Goal: Complete application form: Complete application form

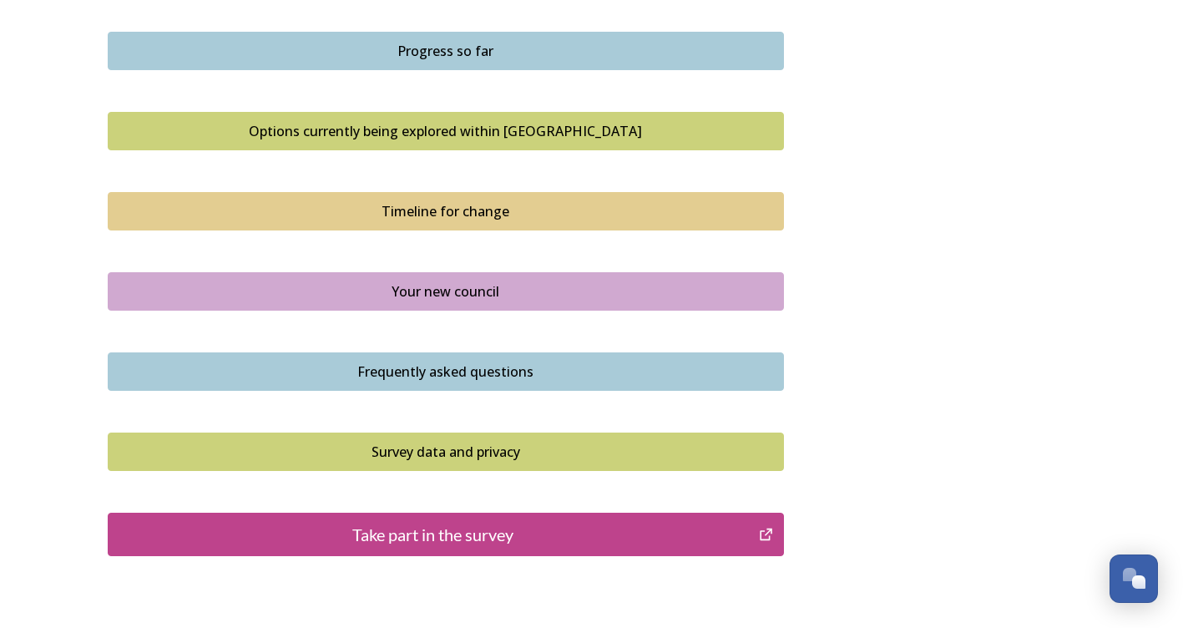
scroll to position [1169, 0]
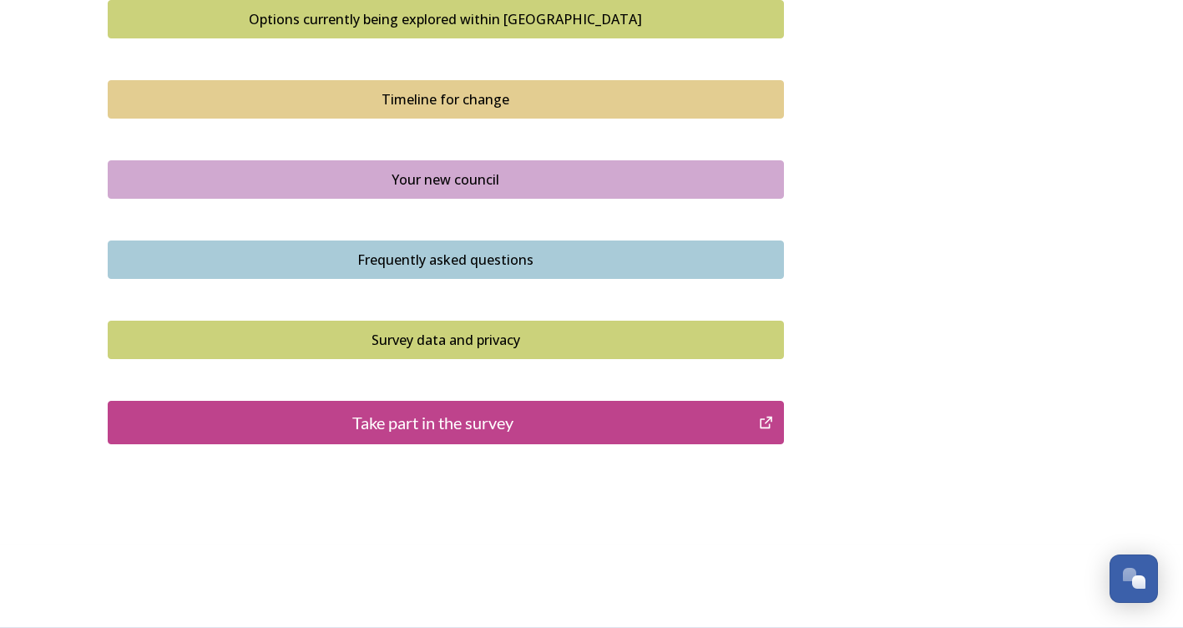
click at [561, 421] on div "Take part in the survey" at bounding box center [434, 422] width 634 height 25
click at [479, 420] on div "Take part in the survey" at bounding box center [434, 422] width 634 height 25
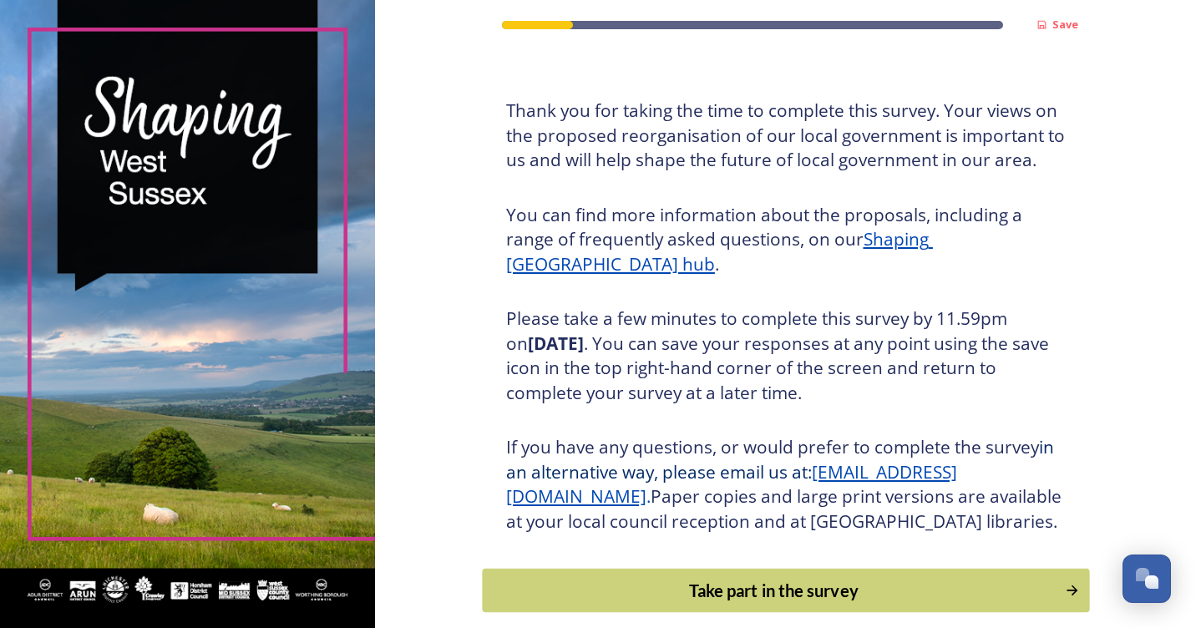
scroll to position [175, 0]
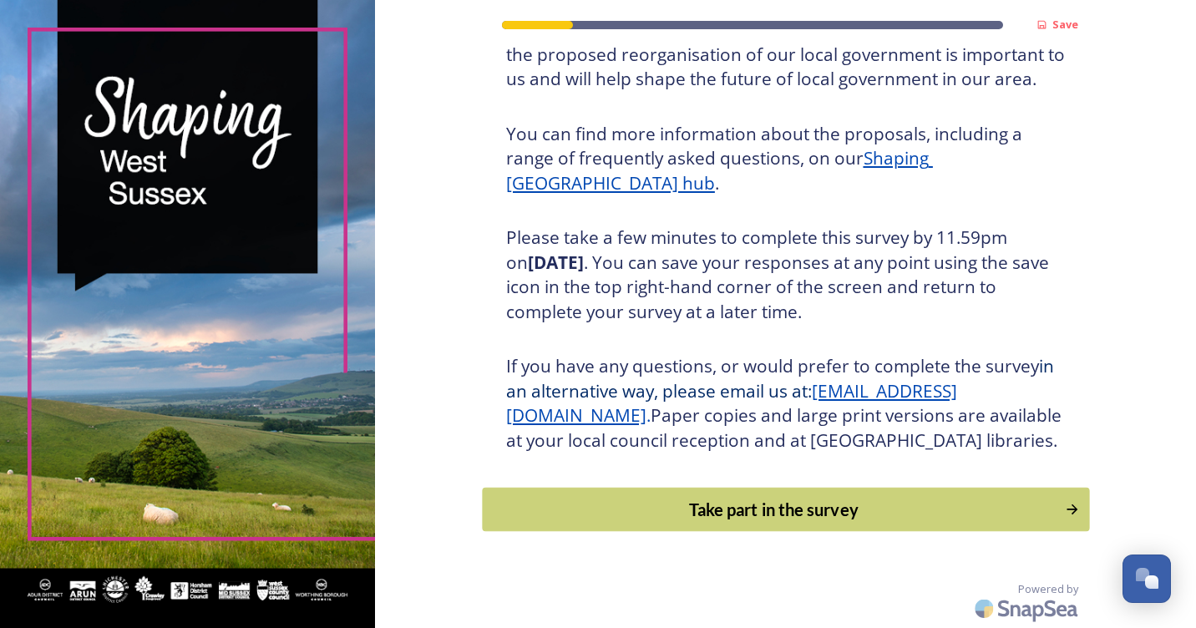
click at [736, 506] on div "Take part in the survey" at bounding box center [773, 509] width 565 height 25
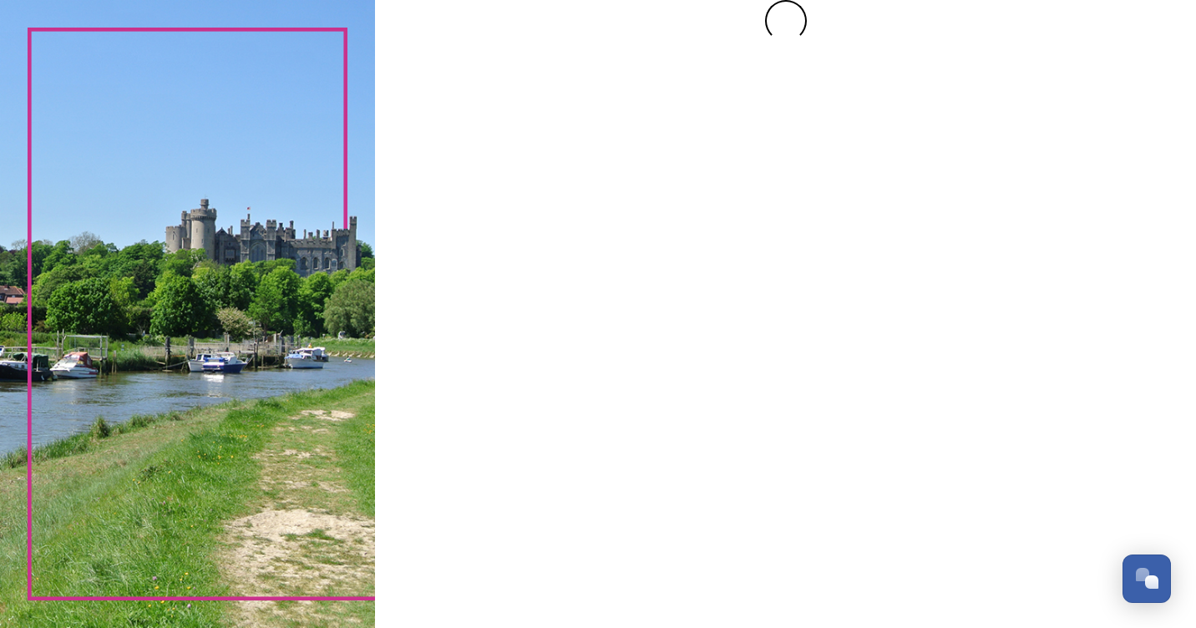
scroll to position [0, 0]
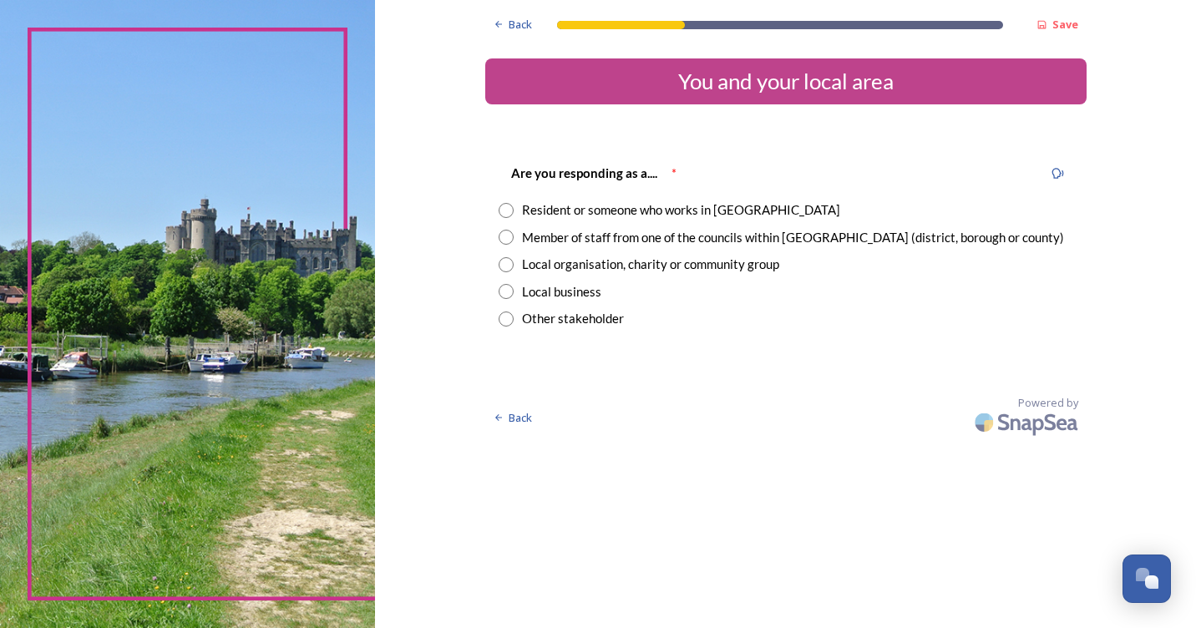
click at [504, 236] on input "radio" at bounding box center [506, 237] width 15 height 15
radio input "true"
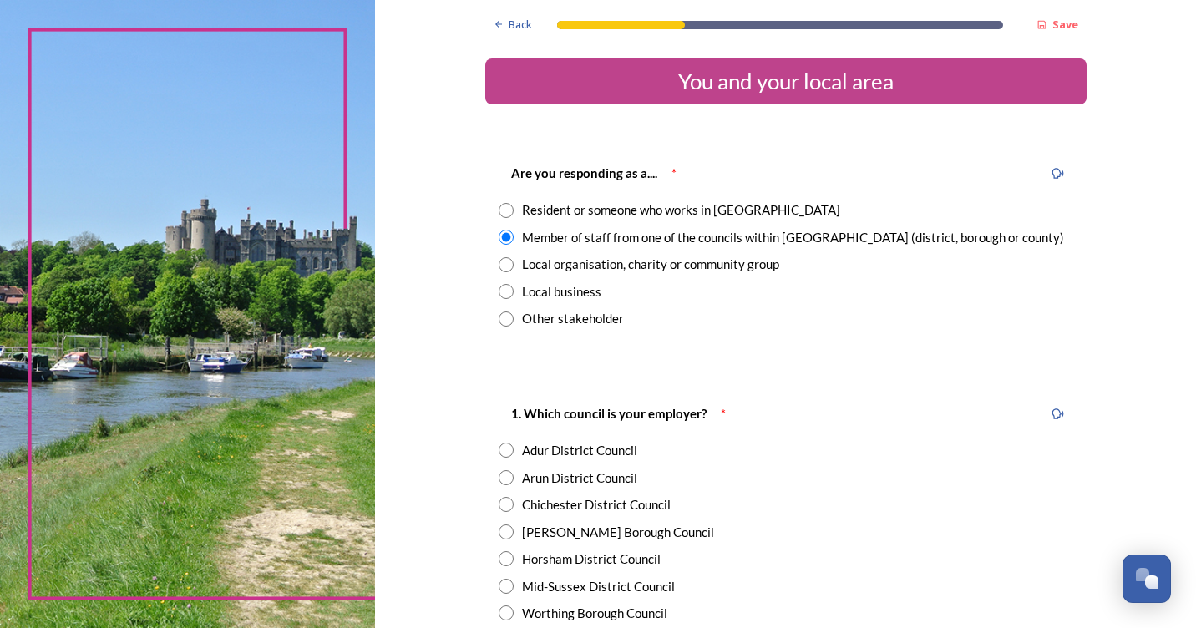
click at [499, 209] on input "radio" at bounding box center [506, 210] width 15 height 15
radio input "true"
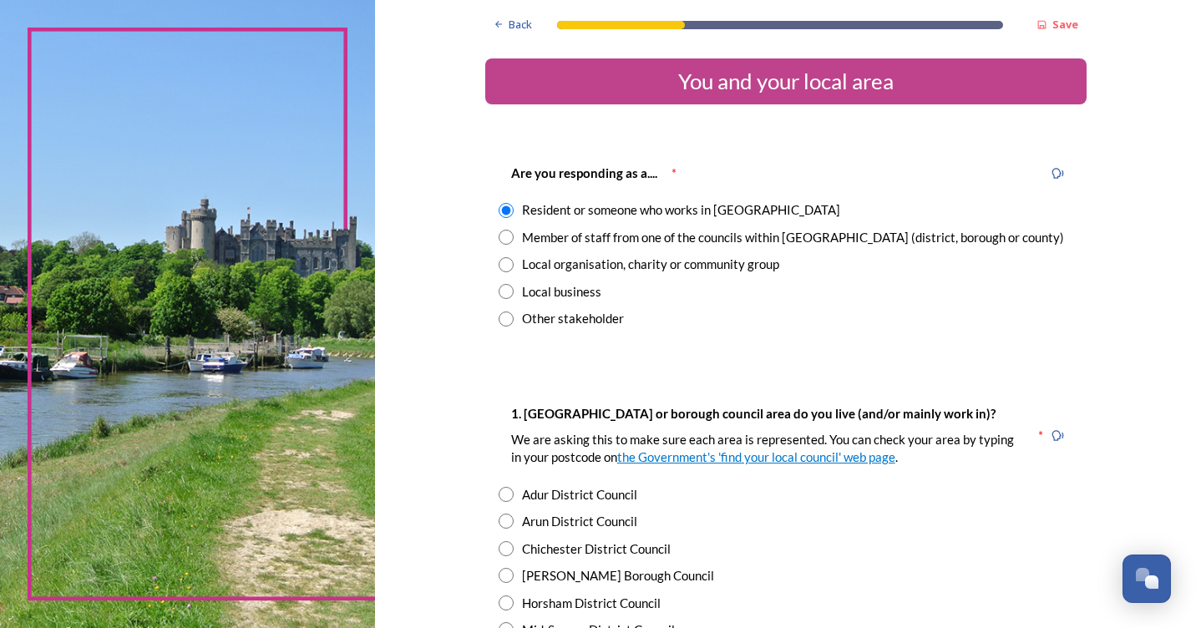
click at [504, 236] on input "radio" at bounding box center [506, 237] width 15 height 15
radio input "true"
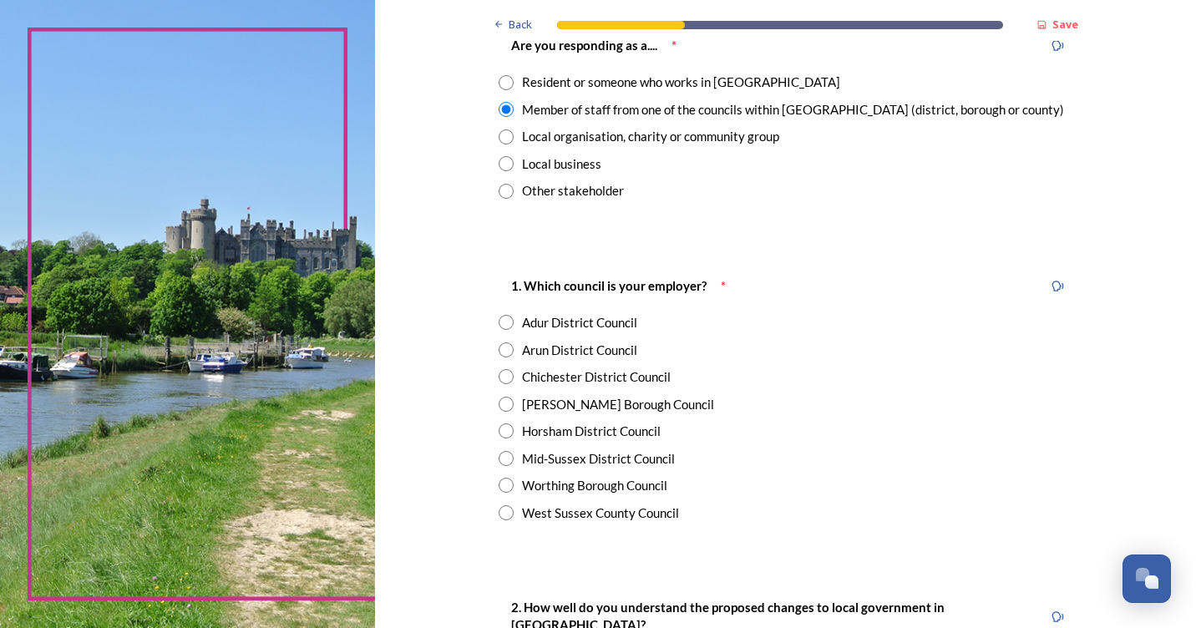
scroll to position [167, 0]
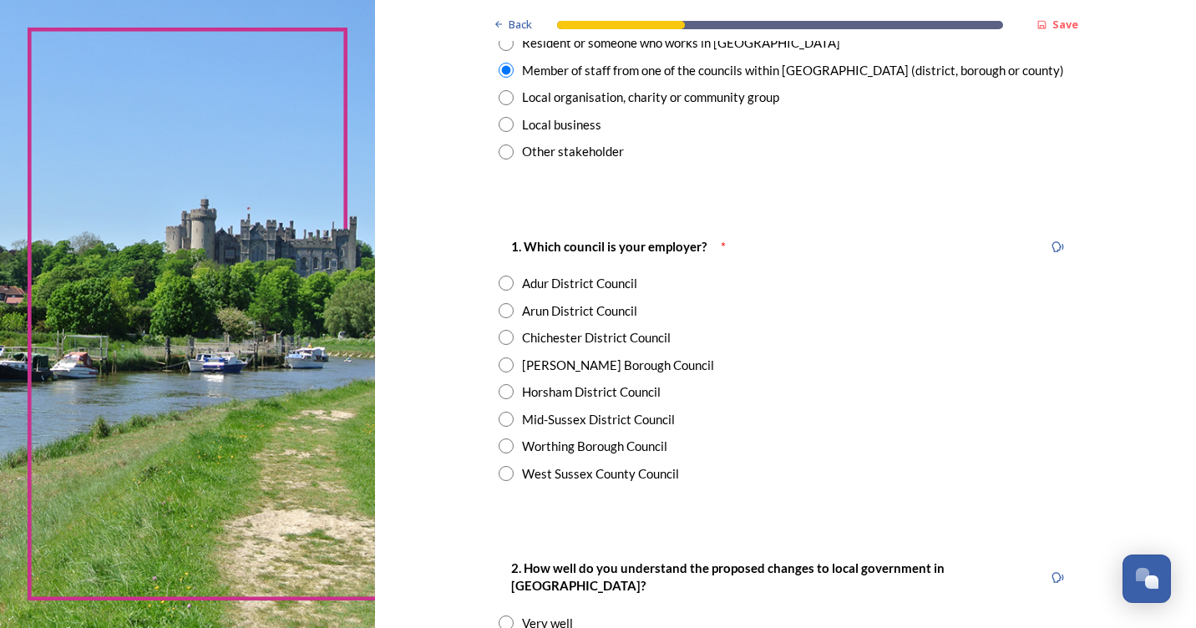
click at [501, 474] on input "radio" at bounding box center [506, 473] width 15 height 15
radio input "true"
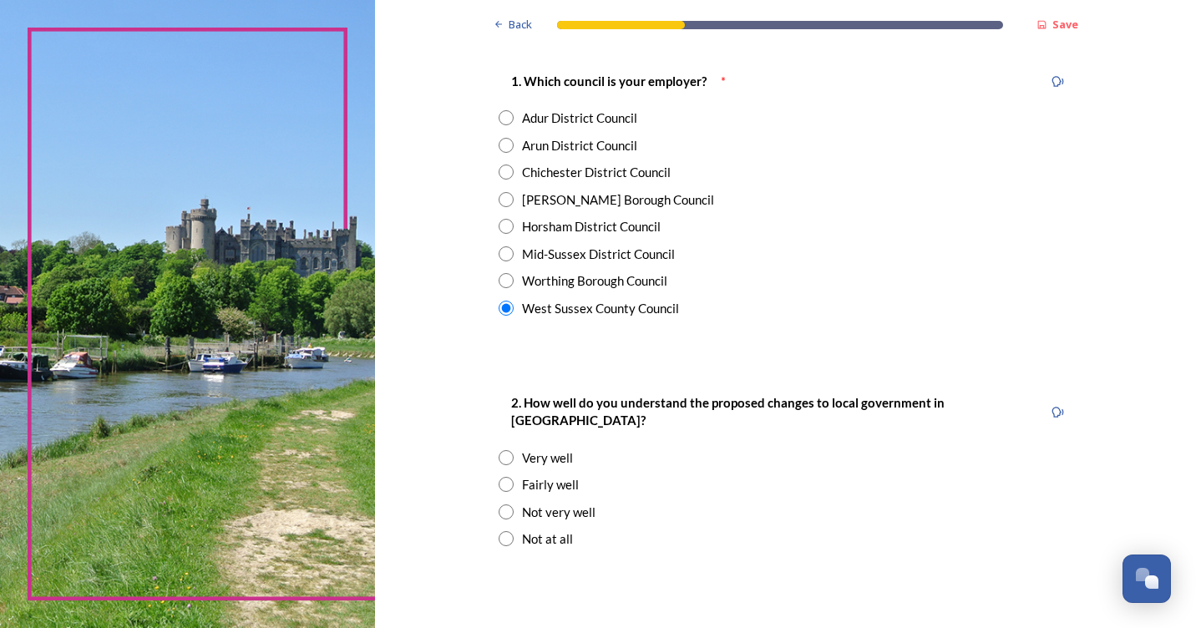
scroll to position [334, 0]
click at [502, 475] on input "radio" at bounding box center [506, 482] width 15 height 15
radio input "true"
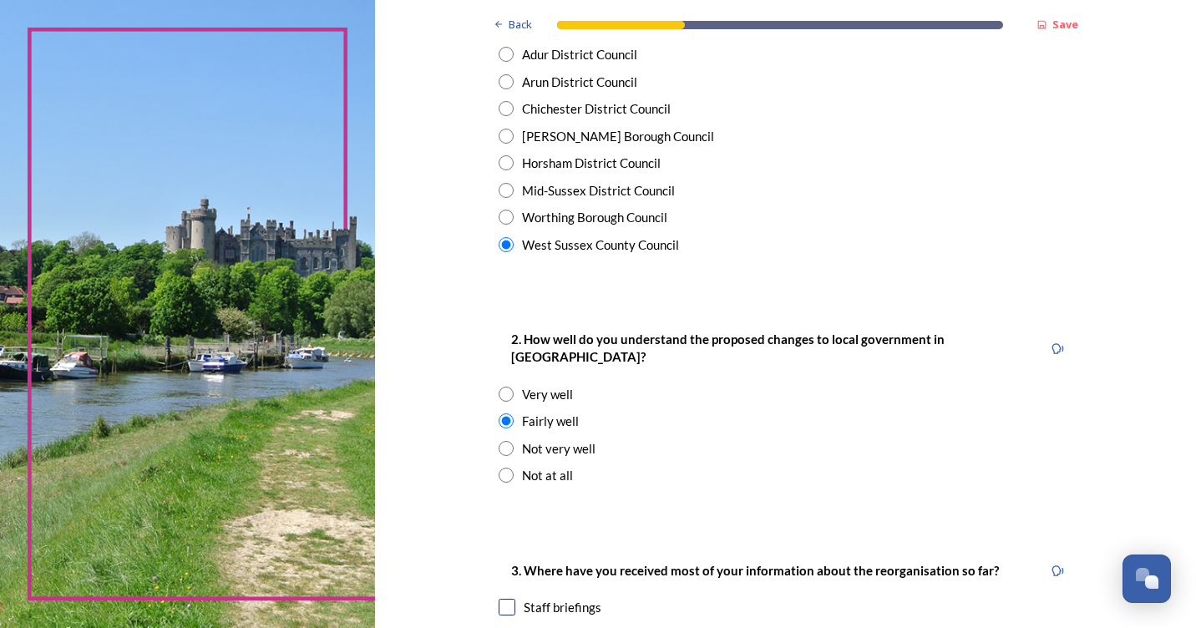
scroll to position [585, 0]
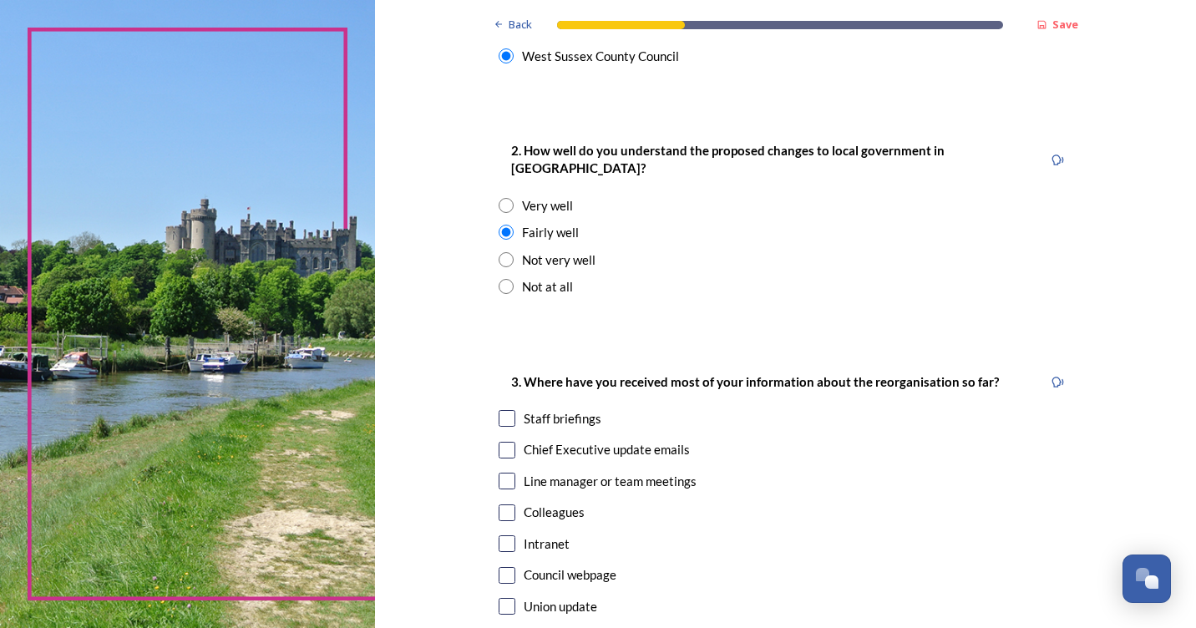
click at [502, 410] on input "checkbox" at bounding box center [507, 418] width 17 height 17
checkbox input "true"
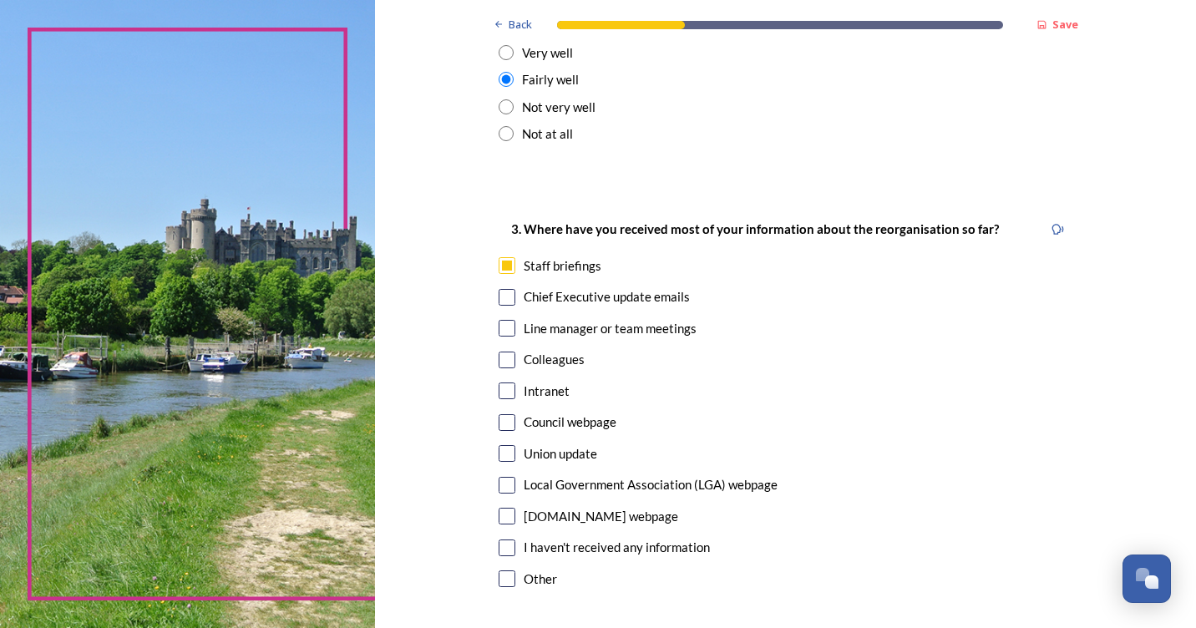
scroll to position [752, 0]
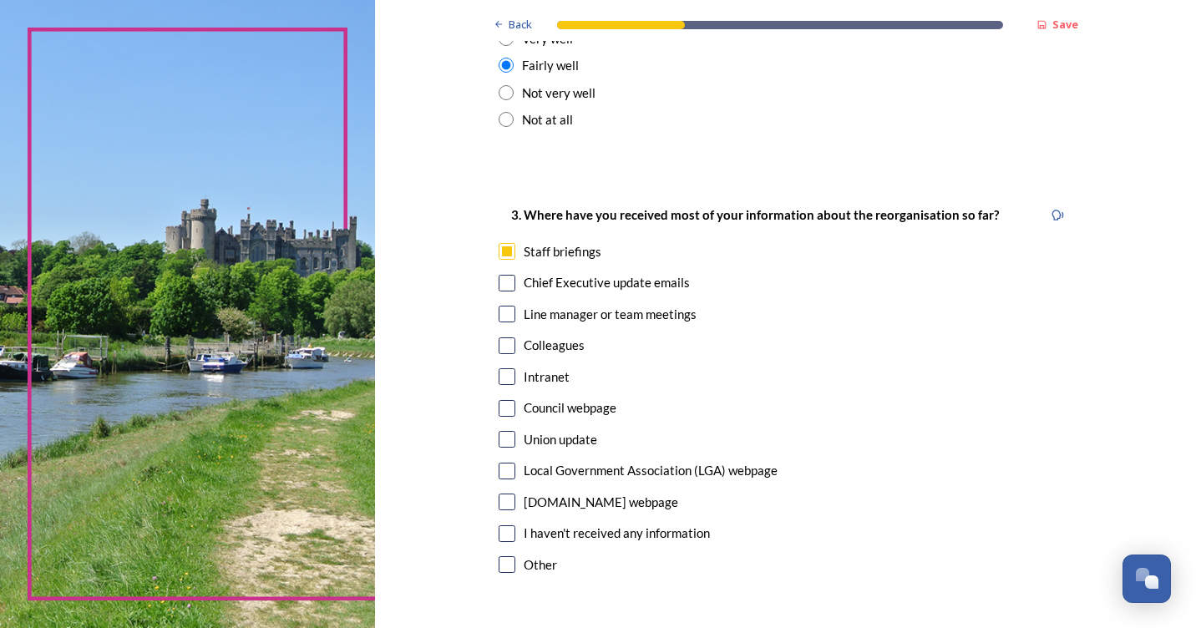
click at [499, 368] on input "checkbox" at bounding box center [507, 376] width 17 height 17
checkbox input "true"
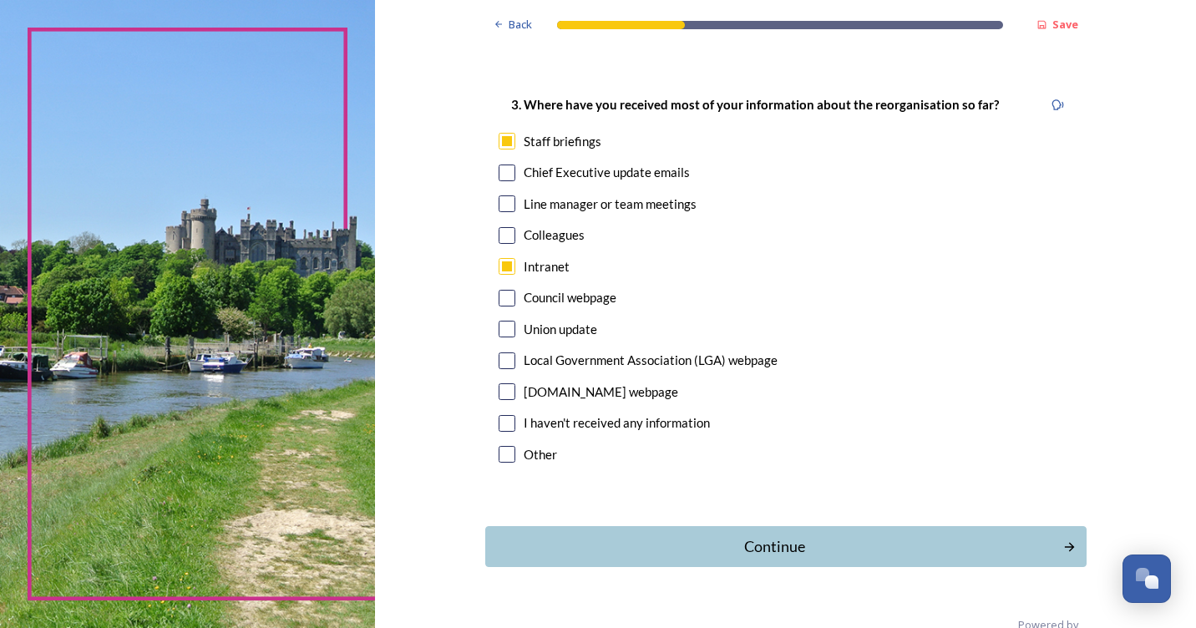
scroll to position [880, 0]
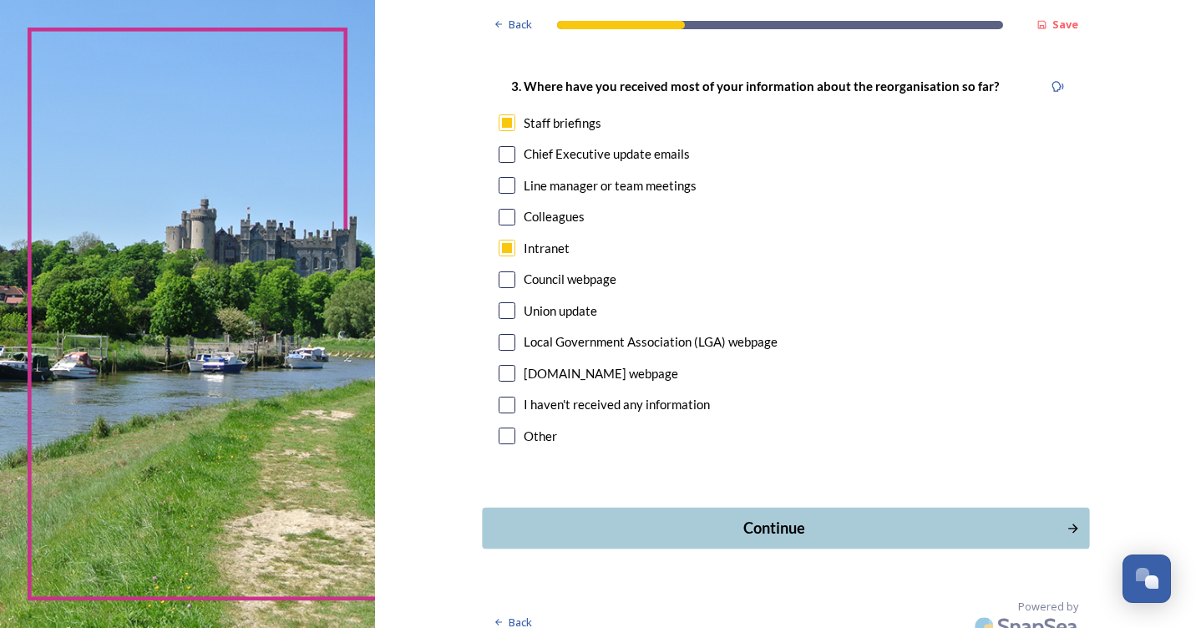
click at [773, 517] on div "Continue" at bounding box center [773, 528] width 565 height 23
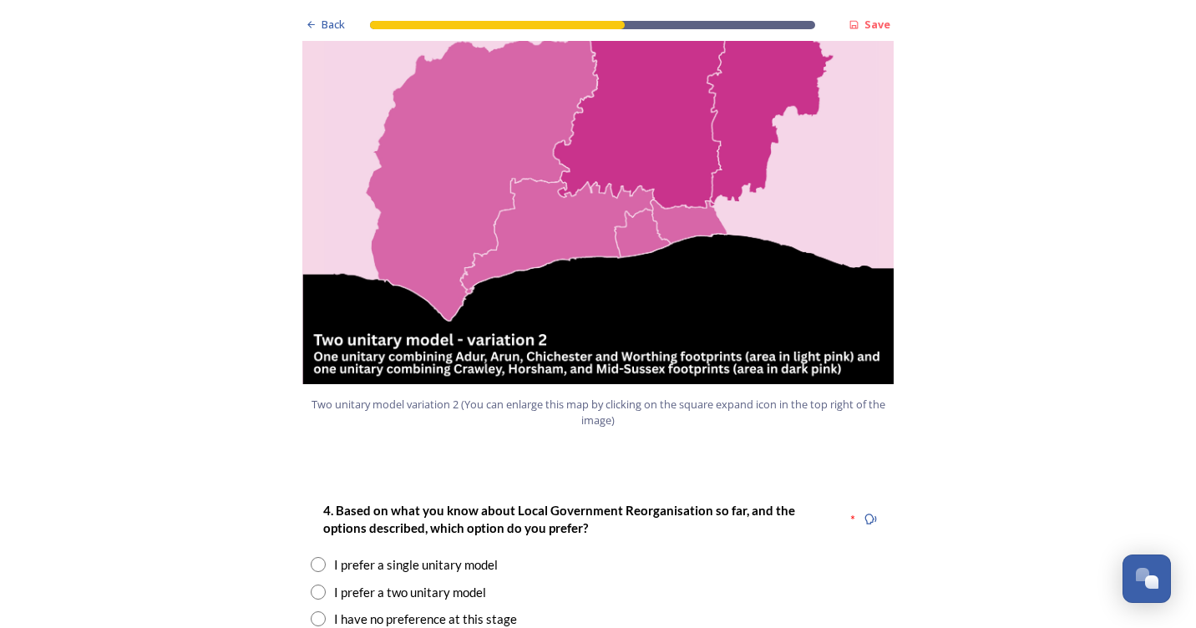
scroll to position [1837, 0]
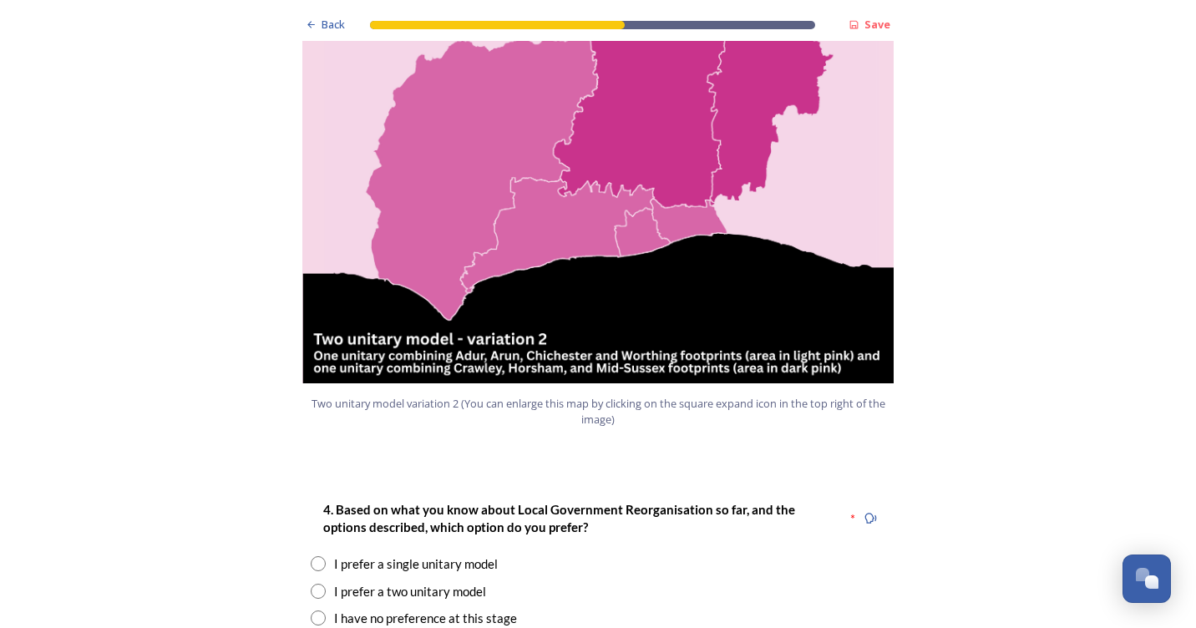
click at [312, 610] on input "radio" at bounding box center [318, 617] width 15 height 15
radio input "true"
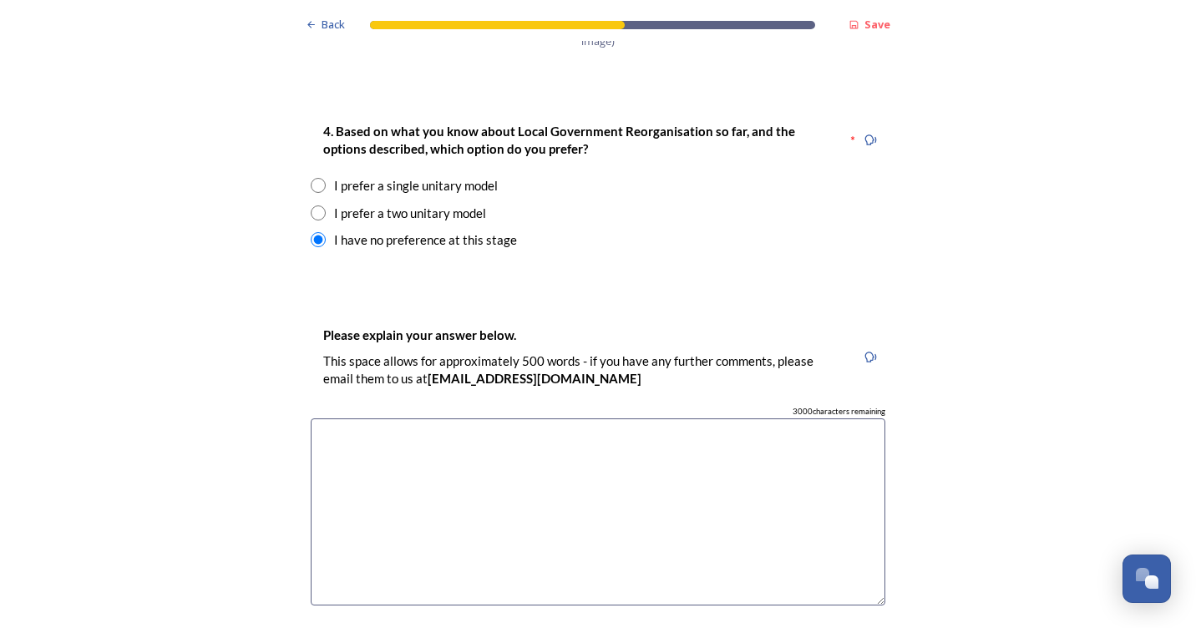
scroll to position [2255, 0]
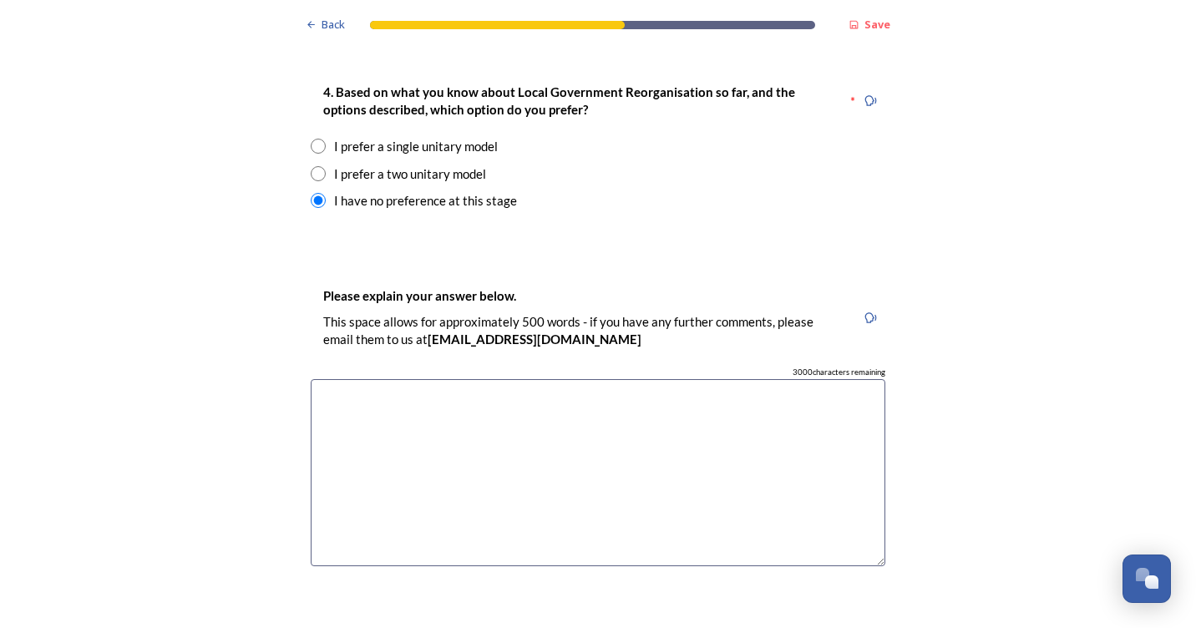
click at [347, 379] on textarea at bounding box center [598, 473] width 575 height 188
drag, startPoint x: 600, startPoint y: 351, endPoint x: 626, endPoint y: 347, distance: 27.0
click at [605, 379] on textarea "I am not fully understanding how this will affect me" at bounding box center [598, 473] width 575 height 188
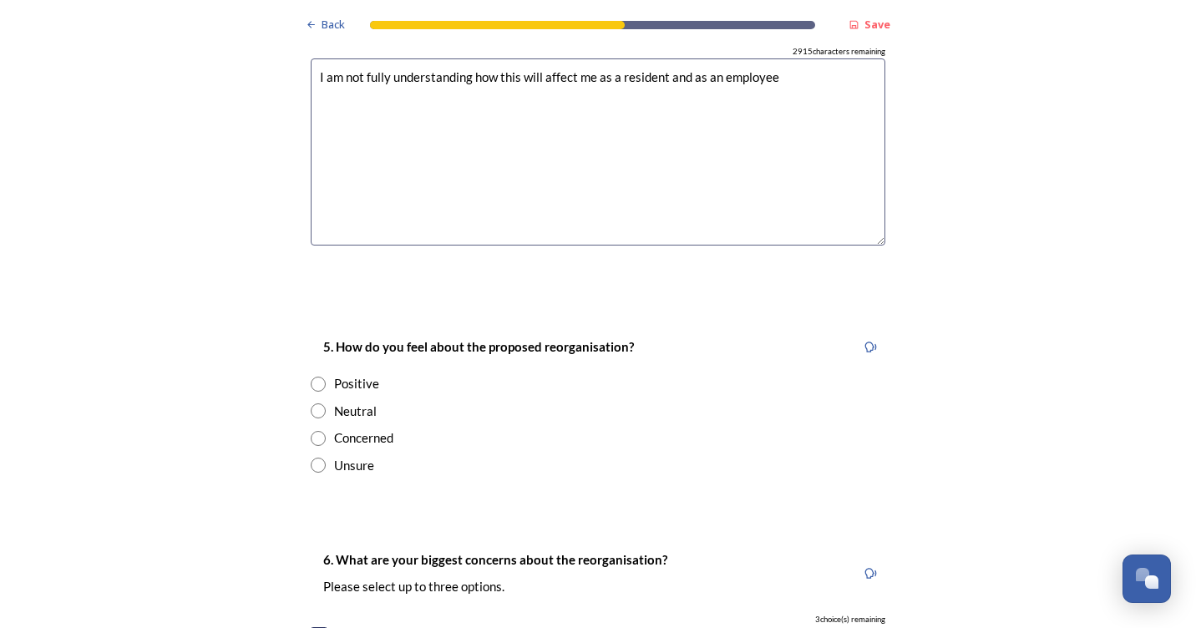
scroll to position [2589, 0]
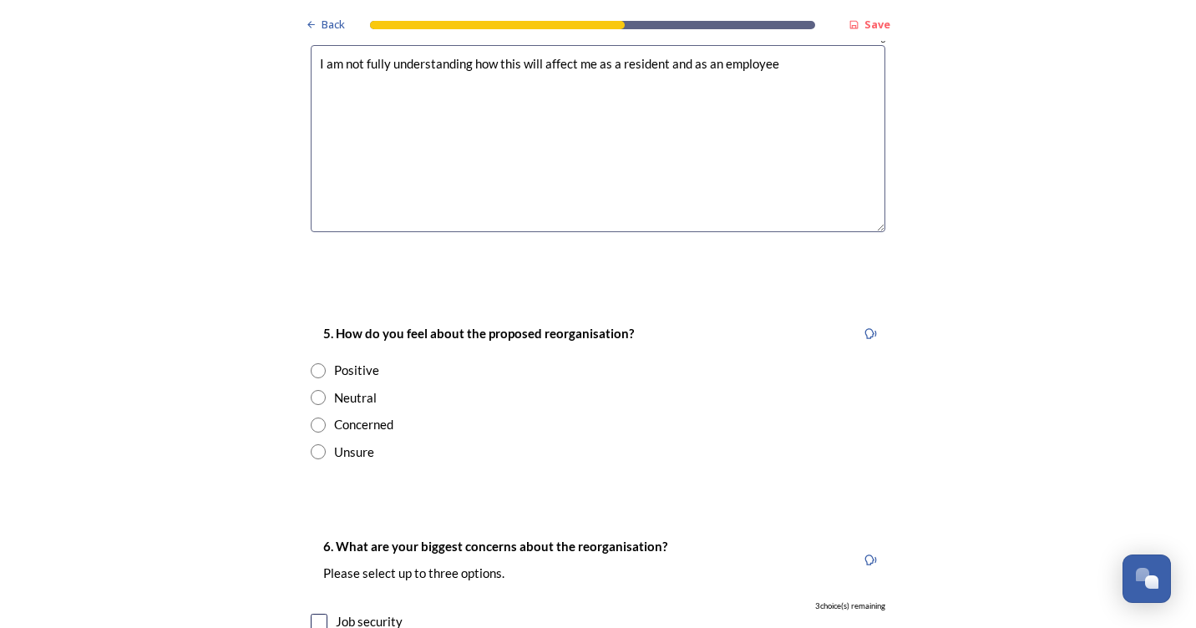
type textarea "I am not fully understanding how this will affect me as a resident and as an em…"
click at [316, 444] on input "radio" at bounding box center [318, 451] width 15 height 15
radio input "true"
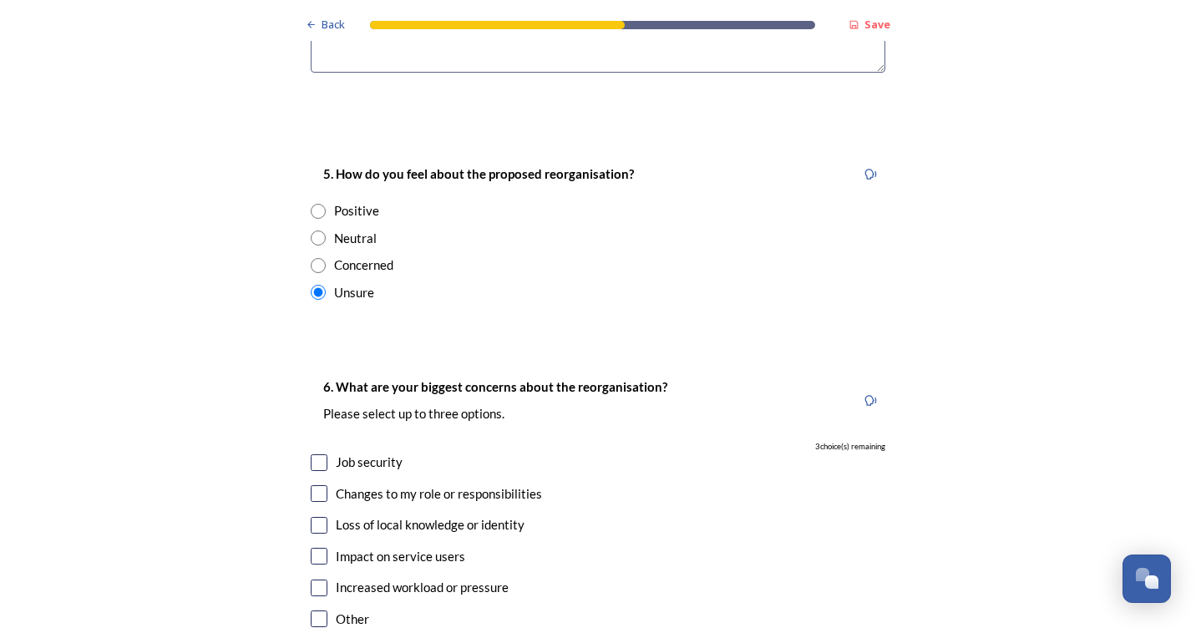
scroll to position [2756, 0]
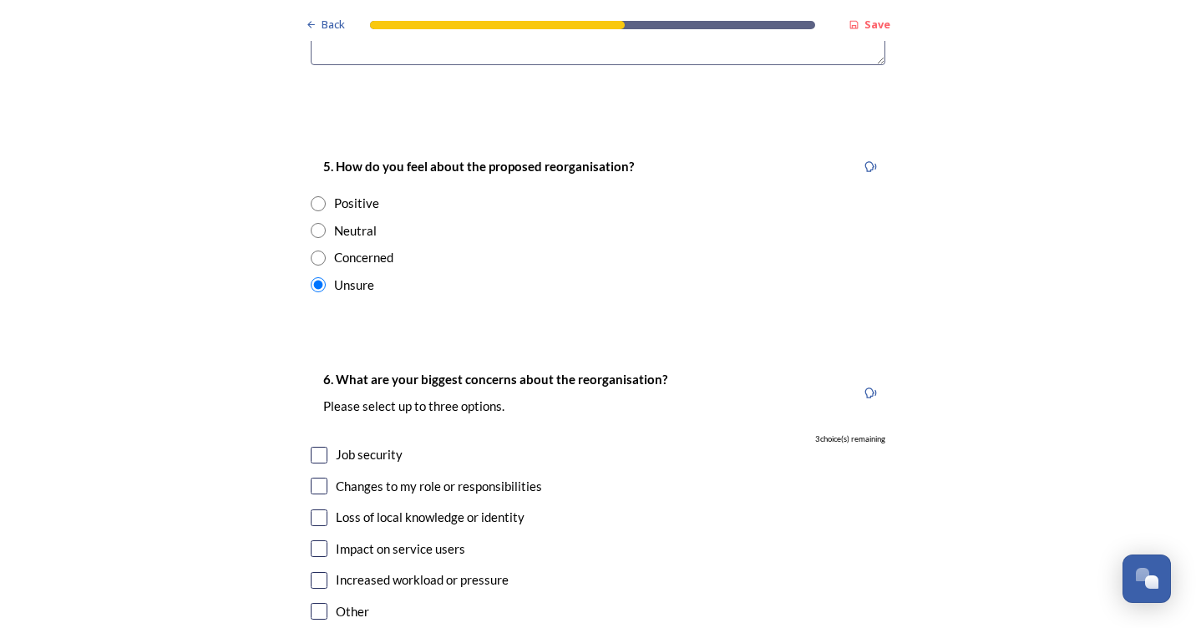
click at [312, 447] on input "checkbox" at bounding box center [319, 455] width 17 height 17
checkbox input "true"
click at [312, 540] on input "checkbox" at bounding box center [319, 548] width 17 height 17
checkbox input "true"
click at [311, 572] on input "checkbox" at bounding box center [319, 580] width 17 height 17
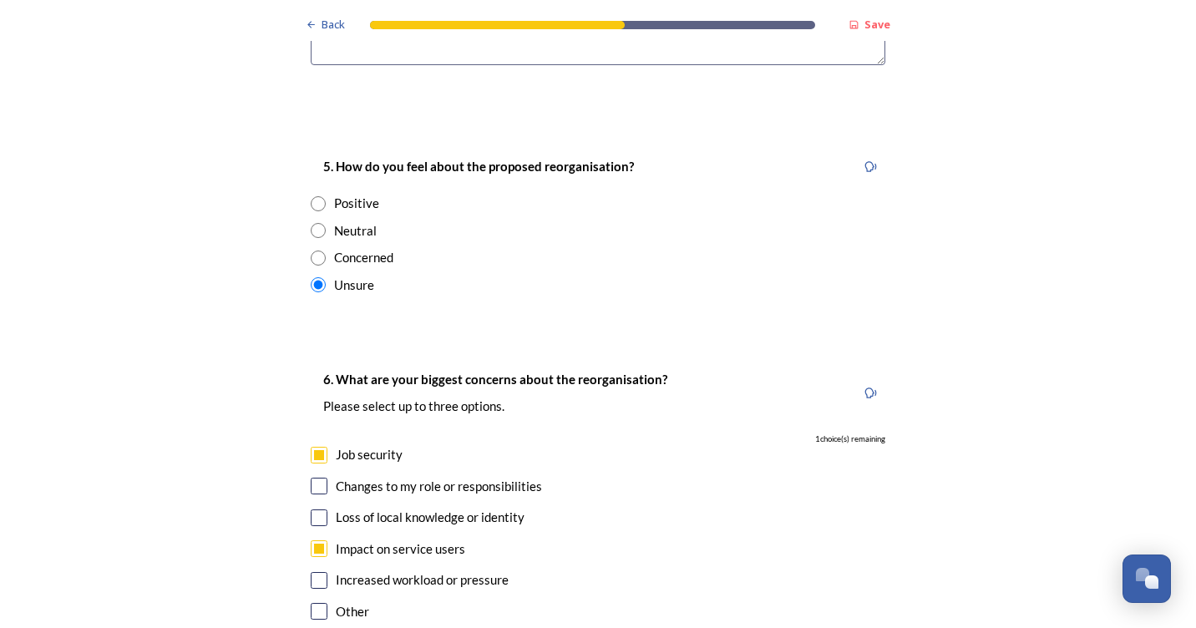
checkbox input "true"
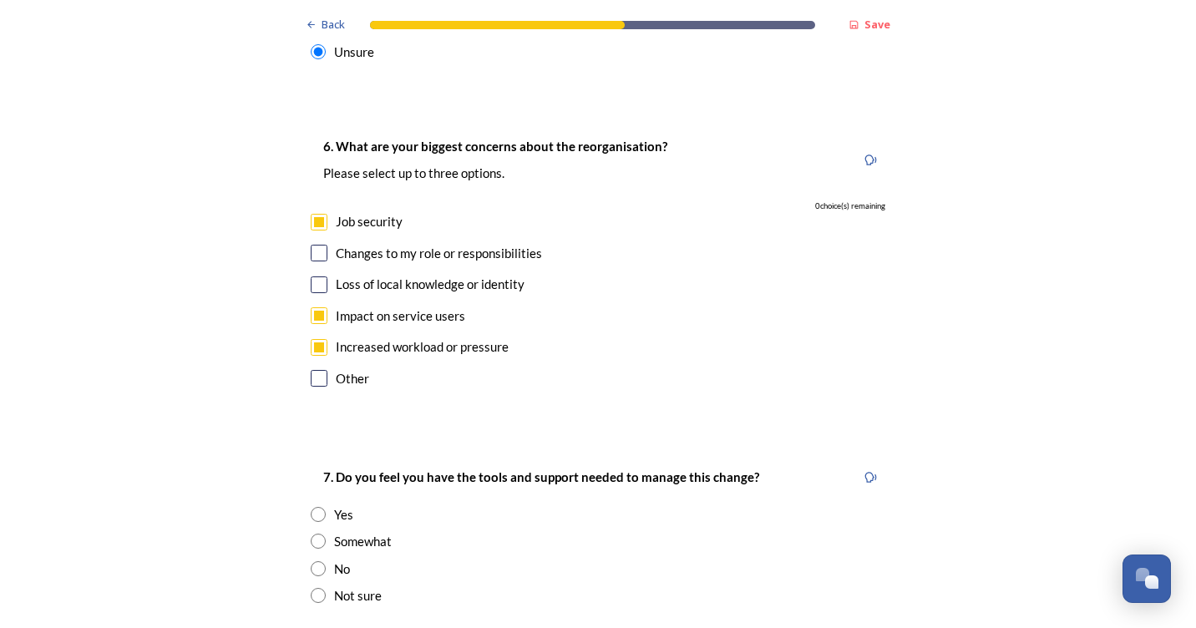
scroll to position [3007, 0]
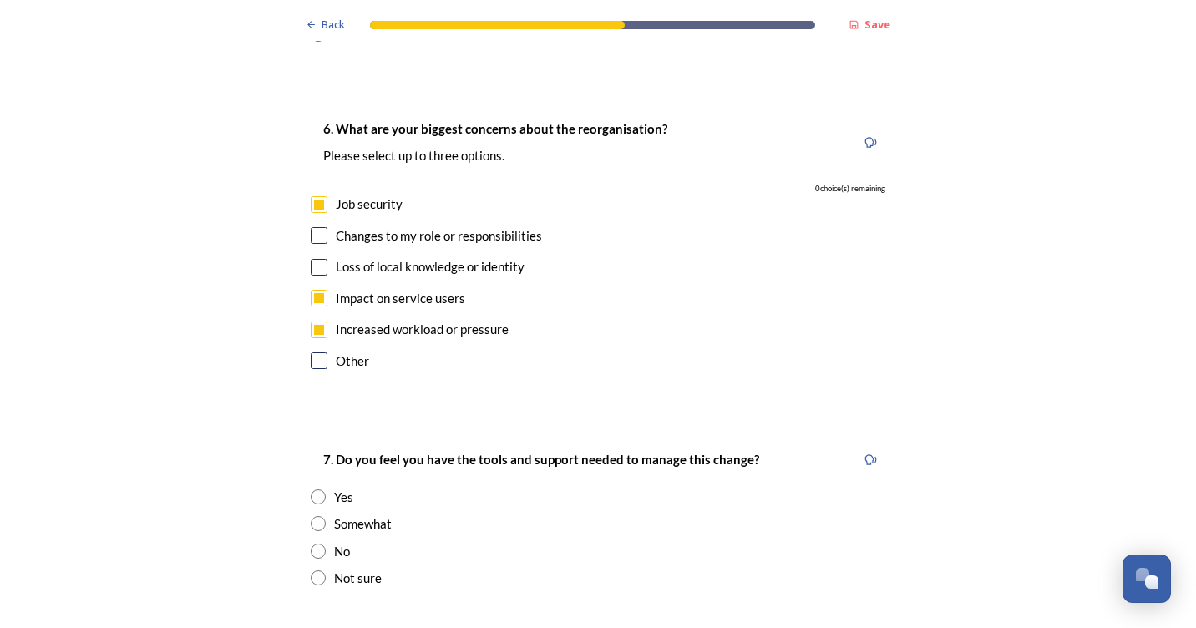
click at [311, 570] on input "radio" at bounding box center [318, 577] width 15 height 15
radio input "true"
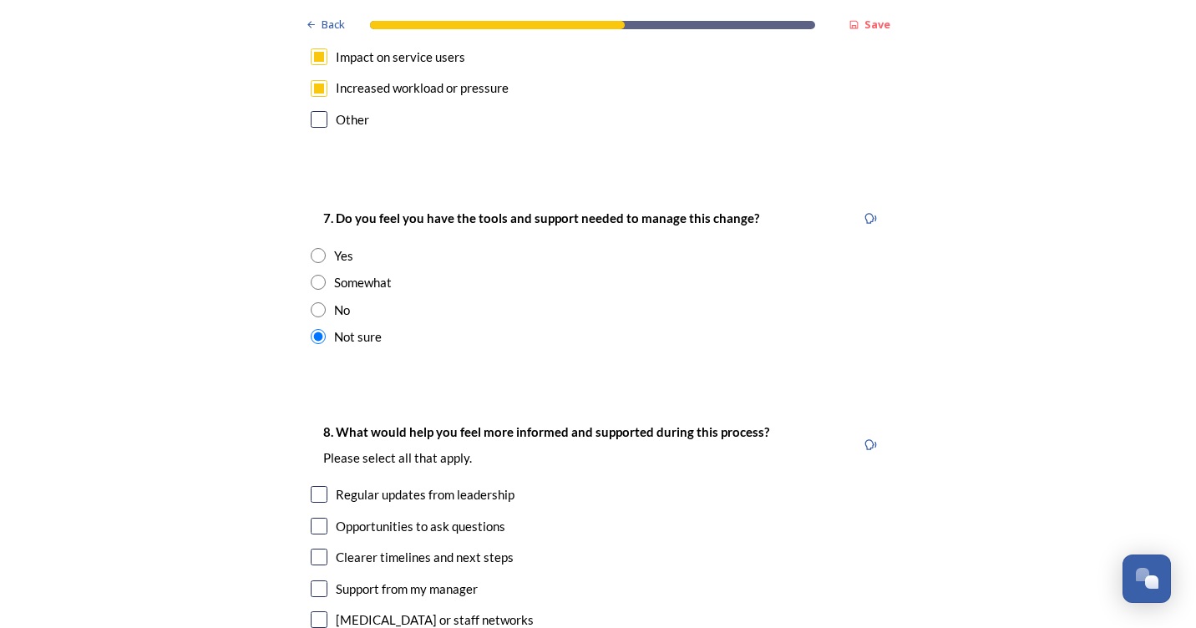
scroll to position [3257, 0]
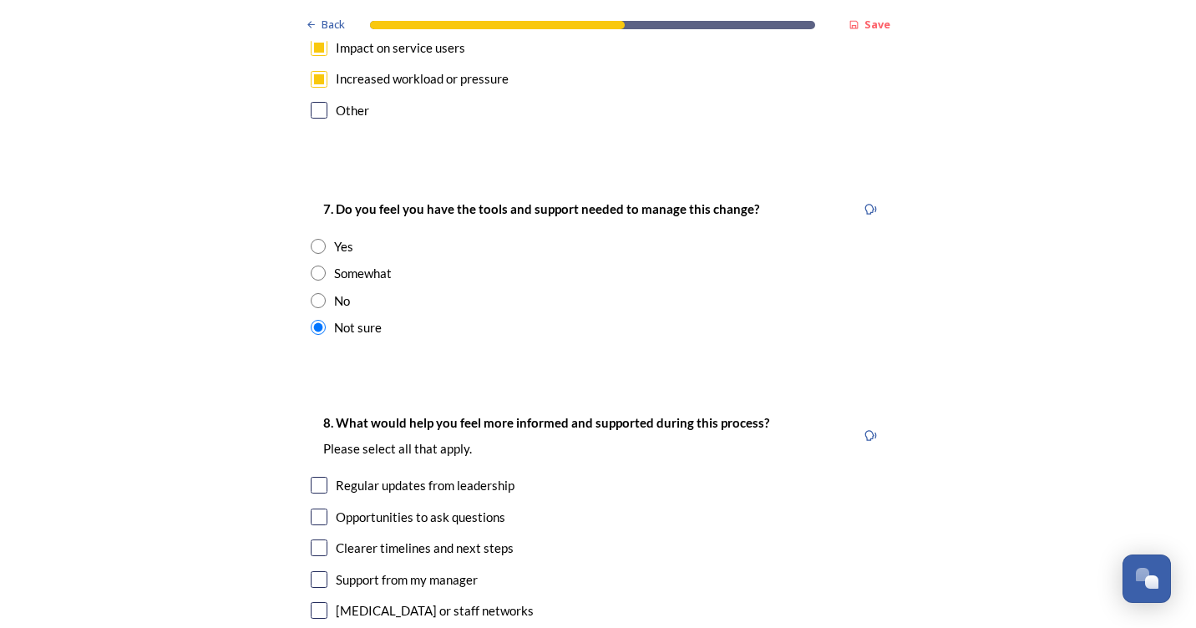
click at [316, 509] on input "checkbox" at bounding box center [319, 517] width 17 height 17
checkbox input "true"
click at [314, 540] on input "checkbox" at bounding box center [319, 548] width 17 height 17
checkbox input "true"
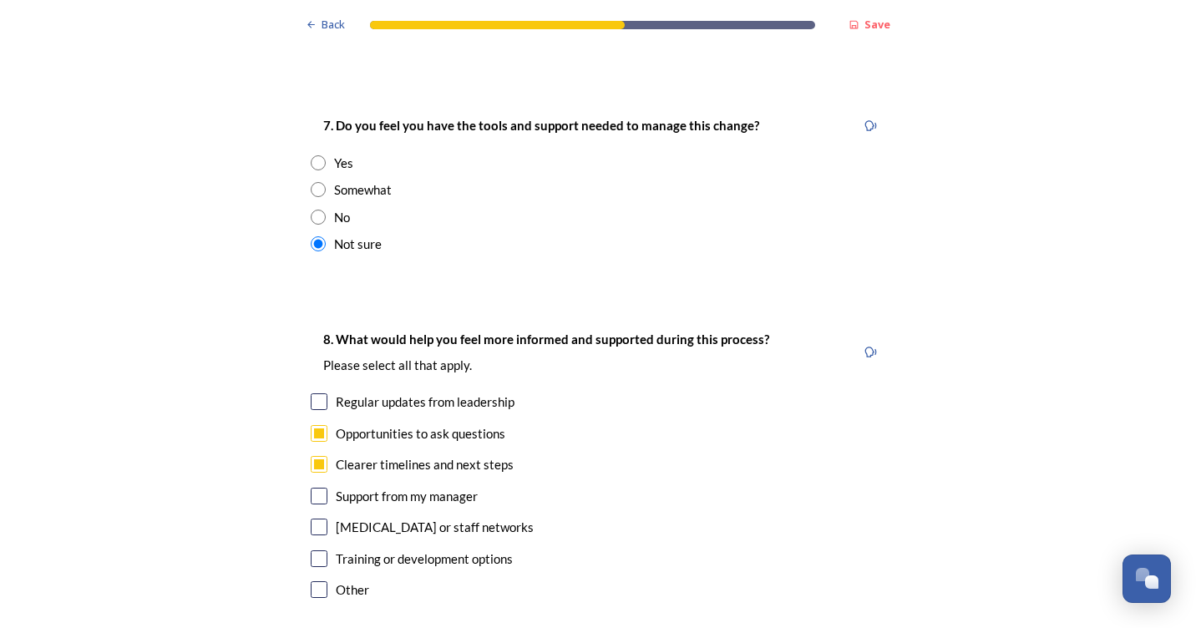
click at [311, 393] on input "checkbox" at bounding box center [319, 401] width 17 height 17
checkbox input "true"
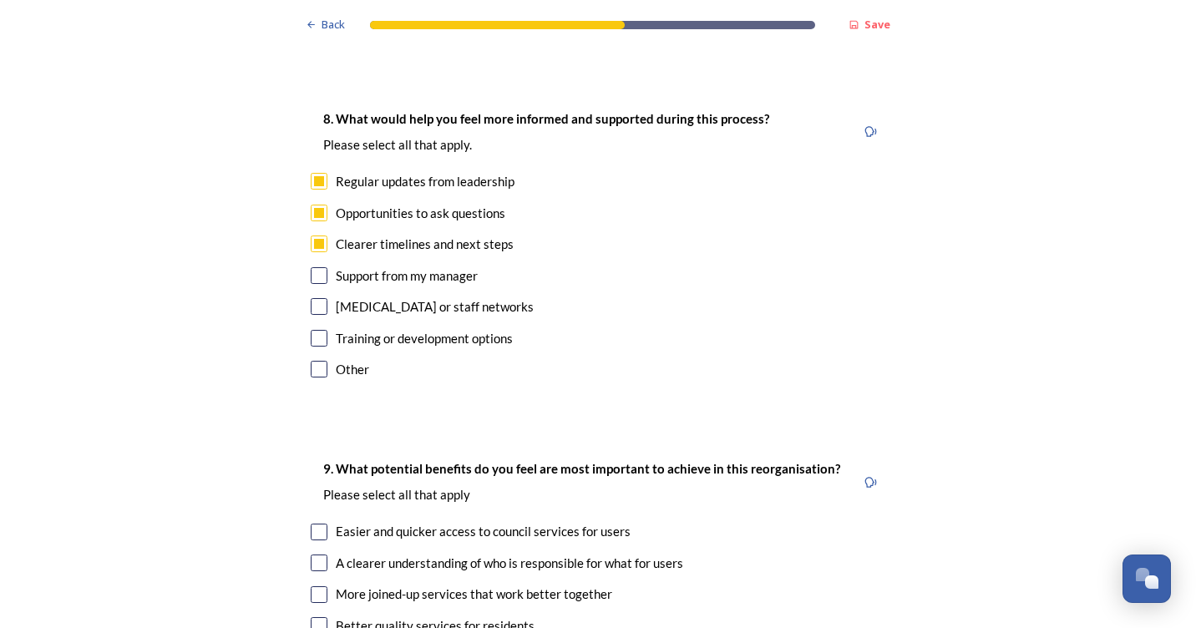
scroll to position [3591, 0]
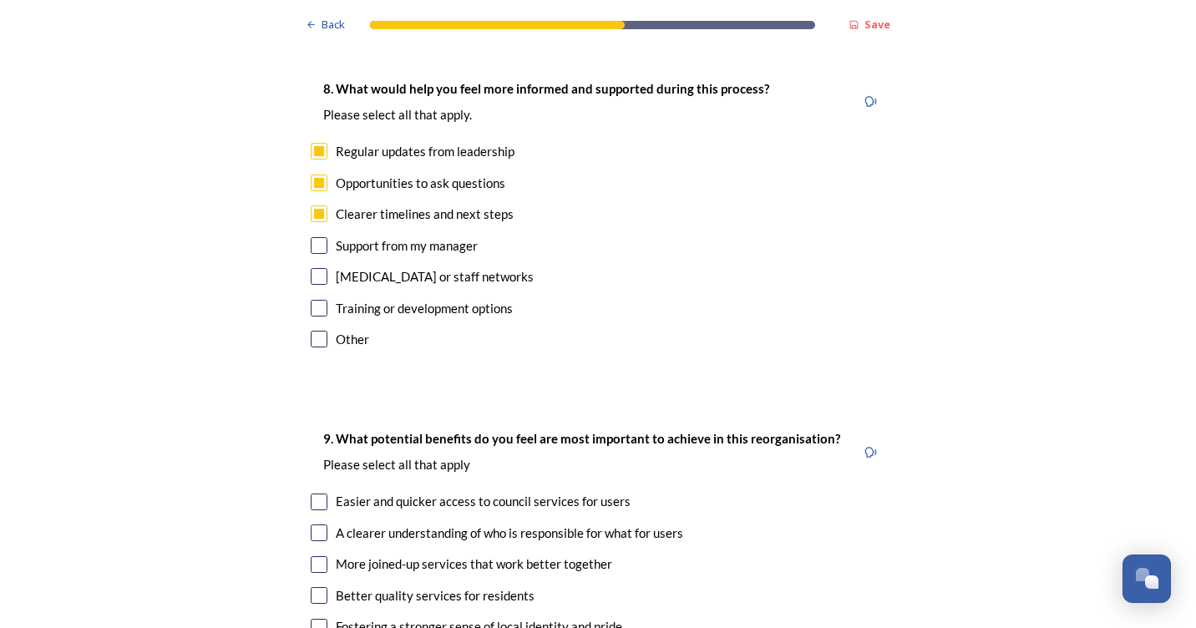
click at [315, 494] on input "checkbox" at bounding box center [319, 502] width 17 height 17
checkbox input "true"
click at [311, 524] on input "checkbox" at bounding box center [319, 532] width 17 height 17
checkbox input "true"
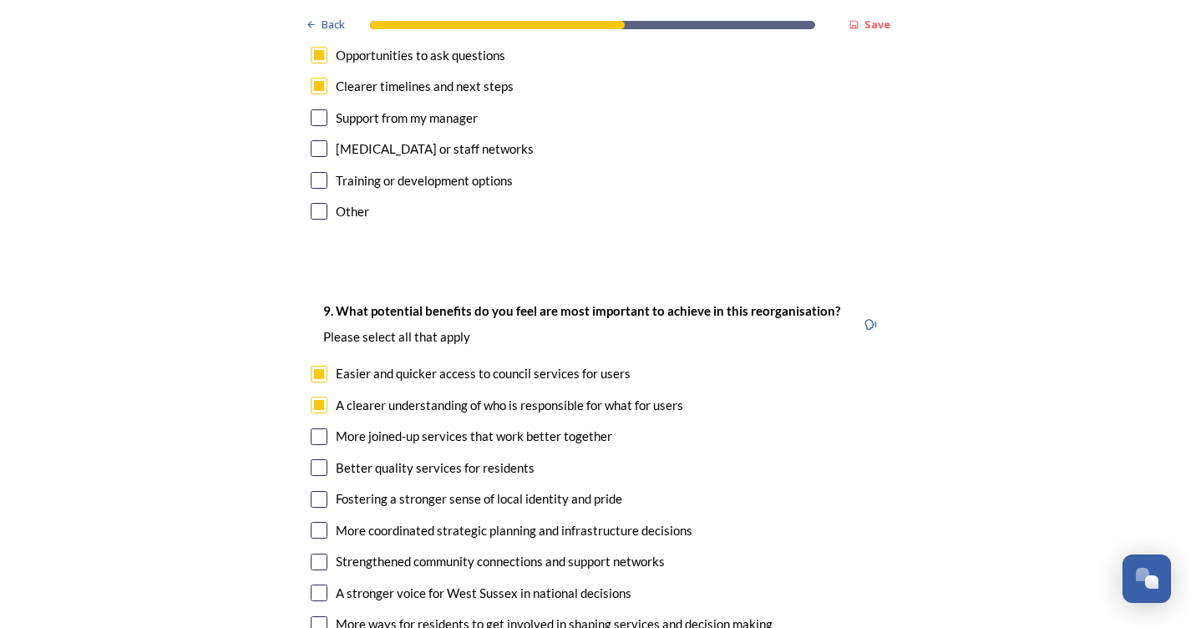
scroll to position [3758, 0]
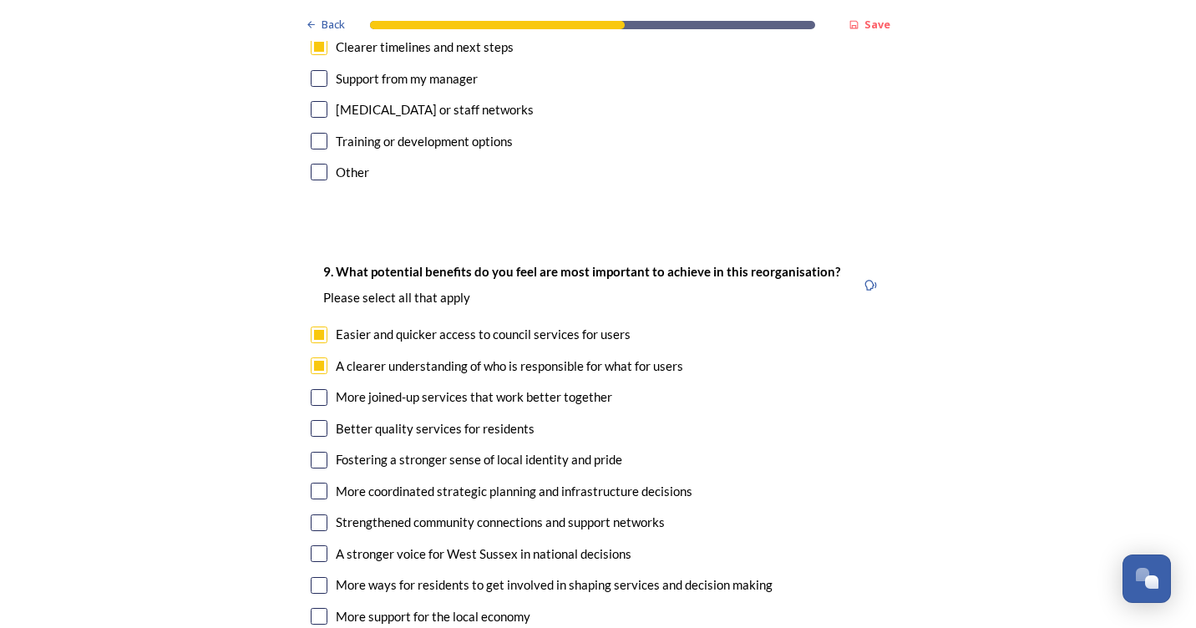
click at [311, 420] on input "checkbox" at bounding box center [319, 428] width 17 height 17
checkbox input "true"
click at [312, 545] on input "checkbox" at bounding box center [319, 553] width 17 height 17
checkbox input "true"
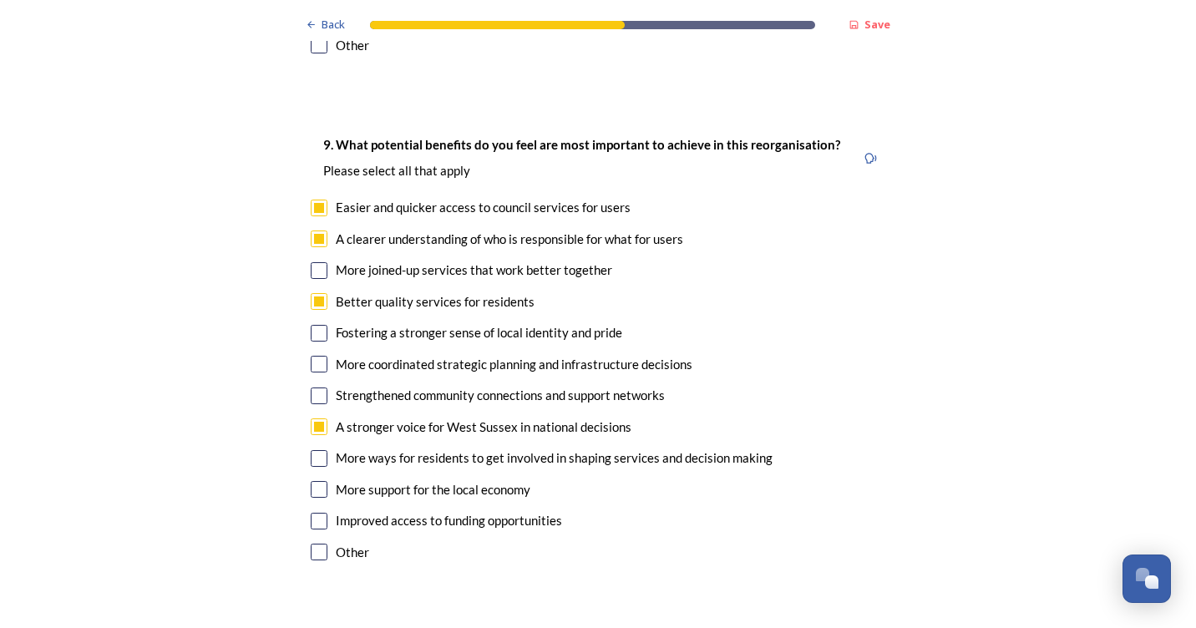
scroll to position [3925, 0]
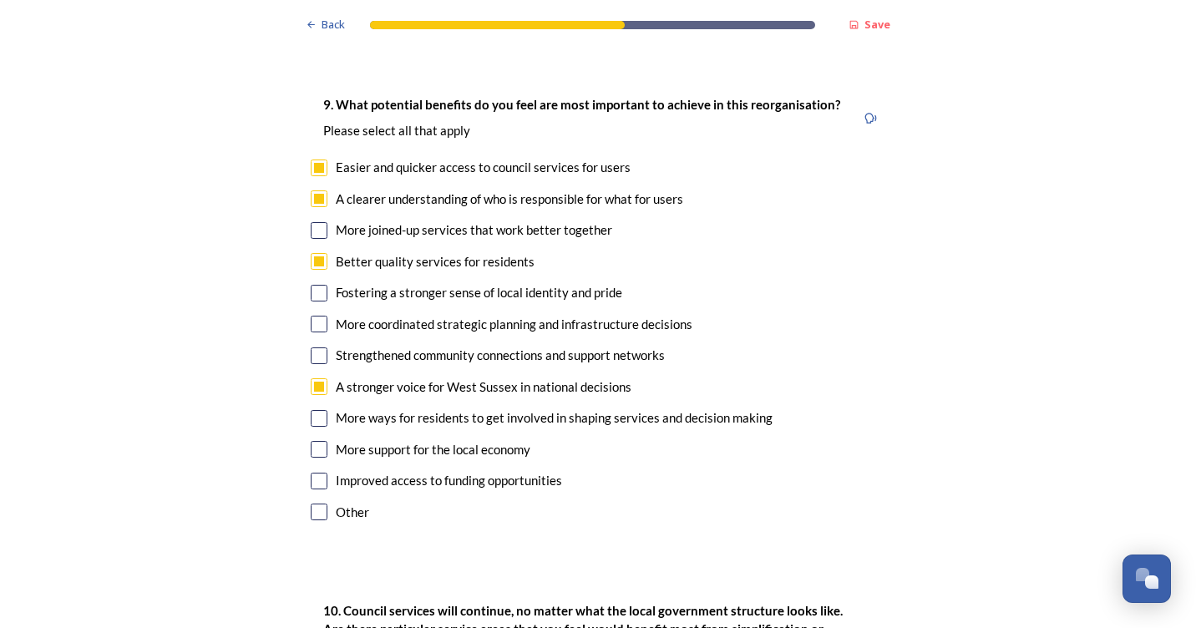
click at [311, 473] on input "checkbox" at bounding box center [319, 481] width 17 height 17
checkbox input "true"
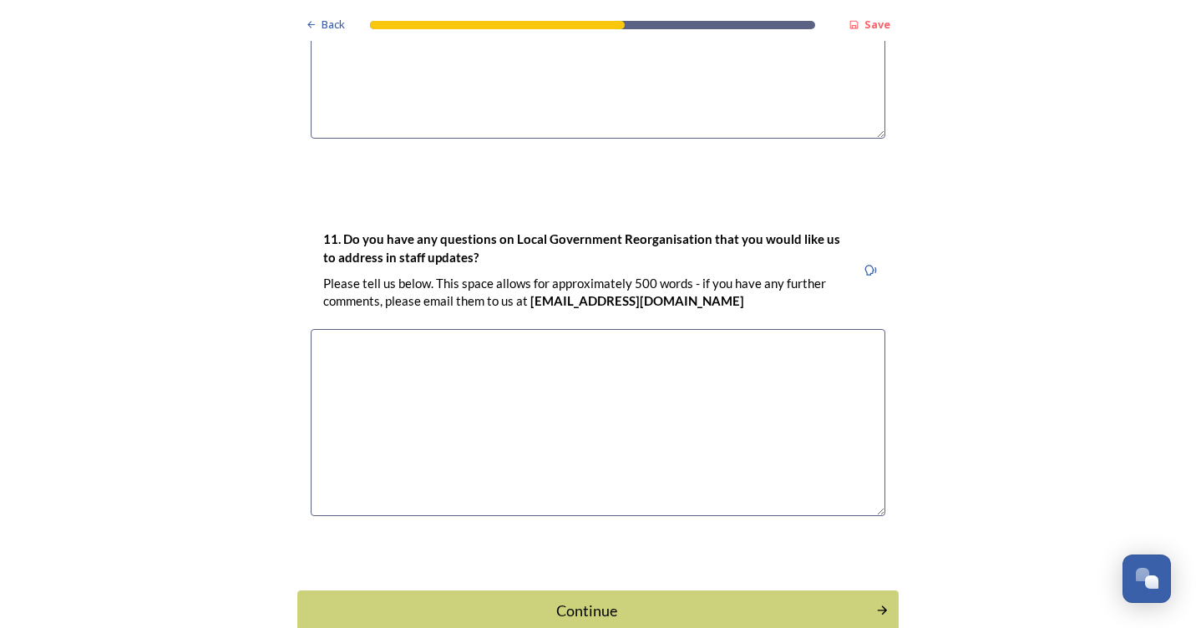
scroll to position [4755, 0]
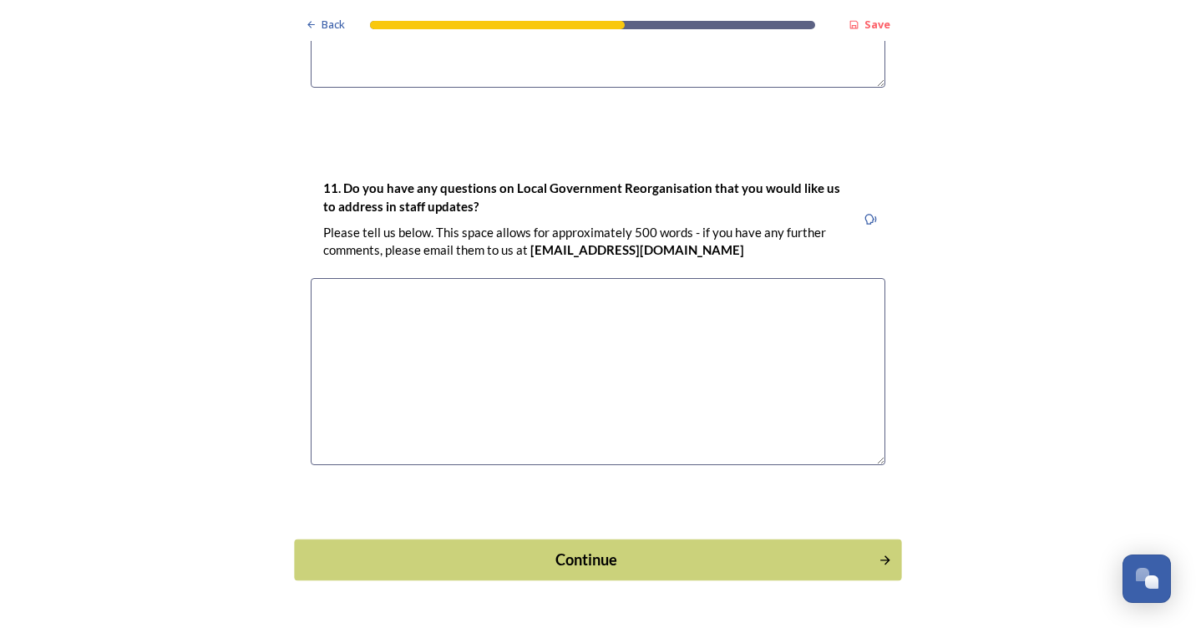
click at [608, 549] on div "Continue" at bounding box center [586, 560] width 565 height 23
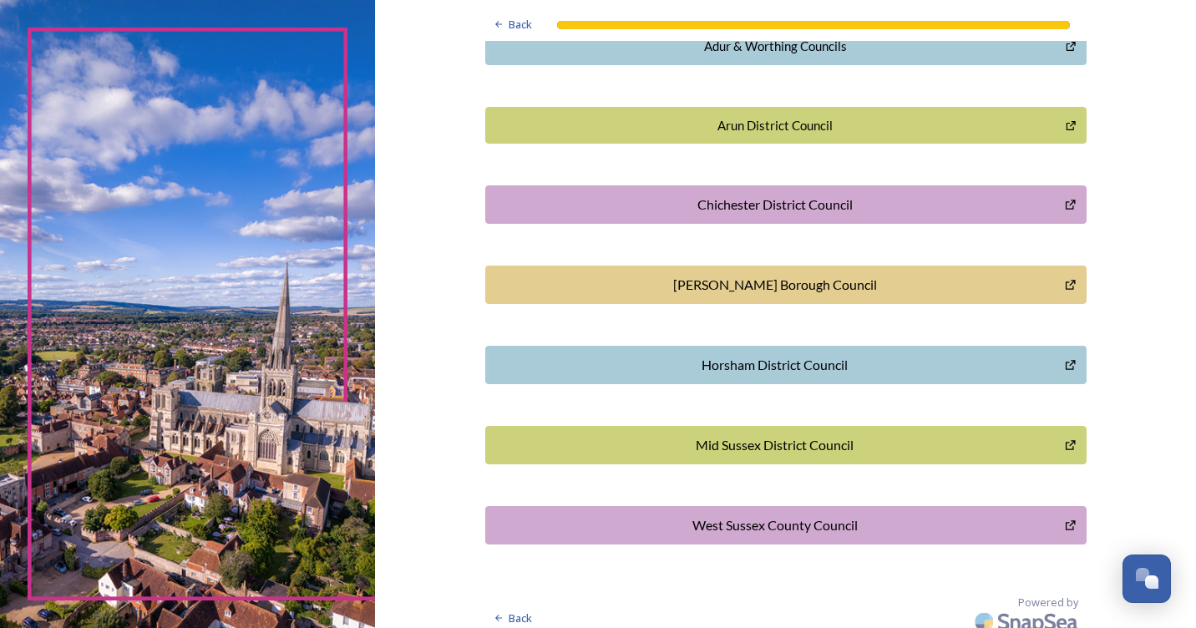
scroll to position [448, 0]
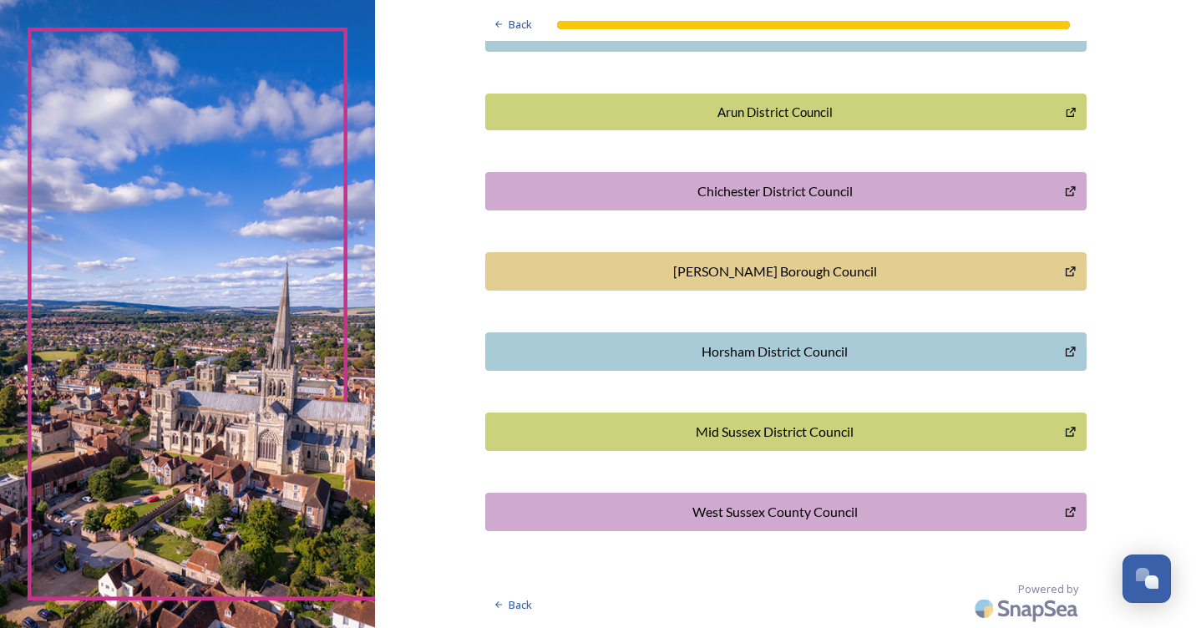
click at [740, 514] on div "West Sussex County Council" at bounding box center [775, 512] width 562 height 20
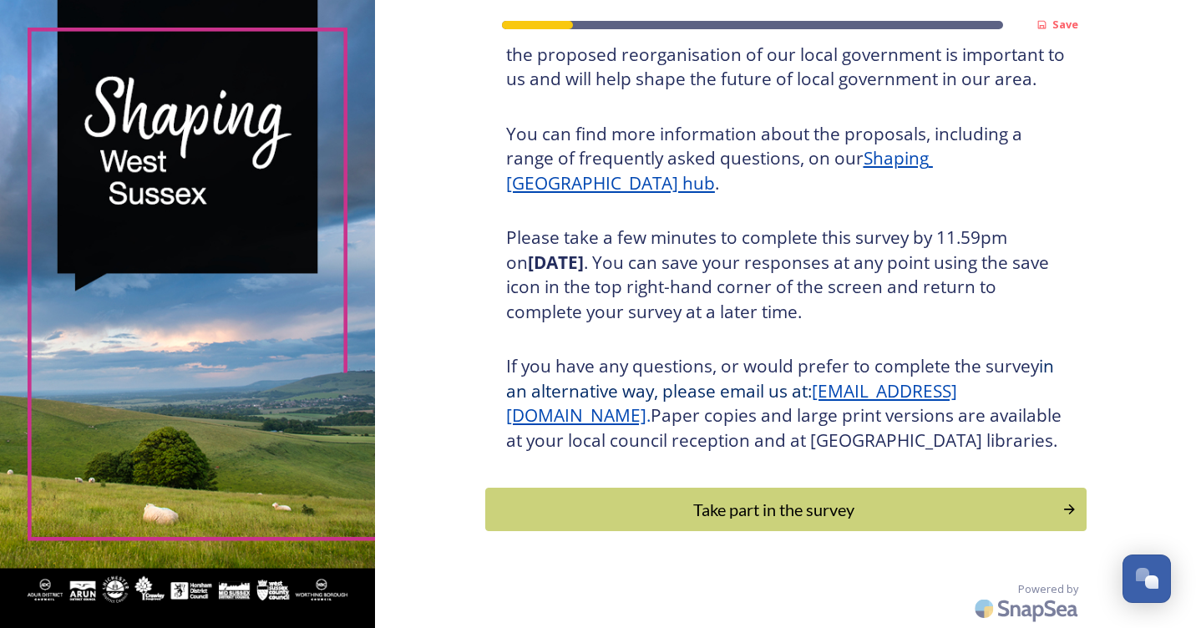
scroll to position [175, 0]
click at [624, 507] on div "Take part in the survey" at bounding box center [773, 509] width 565 height 25
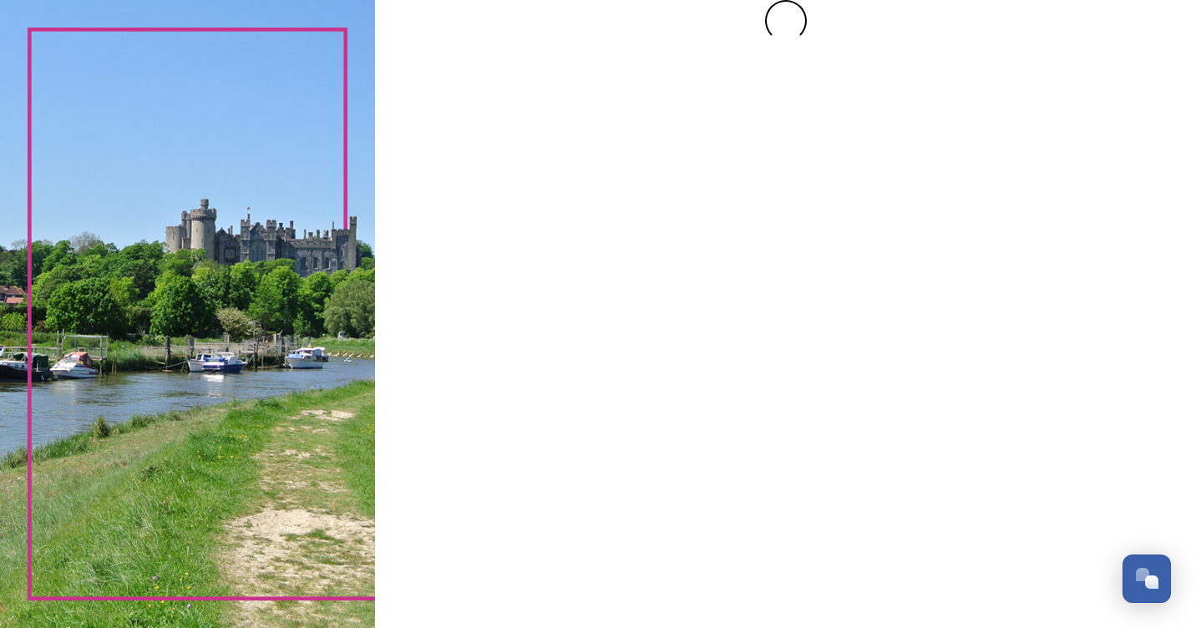
scroll to position [0, 0]
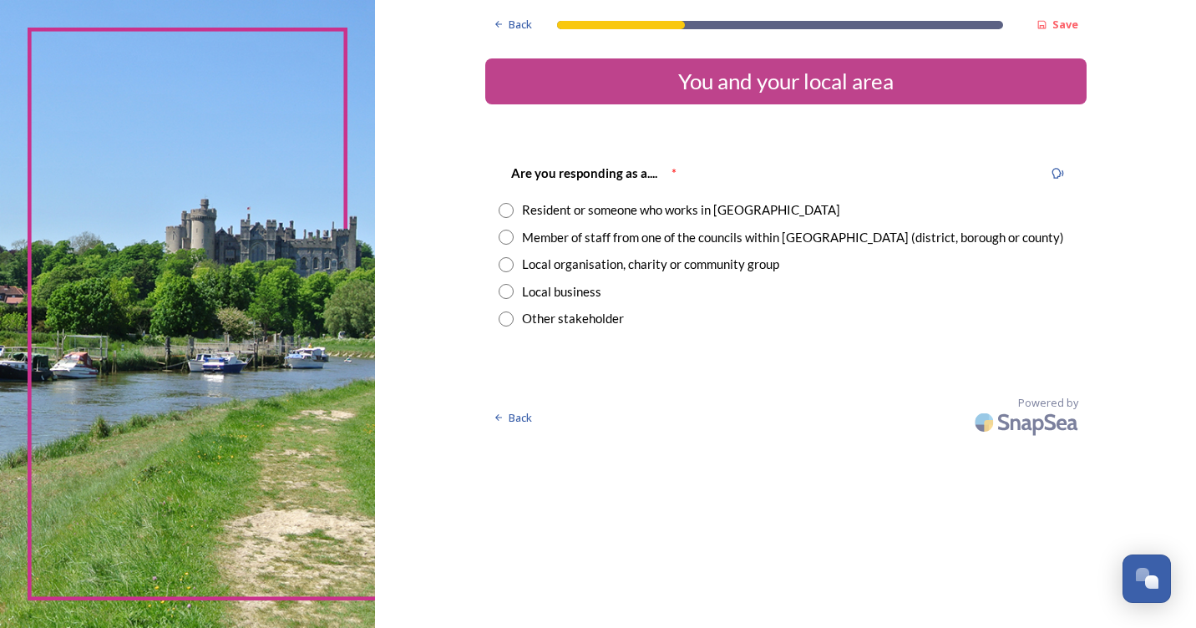
click at [502, 211] on input "radio" at bounding box center [506, 210] width 15 height 15
radio input "true"
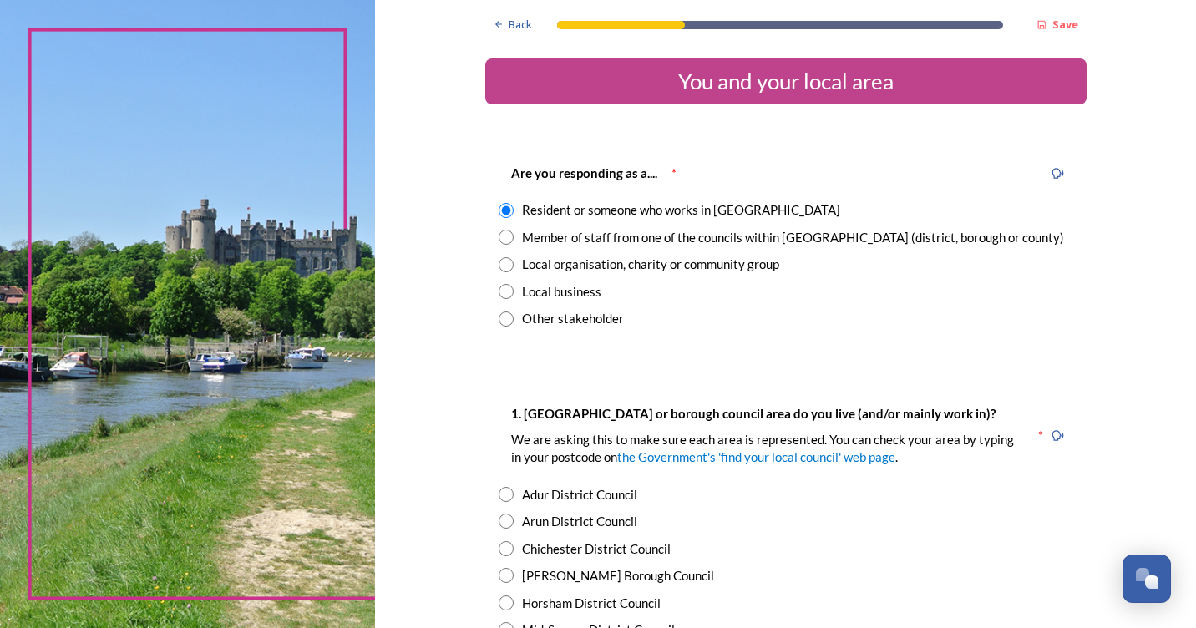
scroll to position [84, 0]
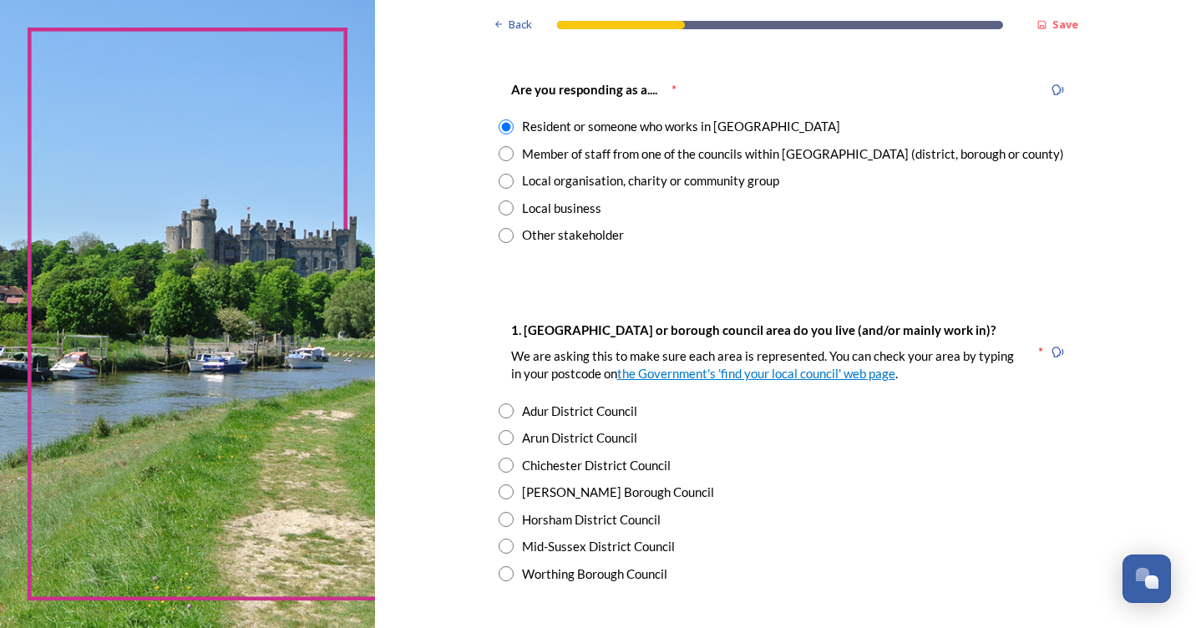
click at [501, 438] on input "radio" at bounding box center [506, 437] width 15 height 15
radio input "true"
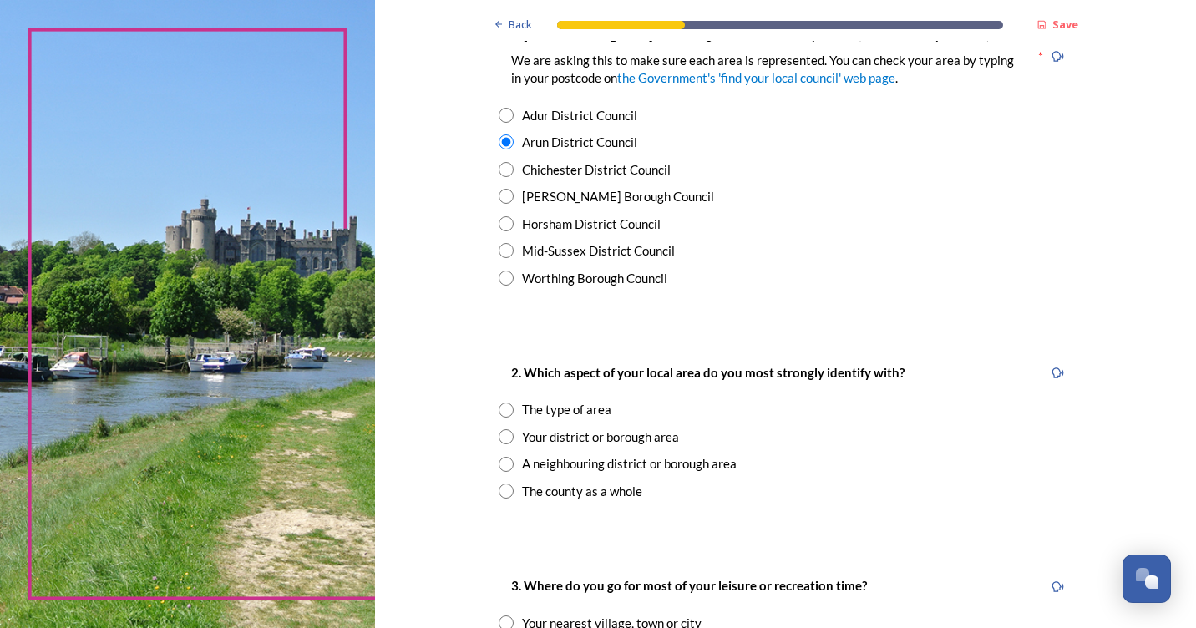
scroll to position [418, 0]
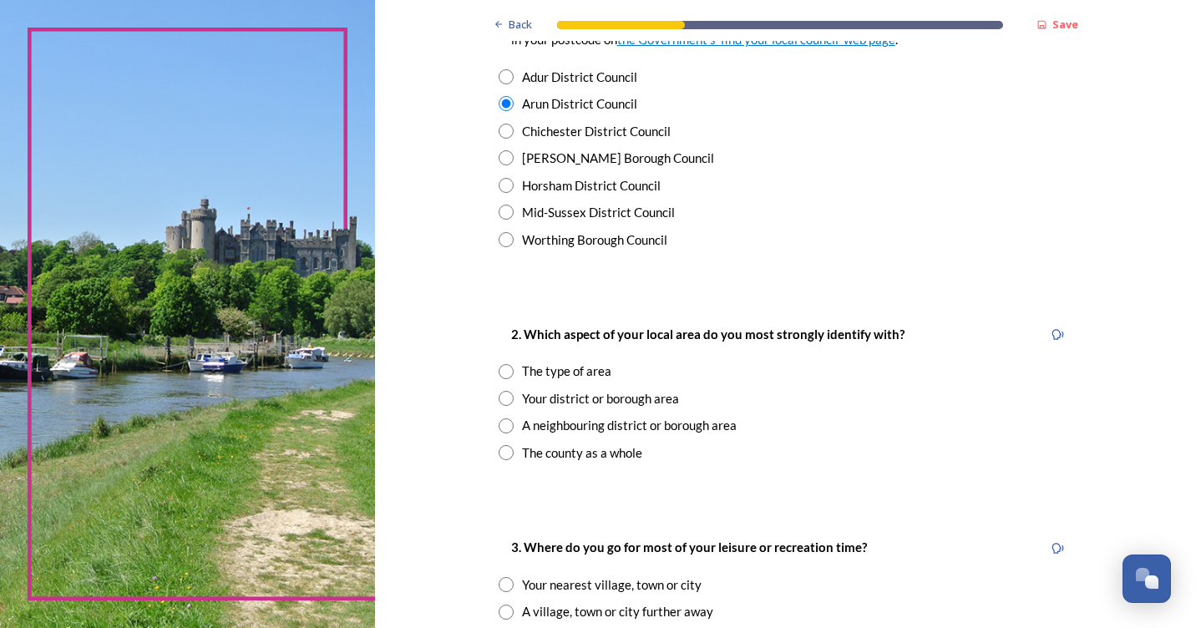
click at [499, 453] on input "radio" at bounding box center [506, 452] width 15 height 15
radio input "true"
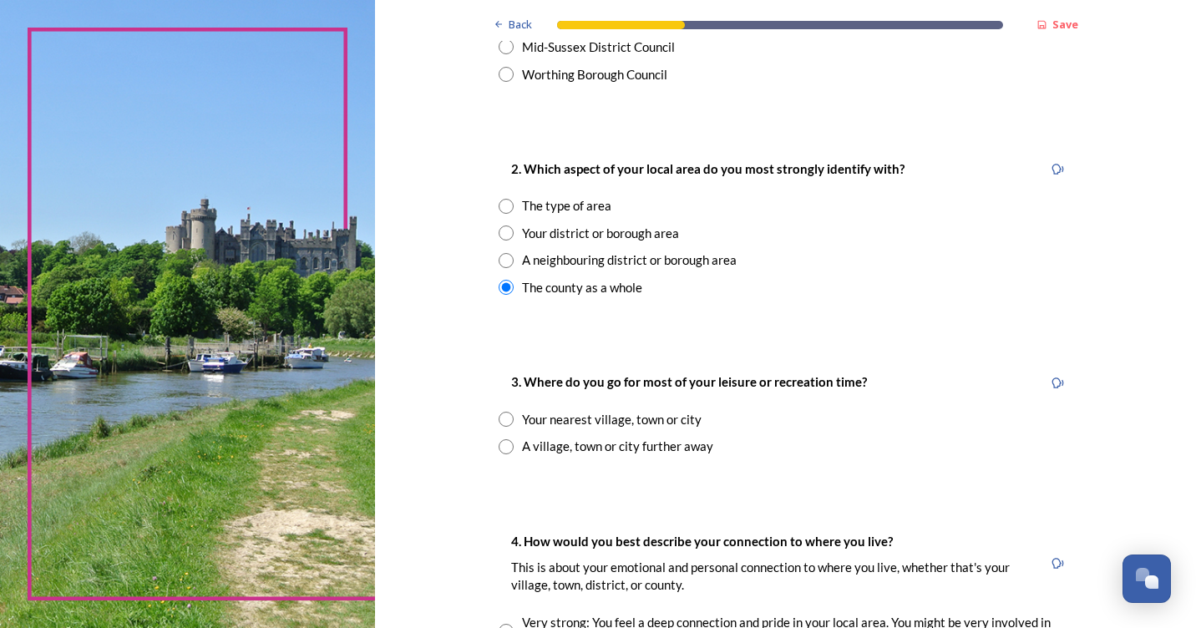
scroll to position [585, 0]
click at [499, 418] on input "radio" at bounding box center [506, 417] width 15 height 15
radio input "true"
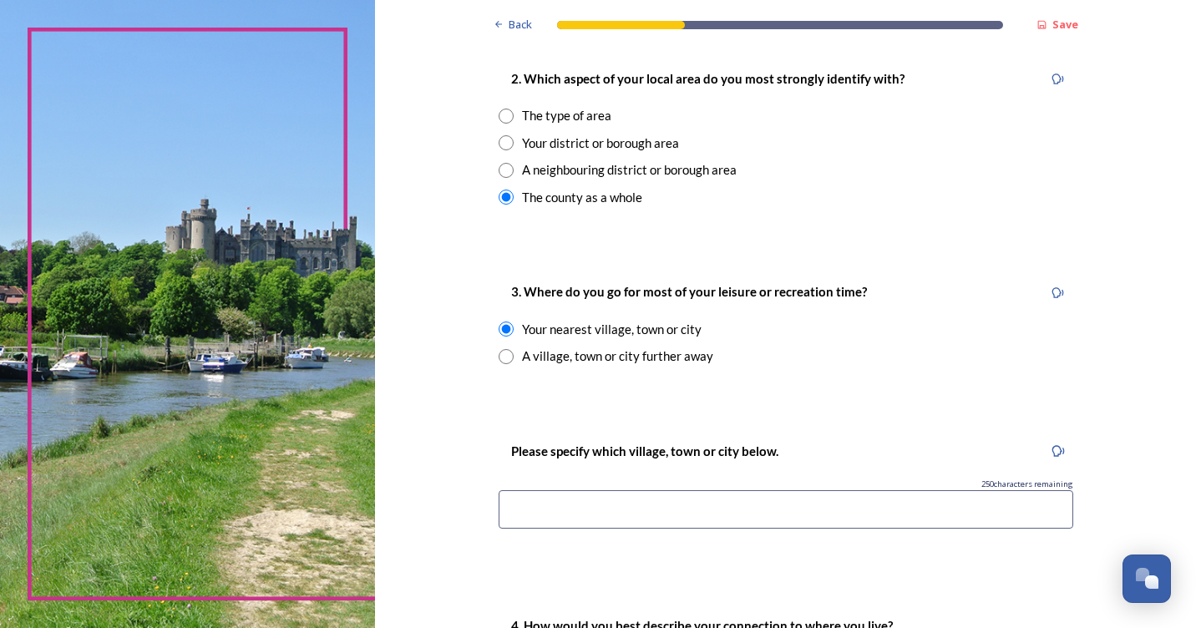
scroll to position [752, 0]
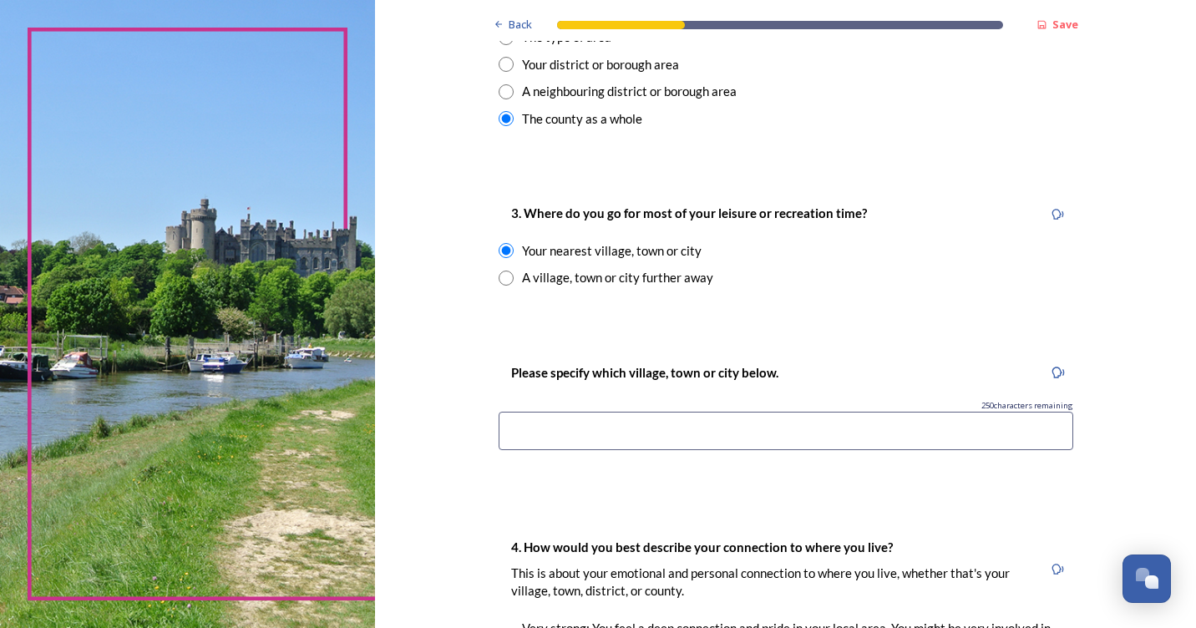
drag, startPoint x: 589, startPoint y: 428, endPoint x: 615, endPoint y: 429, distance: 25.9
click at [589, 429] on input at bounding box center [786, 431] width 575 height 38
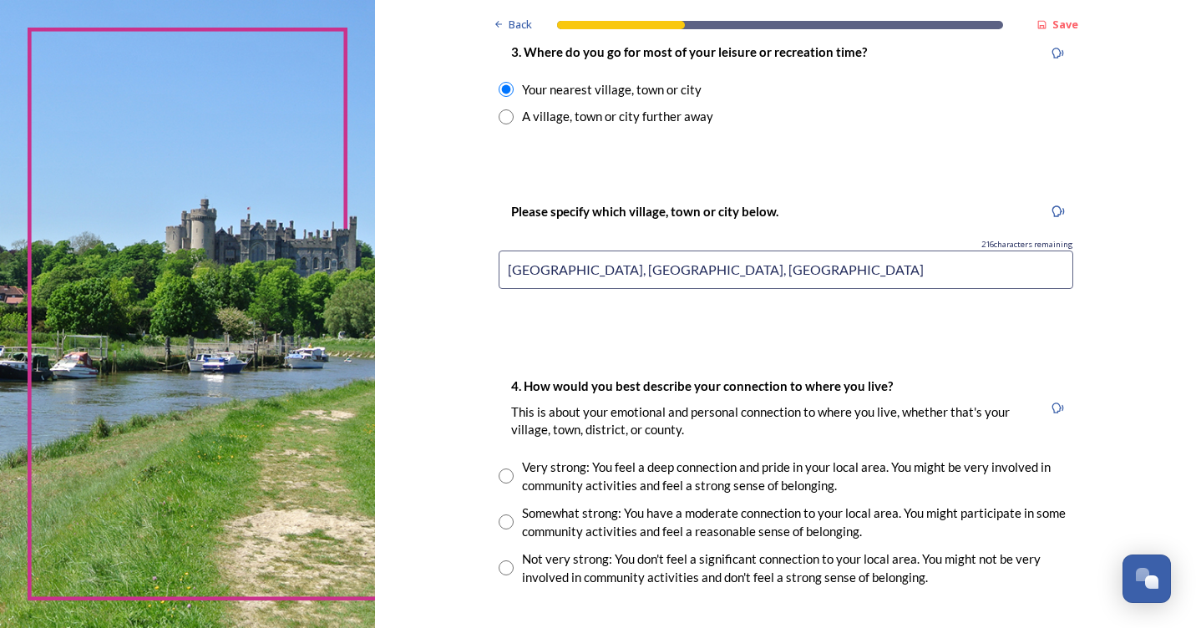
scroll to position [919, 0]
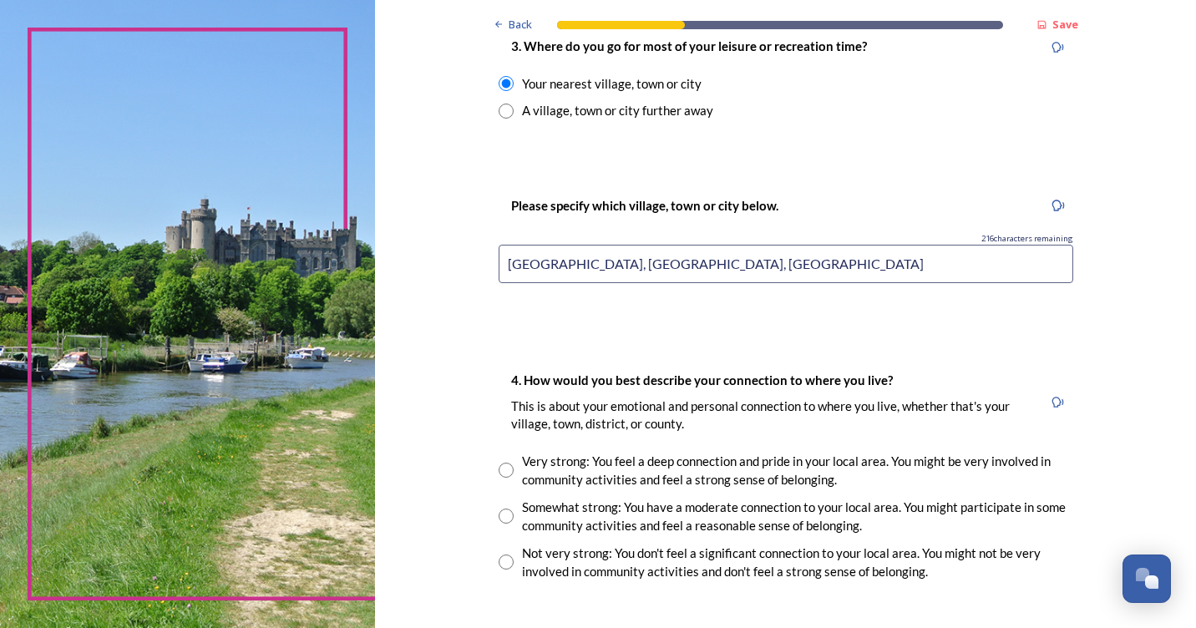
type input "Chichester, Worthing, East Preston"
click at [499, 515] on input "radio" at bounding box center [506, 516] width 15 height 15
radio input "true"
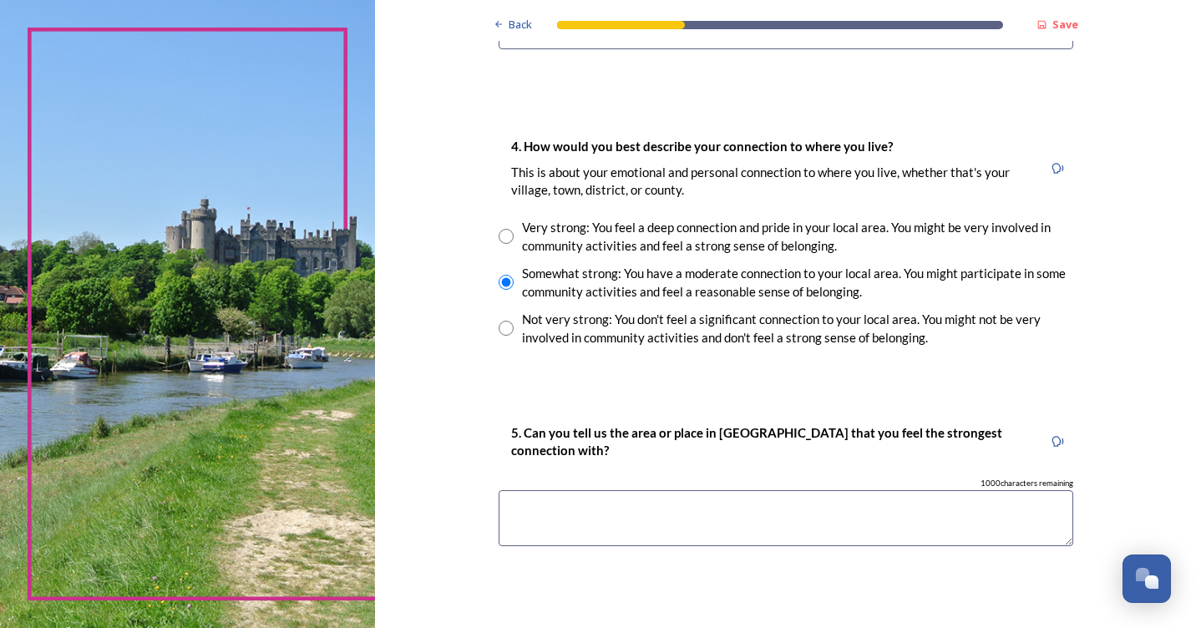
scroll to position [1169, 0]
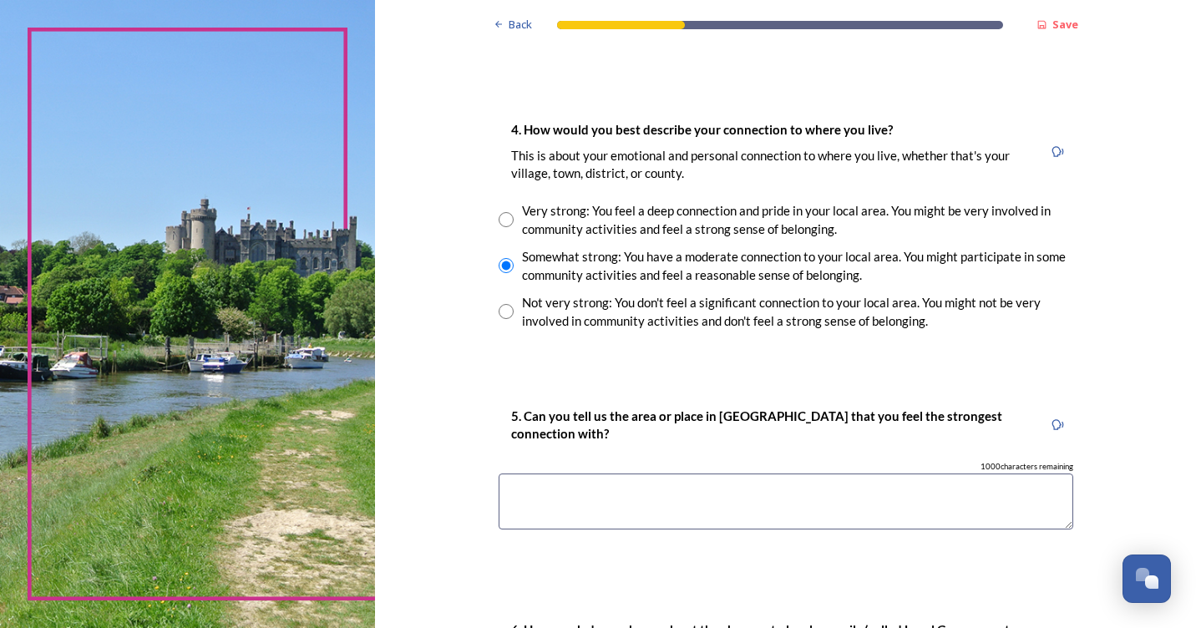
click at [575, 488] on textarea at bounding box center [786, 502] width 575 height 56
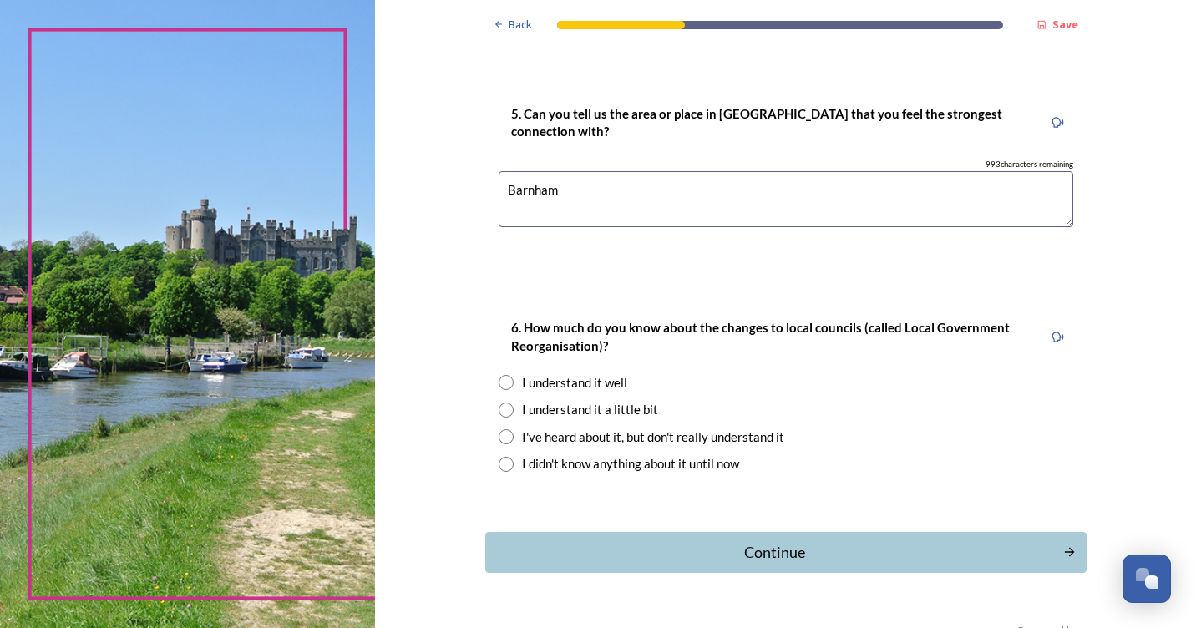
scroll to position [1503, 0]
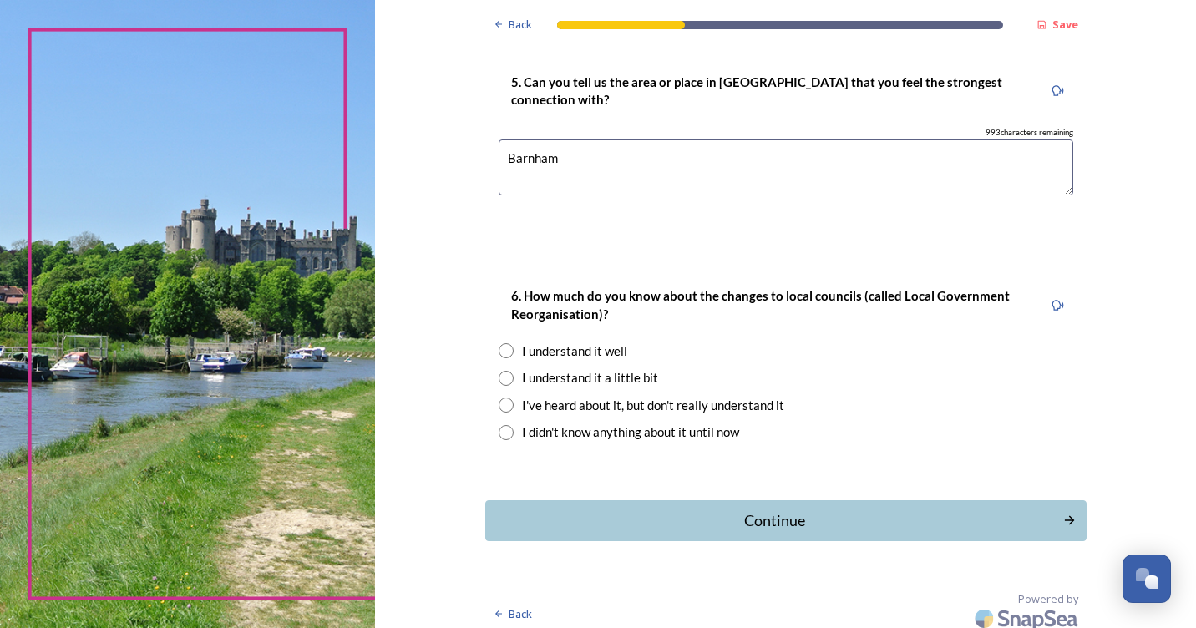
type textarea "Barnham"
click at [504, 406] on input "radio" at bounding box center [506, 405] width 15 height 15
radio input "true"
click at [781, 531] on div "Continue" at bounding box center [773, 520] width 565 height 23
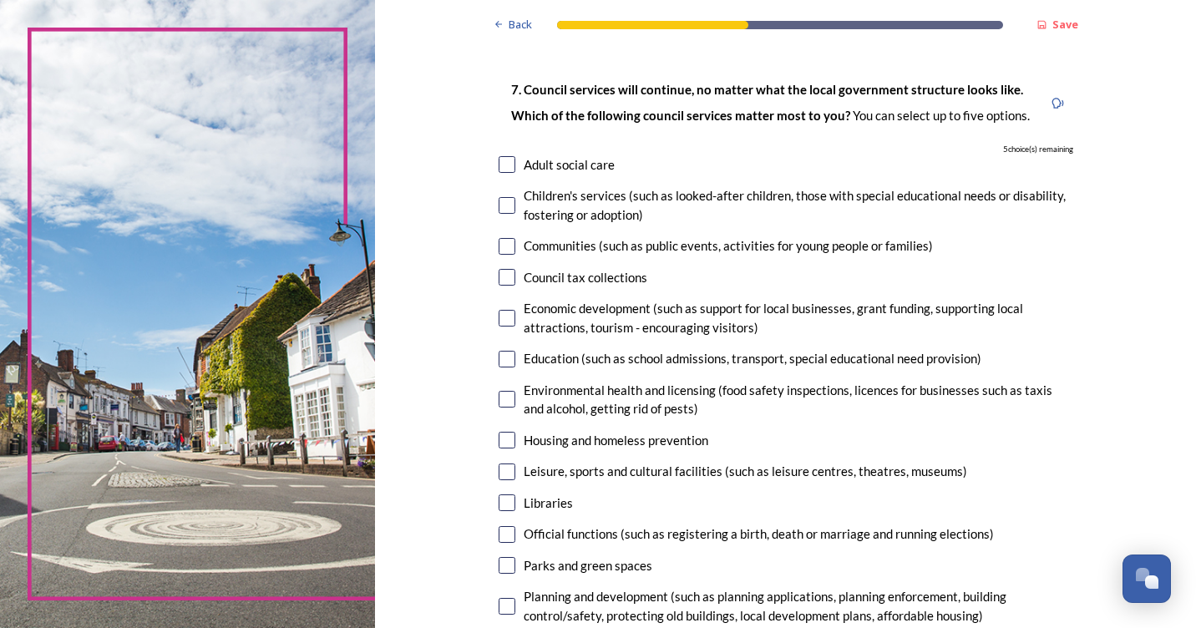
scroll to position [0, 0]
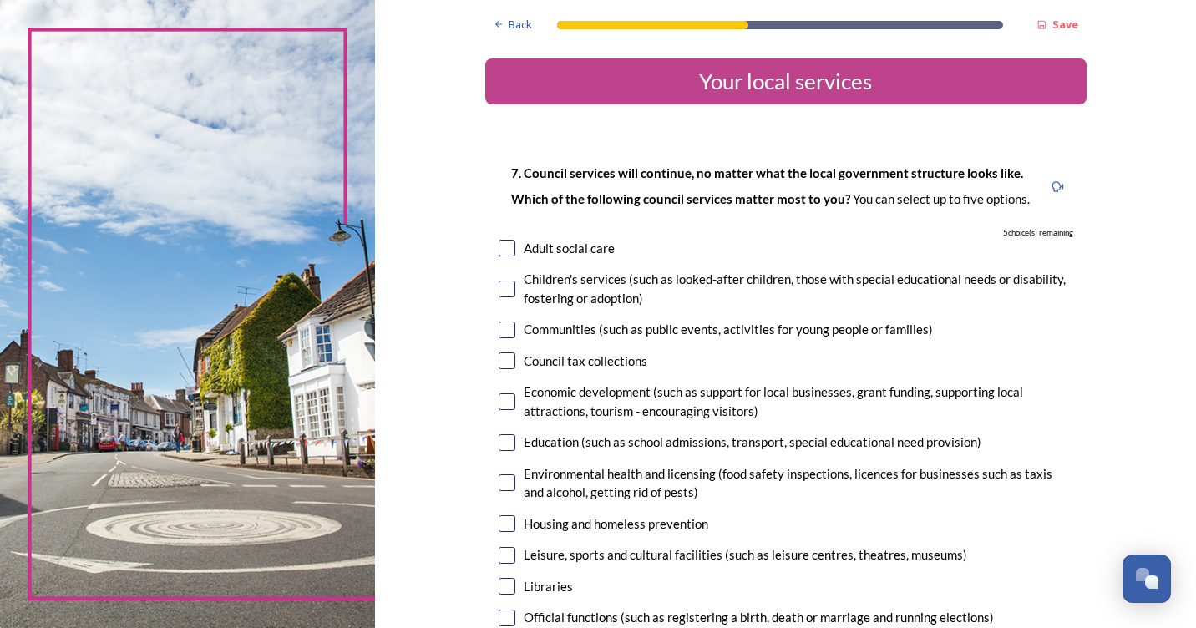
click at [510, 258] on div "7. Council services will continue, no matter what the local government structur…" at bounding box center [785, 541] width 601 height 790
click at [499, 244] on input "checkbox" at bounding box center [507, 248] width 17 height 17
checkbox input "true"
click at [500, 297] on div "Children's services (such as looked-after children, those with special educatio…" at bounding box center [786, 289] width 575 height 38
checkbox input "true"
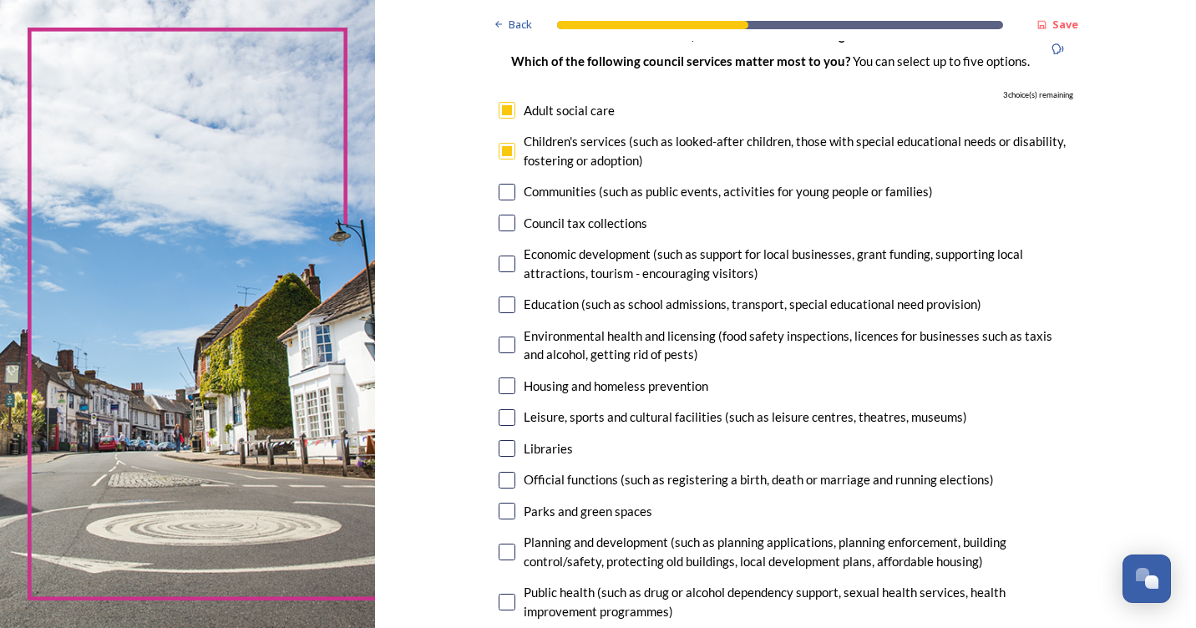
scroll to position [167, 0]
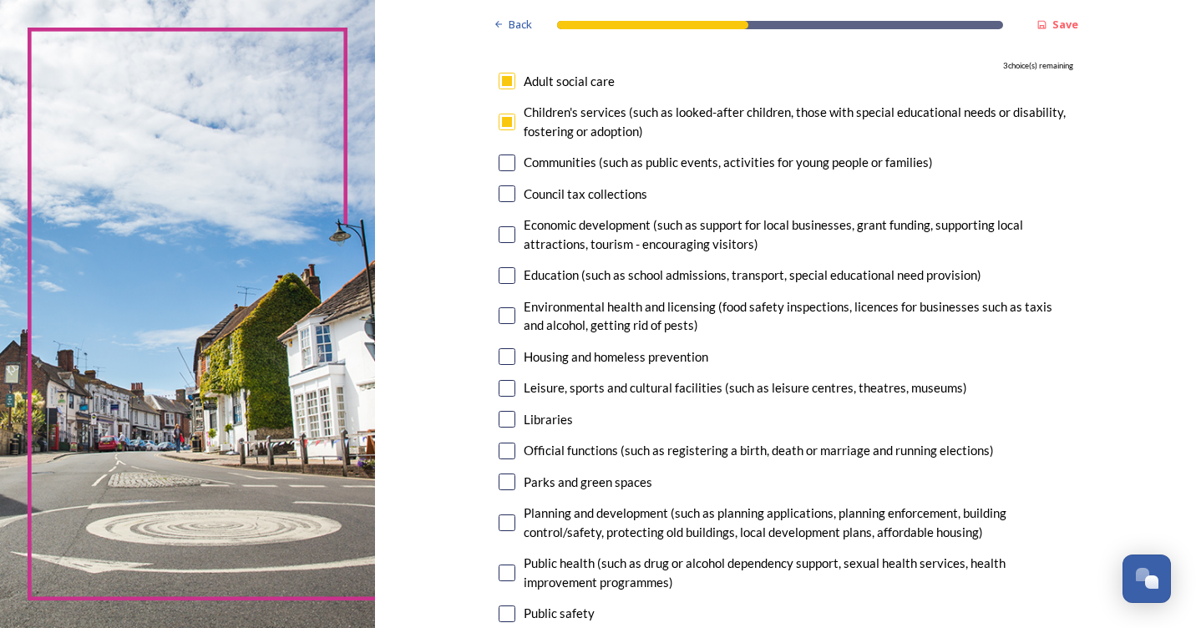
click at [499, 353] on input "checkbox" at bounding box center [507, 356] width 17 height 17
checkbox input "true"
click at [506, 276] on input "checkbox" at bounding box center [507, 275] width 17 height 17
checkbox input "true"
drag, startPoint x: 498, startPoint y: 190, endPoint x: 603, endPoint y: 251, distance: 121.6
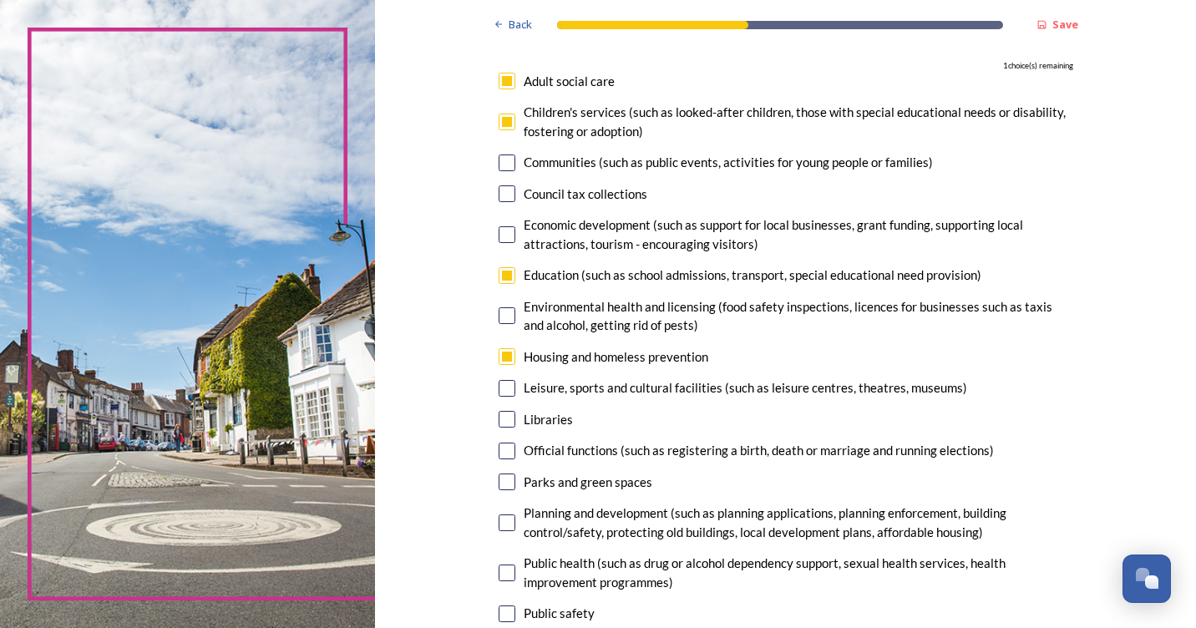
click at [499, 190] on input "checkbox" at bounding box center [507, 193] width 17 height 17
checkbox input "true"
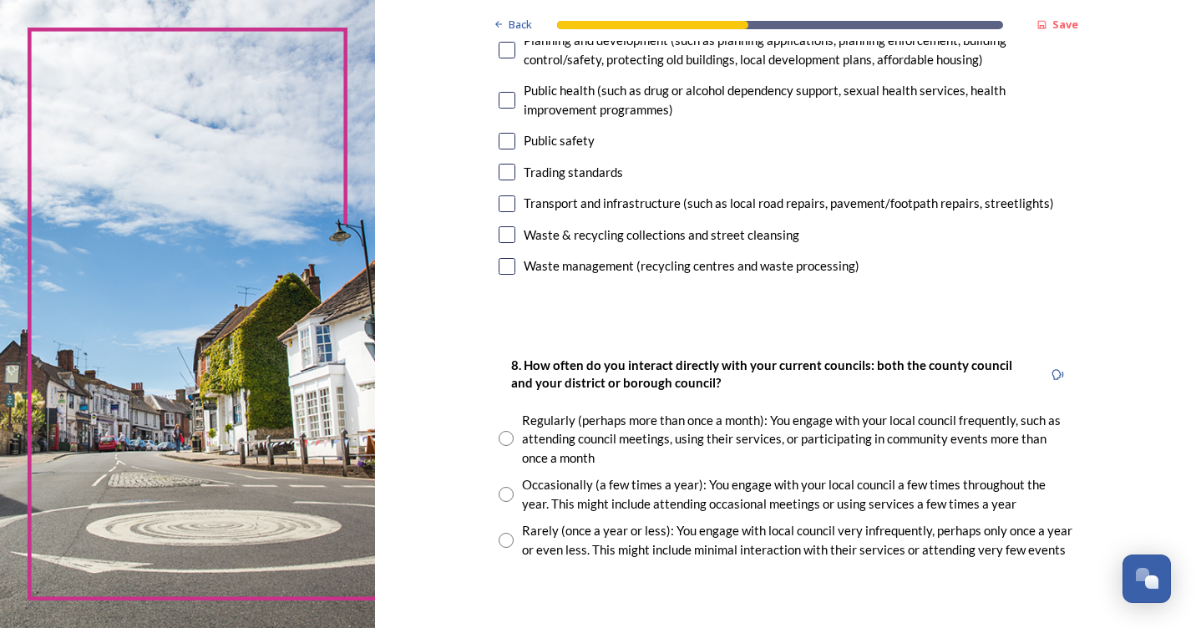
scroll to position [668, 0]
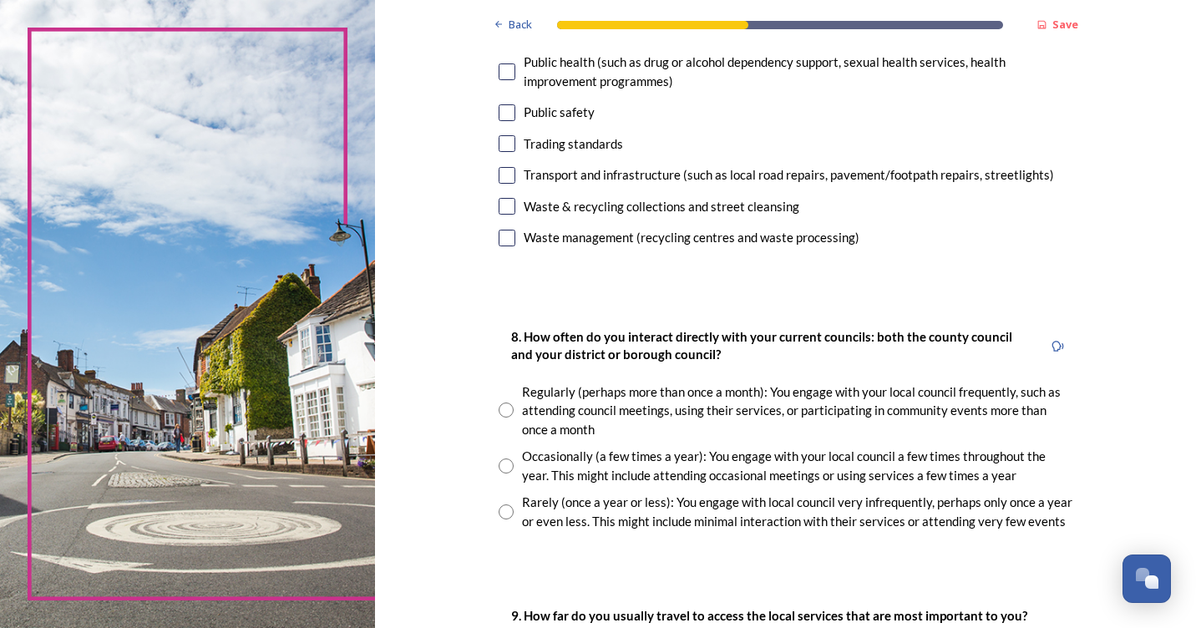
click at [501, 512] on input "radio" at bounding box center [506, 511] width 15 height 15
radio input "true"
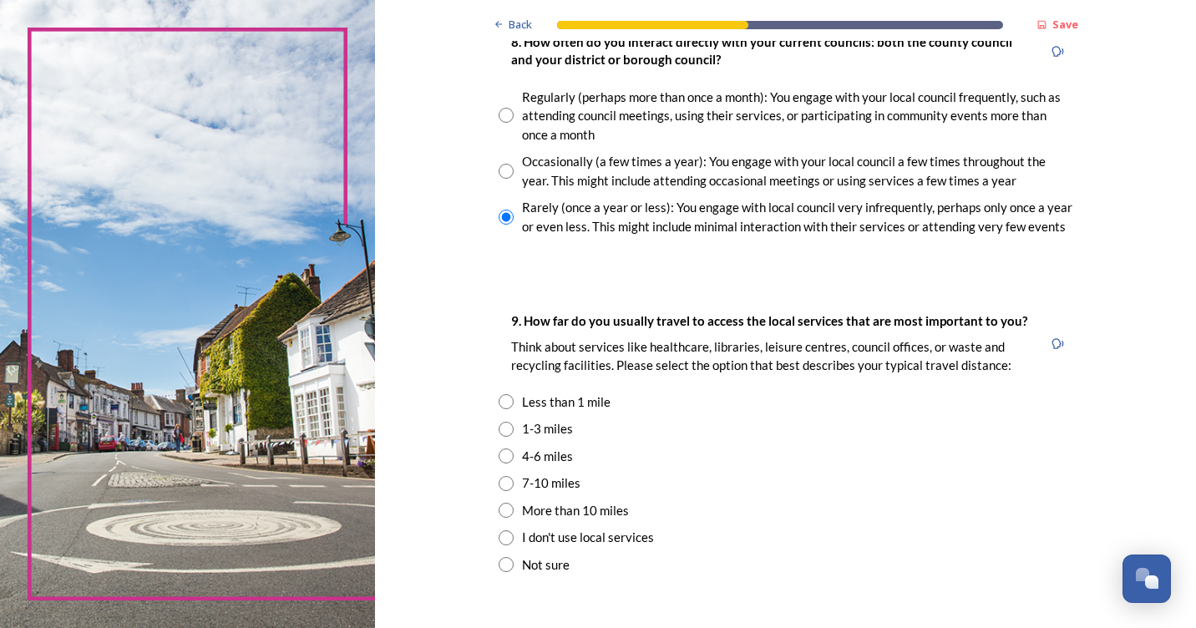
scroll to position [1002, 0]
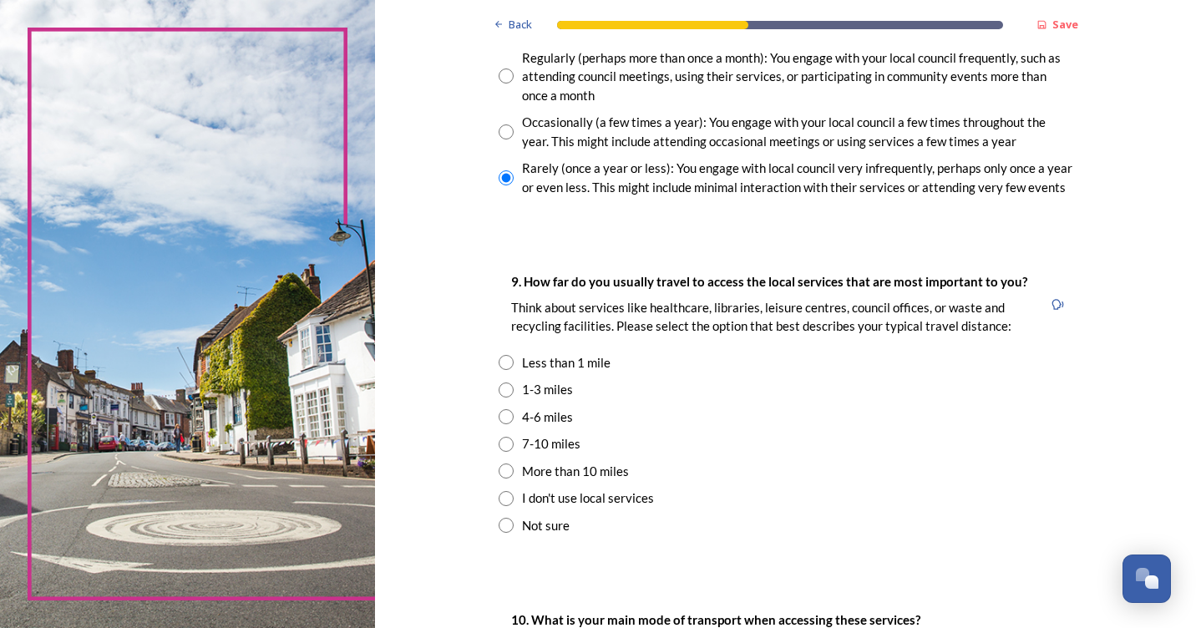
click at [499, 391] on input "radio" at bounding box center [506, 389] width 15 height 15
radio input "true"
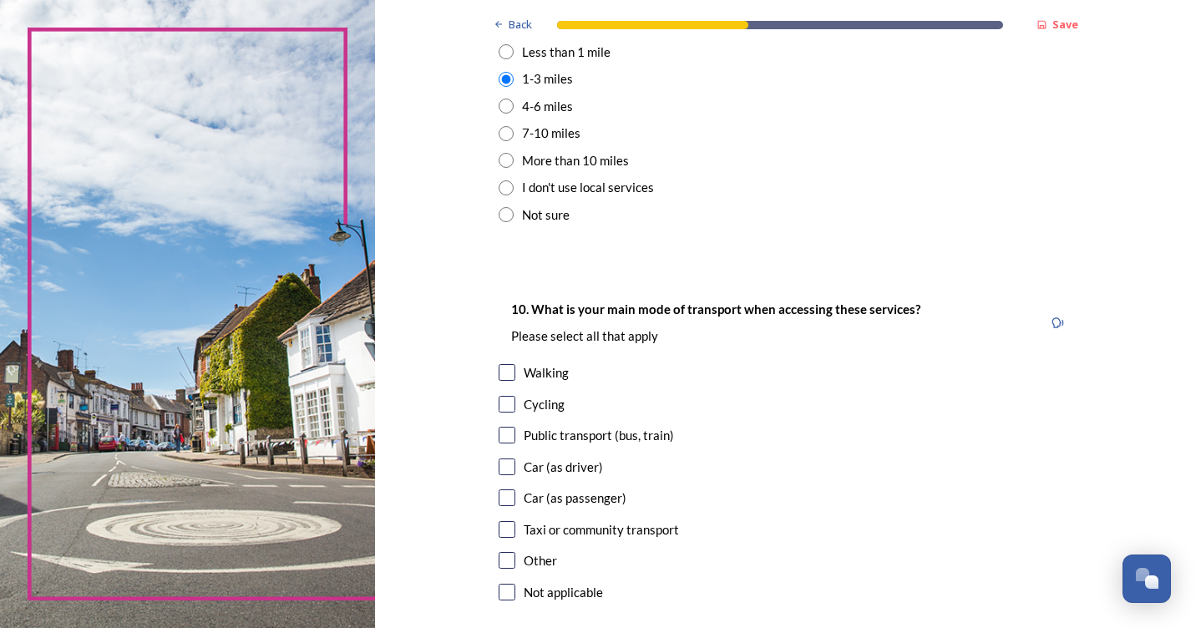
scroll to position [1336, 0]
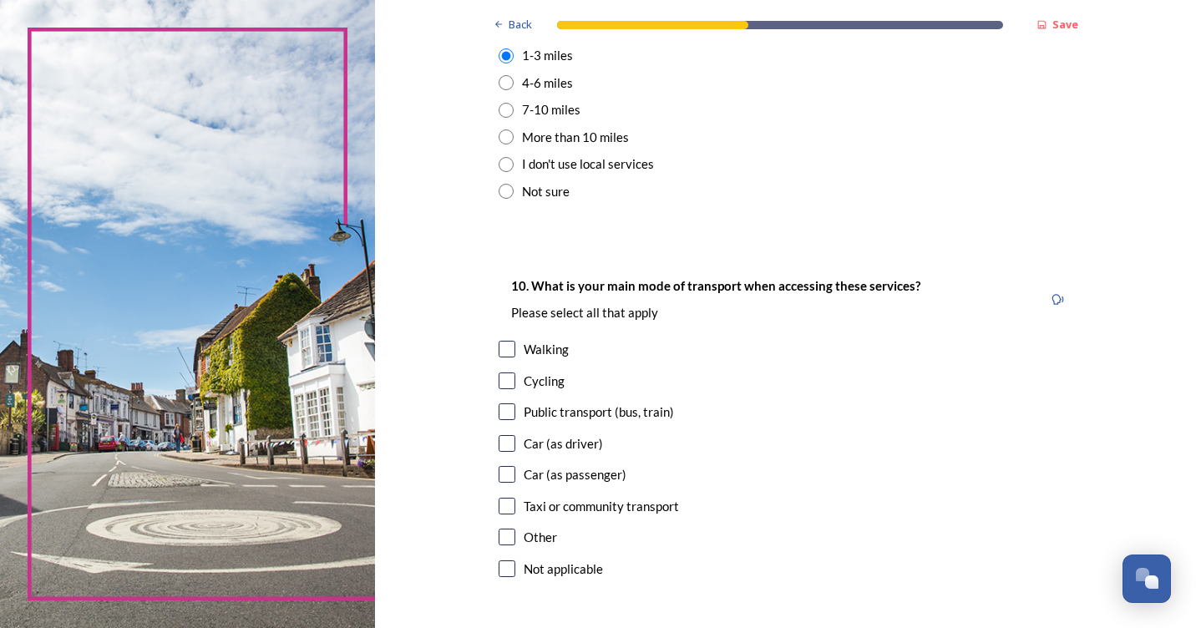
click at [501, 445] on input "checkbox" at bounding box center [507, 443] width 17 height 17
checkbox input "true"
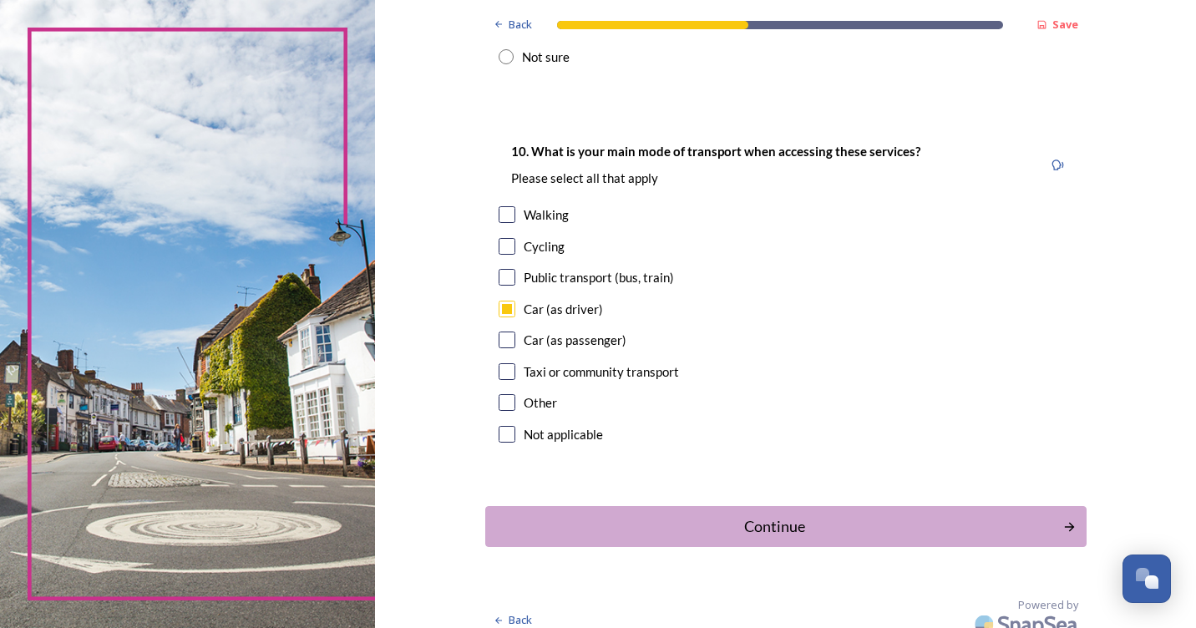
scroll to position [1487, 0]
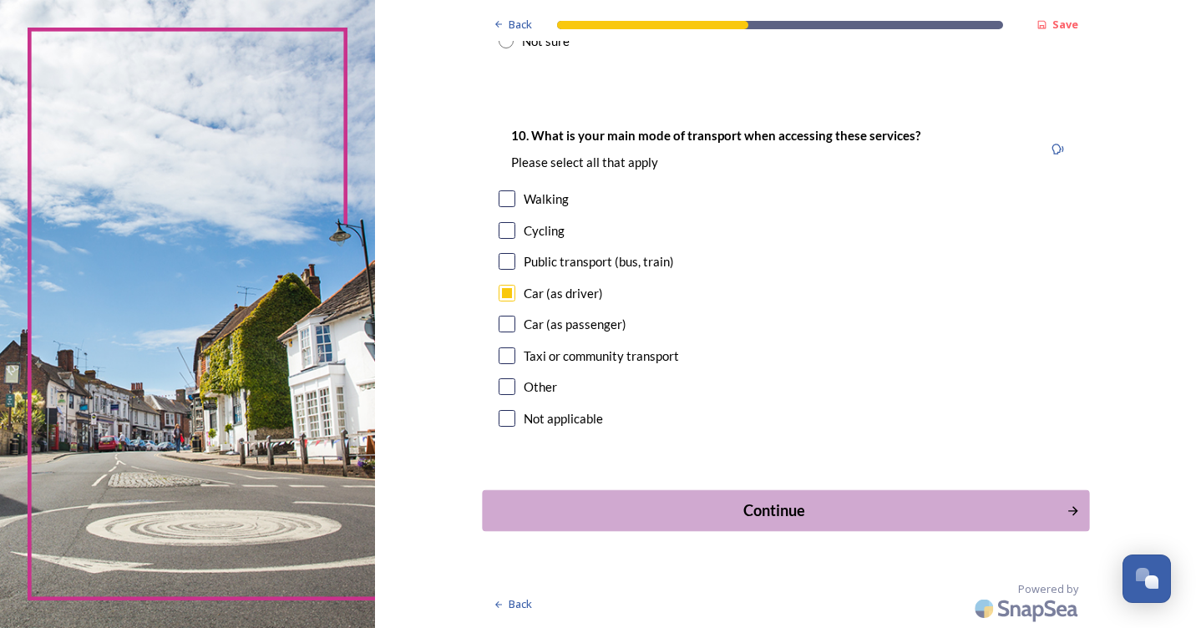
click at [791, 498] on button "Continue" at bounding box center [785, 510] width 607 height 41
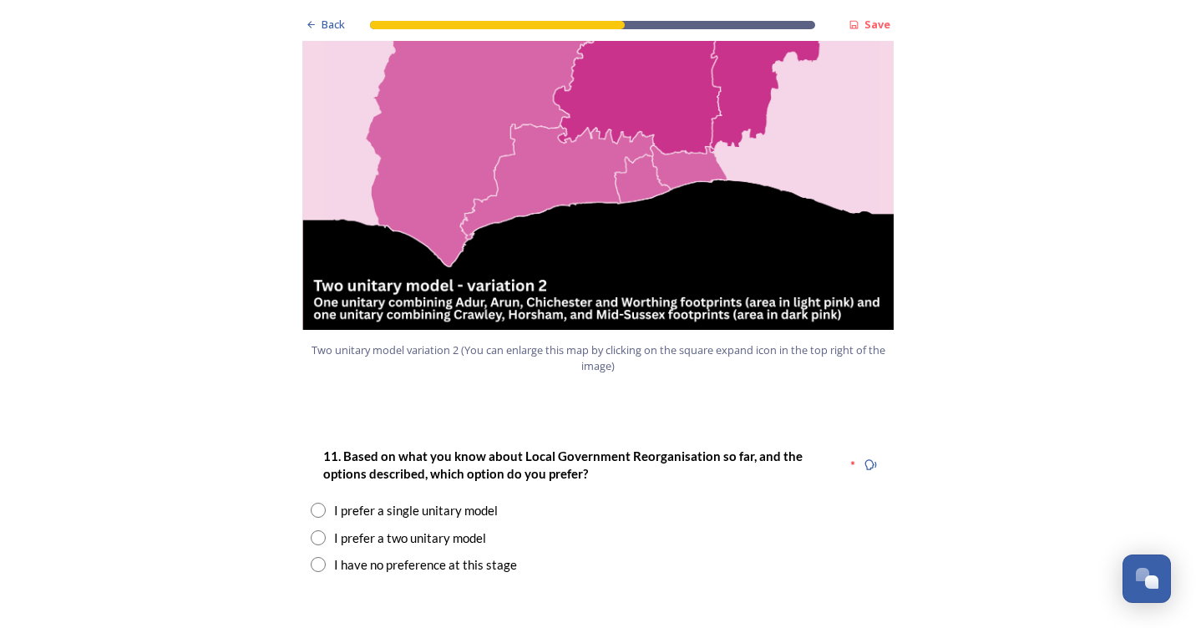
scroll to position [1921, 0]
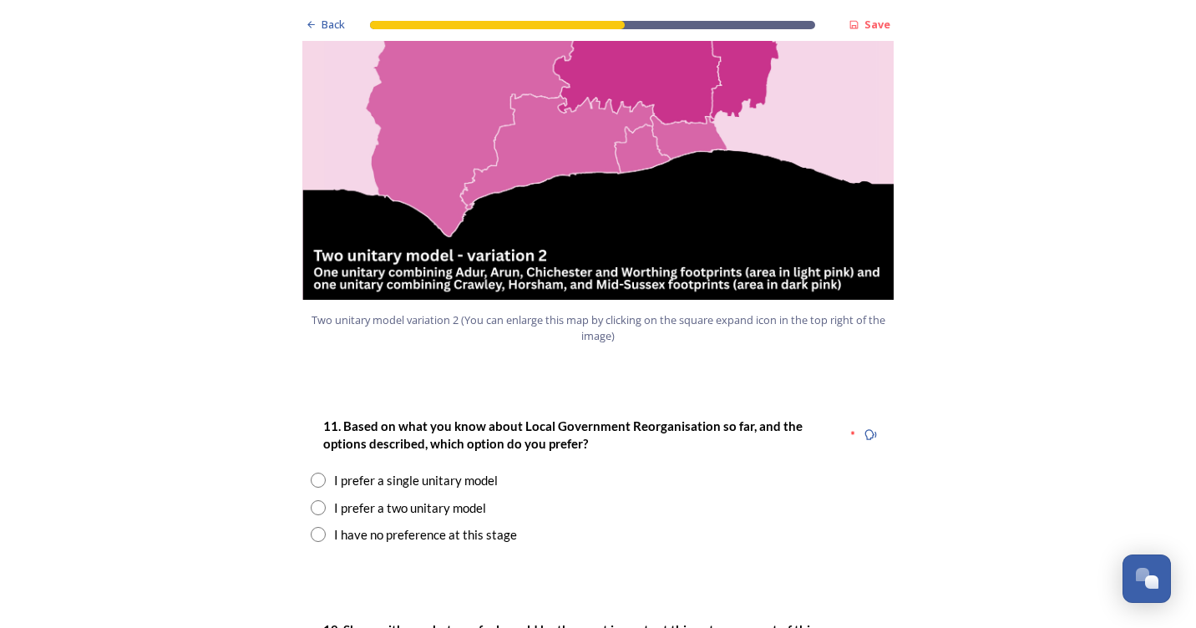
click at [312, 527] on input "radio" at bounding box center [318, 534] width 15 height 15
radio input "true"
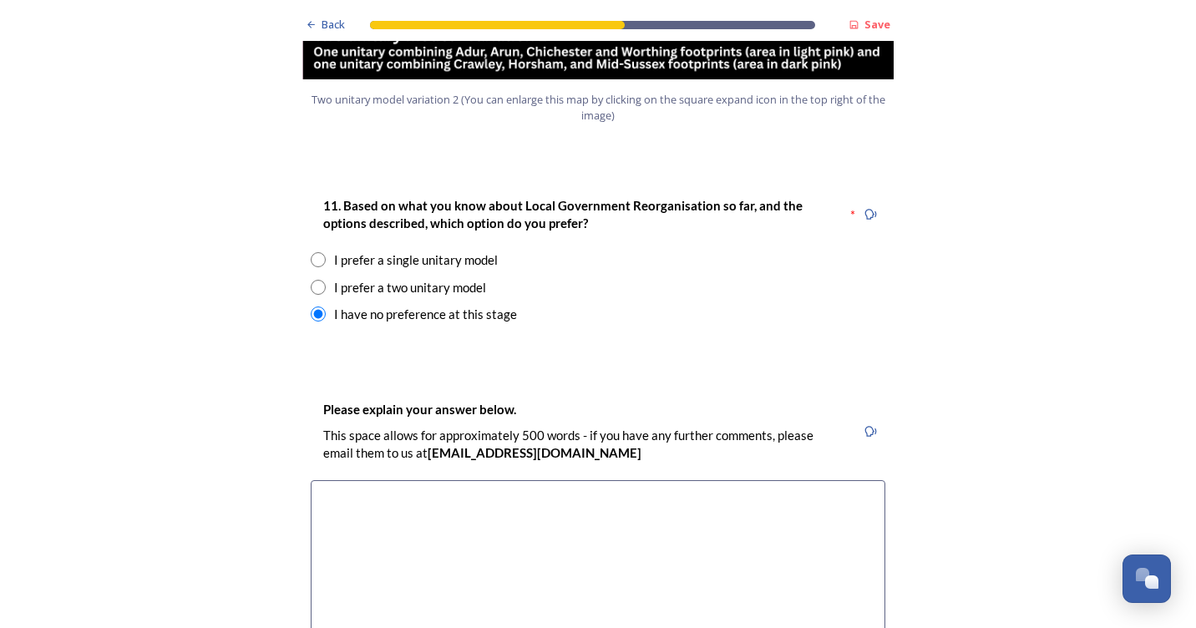
scroll to position [2171, 0]
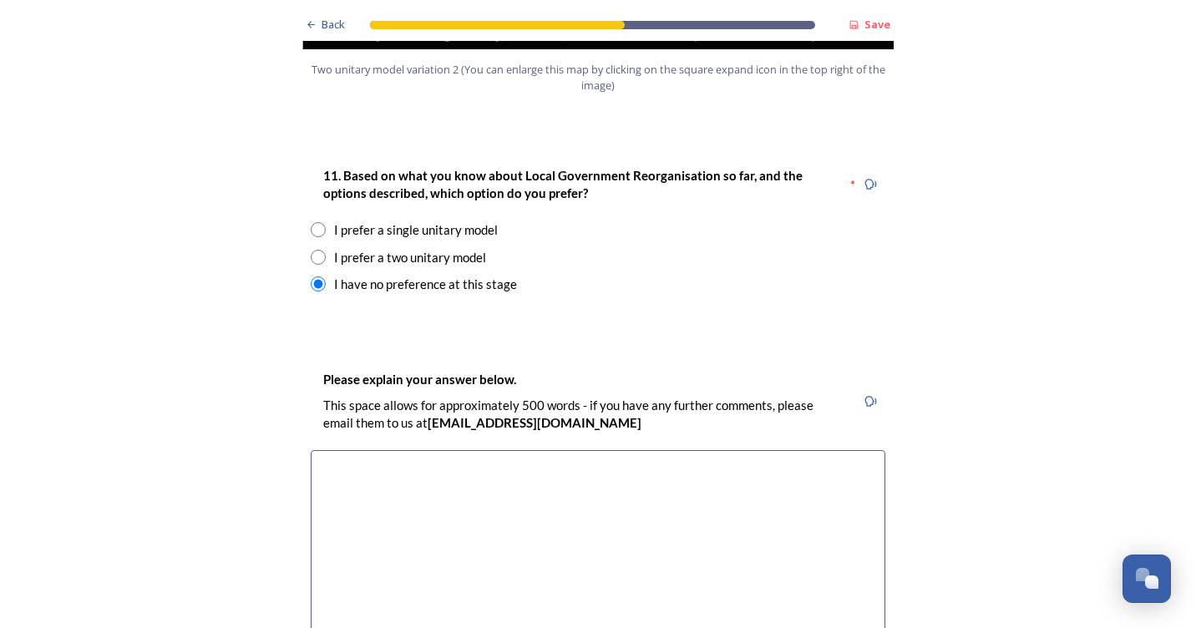
click at [377, 450] on textarea at bounding box center [598, 544] width 575 height 188
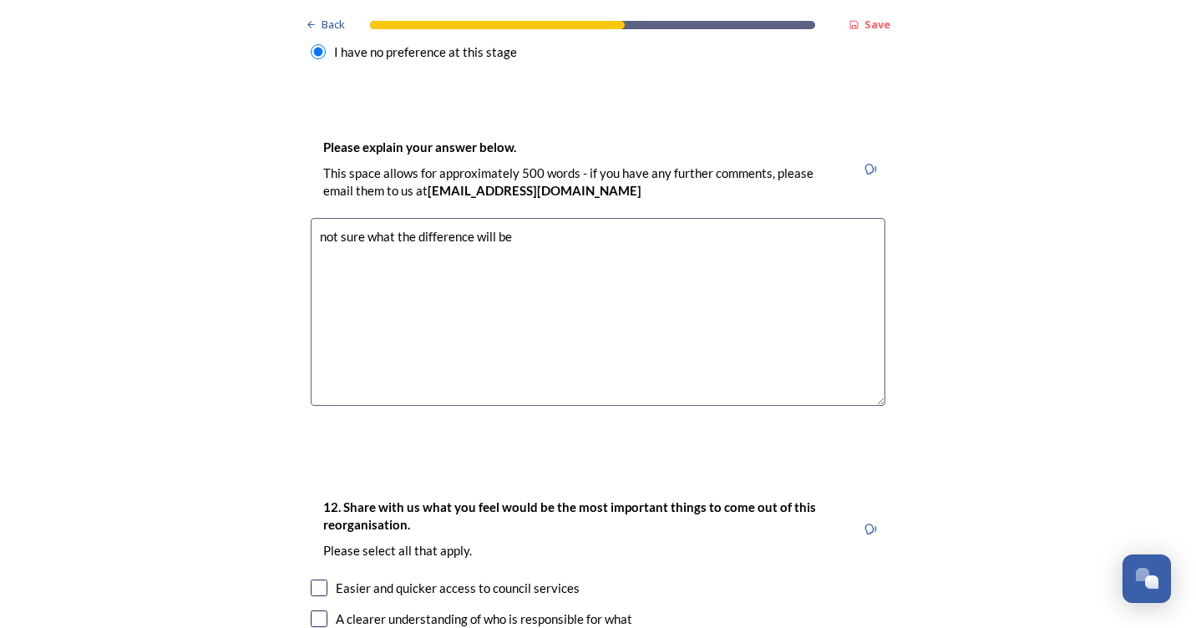
scroll to position [2505, 0]
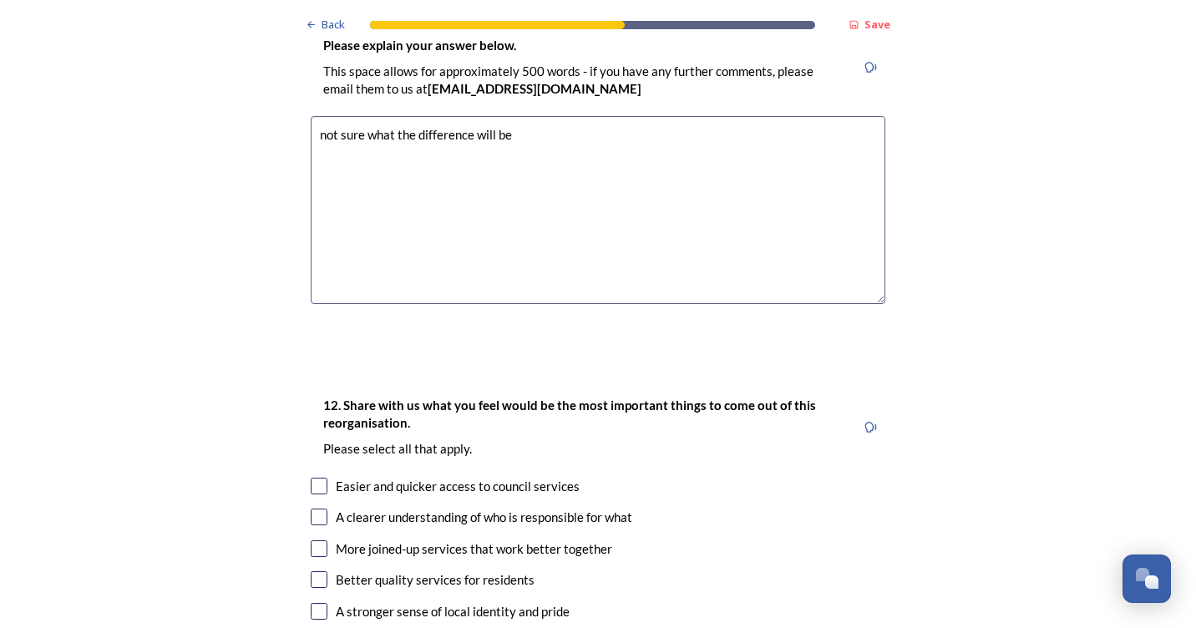
type textarea "not sure what the difference will be"
click at [317, 478] on input "checkbox" at bounding box center [319, 486] width 17 height 17
checkbox input "true"
click at [313, 540] on input "checkbox" at bounding box center [319, 548] width 17 height 17
checkbox input "true"
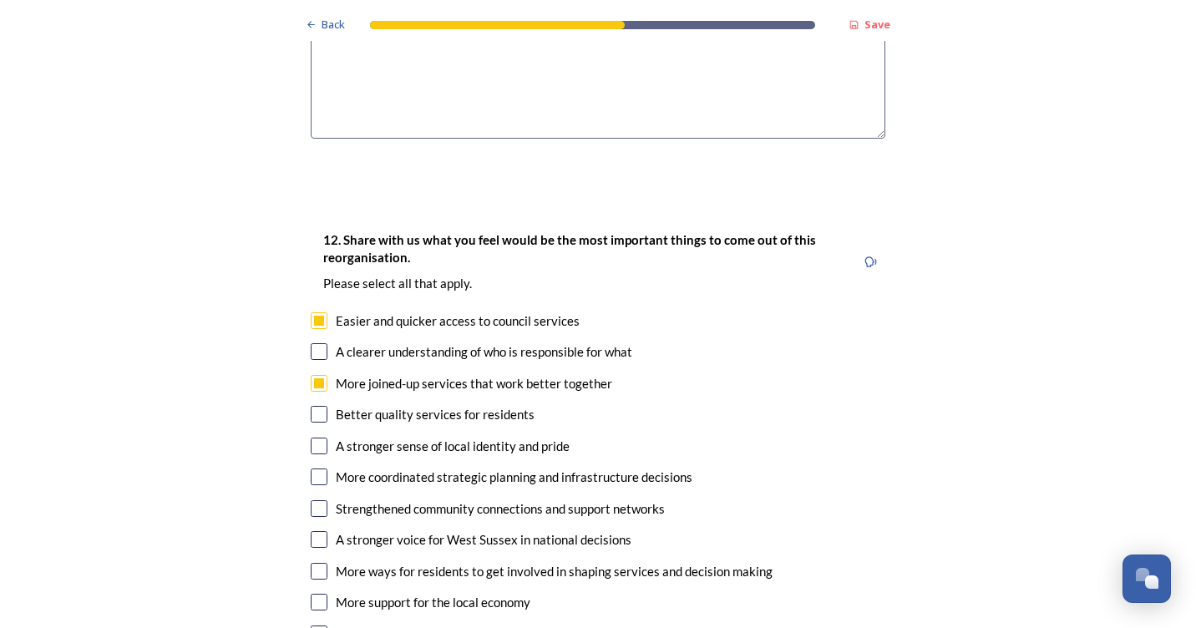
scroll to position [2672, 0]
click at [312, 529] on input "checkbox" at bounding box center [319, 537] width 17 height 17
checkbox input "true"
click at [315, 561] on input "checkbox" at bounding box center [319, 569] width 17 height 17
checkbox input "true"
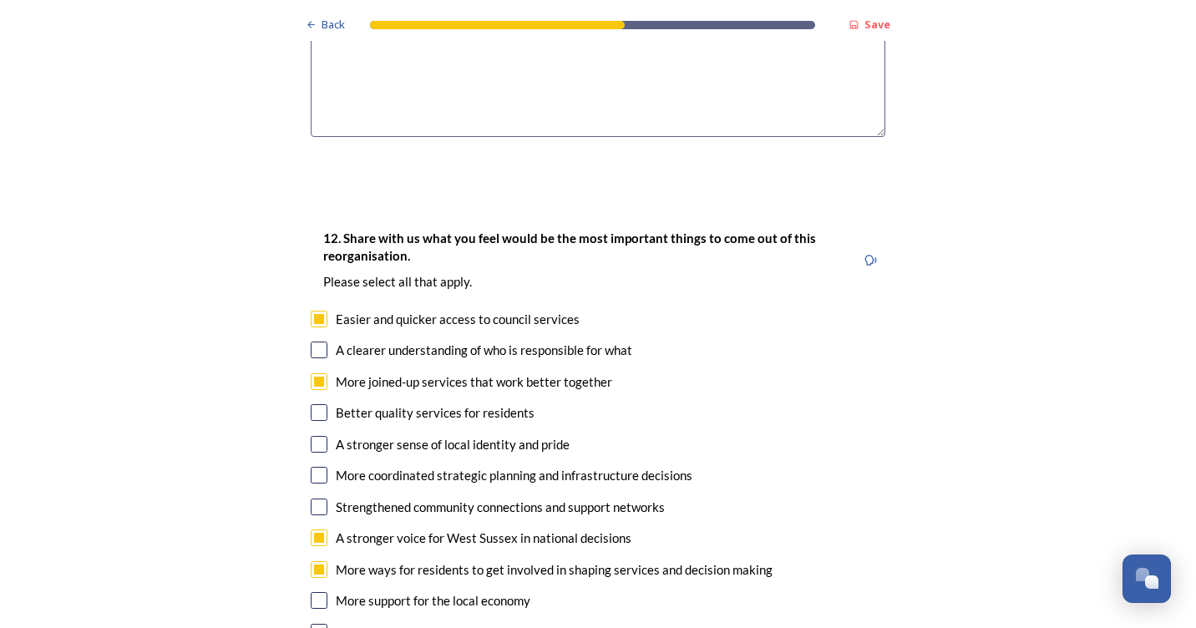
click at [317, 404] on input "checkbox" at bounding box center [319, 412] width 17 height 17
checkbox input "true"
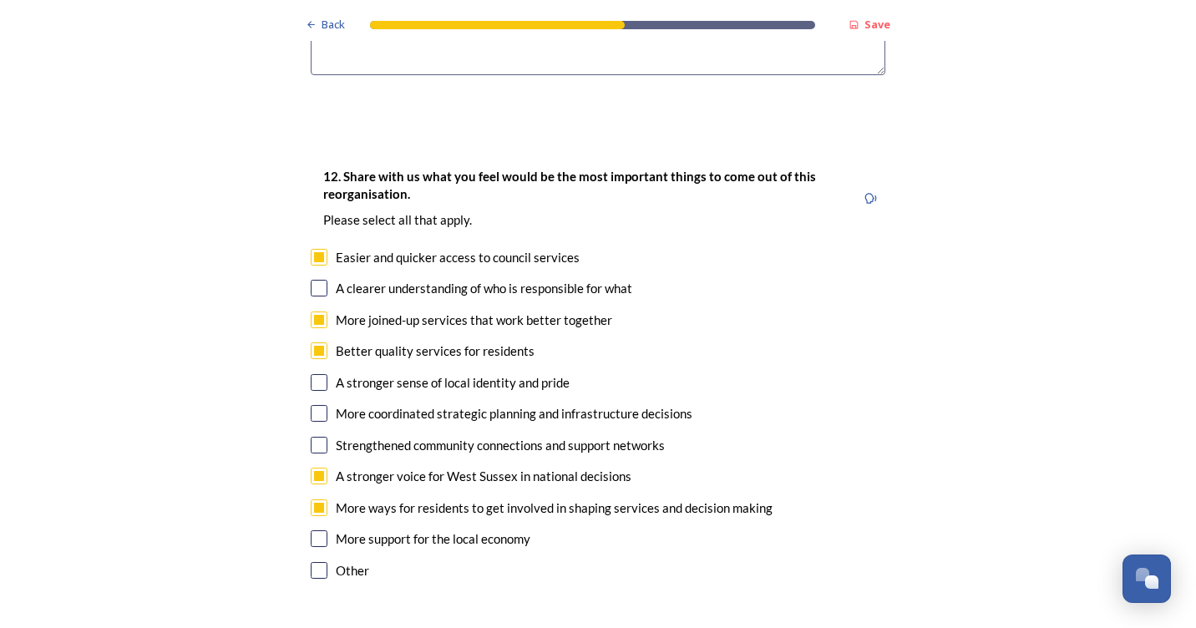
scroll to position [3007, 0]
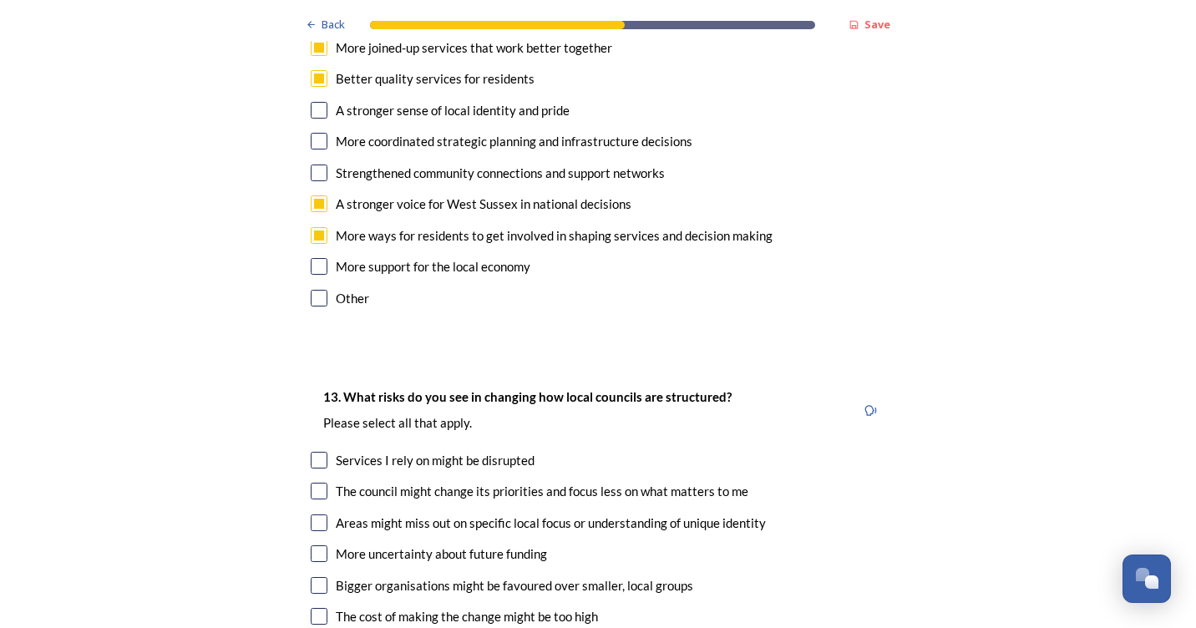
click at [312, 452] on input "checkbox" at bounding box center [319, 460] width 17 height 17
checkbox input "true"
click at [311, 483] on input "checkbox" at bounding box center [319, 491] width 17 height 17
checkbox input "true"
click at [312, 545] on input "checkbox" at bounding box center [319, 553] width 17 height 17
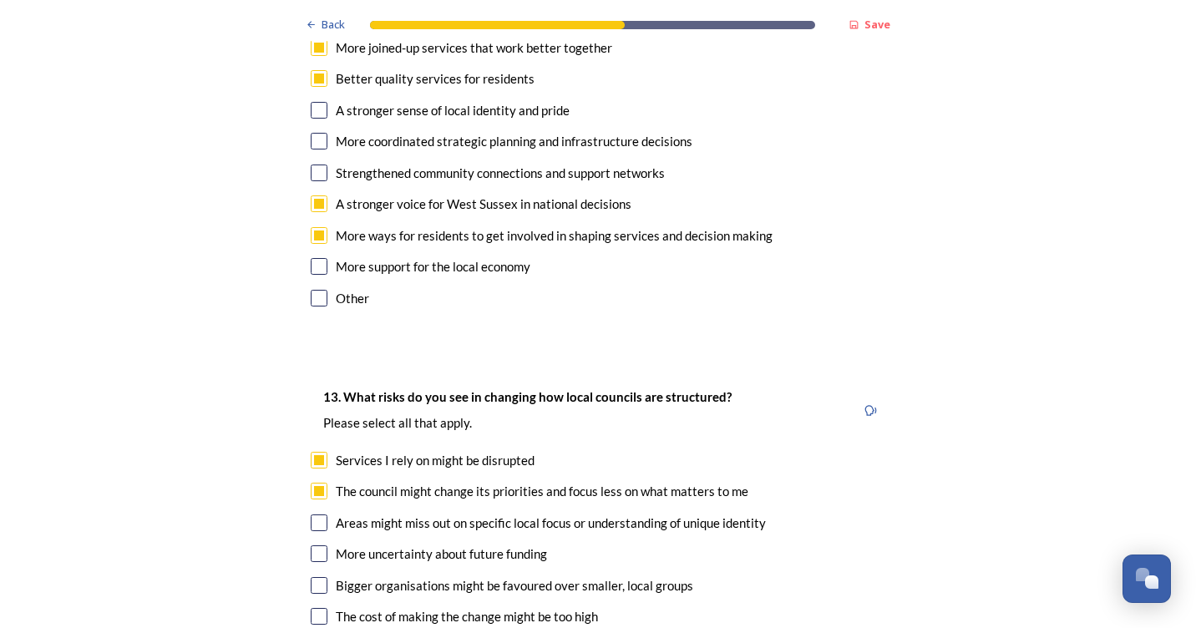
checkbox input "true"
click at [317, 577] on input "checkbox" at bounding box center [319, 585] width 17 height 17
checkbox input "true"
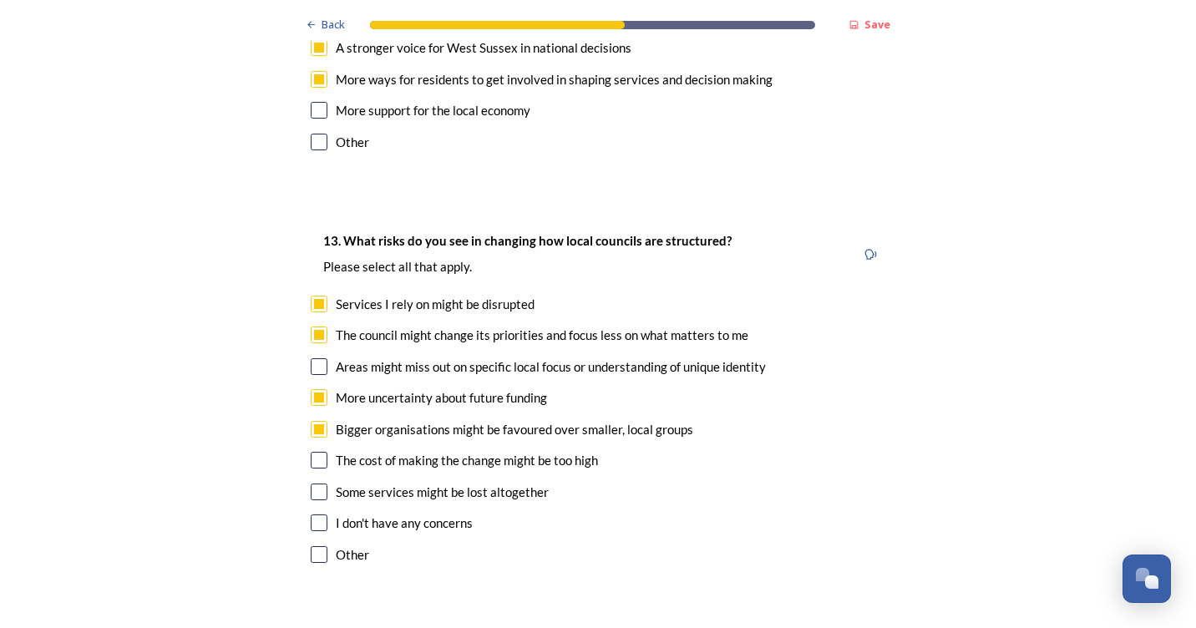
scroll to position [3174, 0]
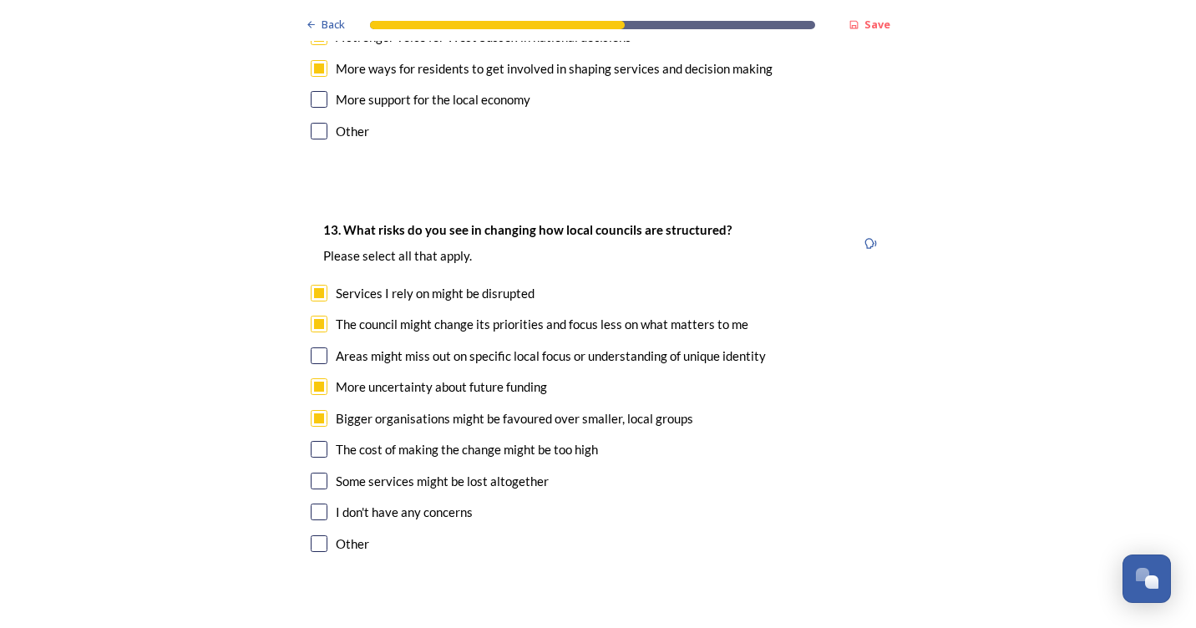
click at [311, 473] on input "checkbox" at bounding box center [319, 481] width 17 height 17
checkbox input "true"
click at [311, 441] on input "checkbox" at bounding box center [319, 449] width 17 height 17
checkbox input "true"
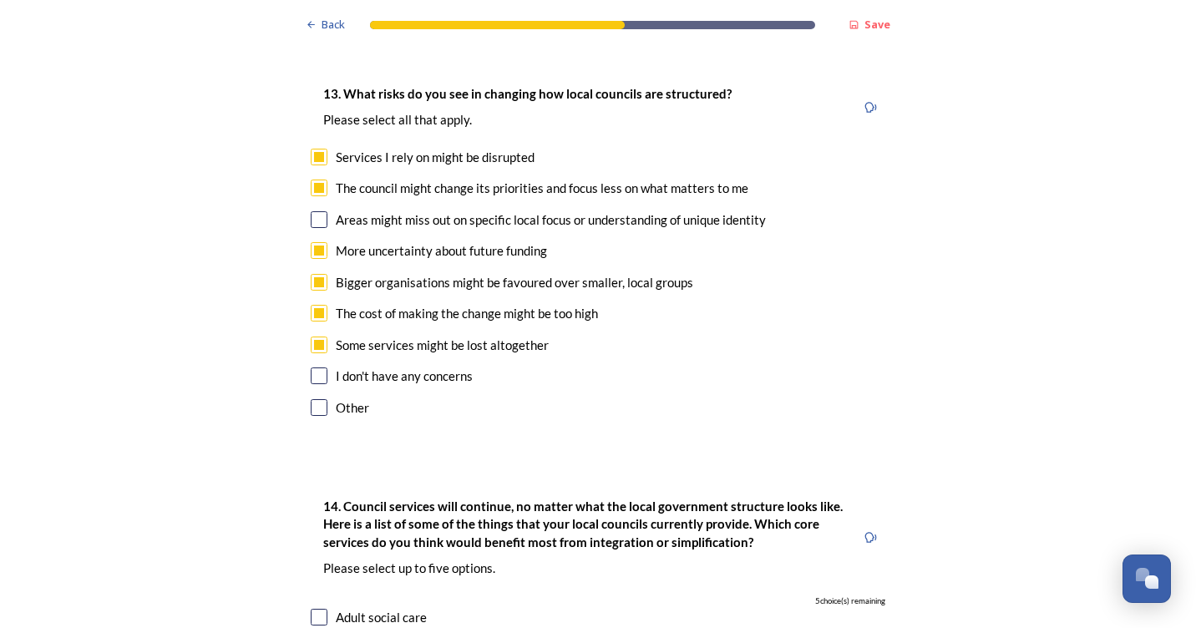
scroll to position [3508, 0]
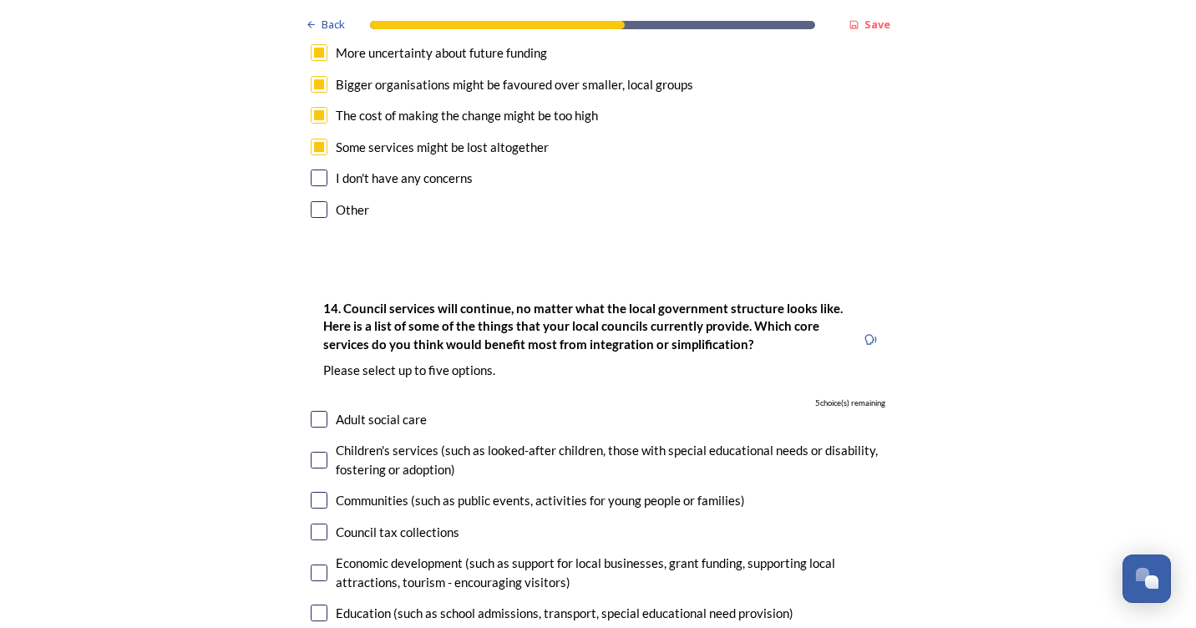
click at [312, 411] on input "checkbox" at bounding box center [319, 419] width 17 height 17
checkbox input "true"
click at [312, 452] on input "checkbox" at bounding box center [319, 460] width 17 height 17
checkbox input "true"
click at [311, 524] on input "checkbox" at bounding box center [319, 532] width 17 height 17
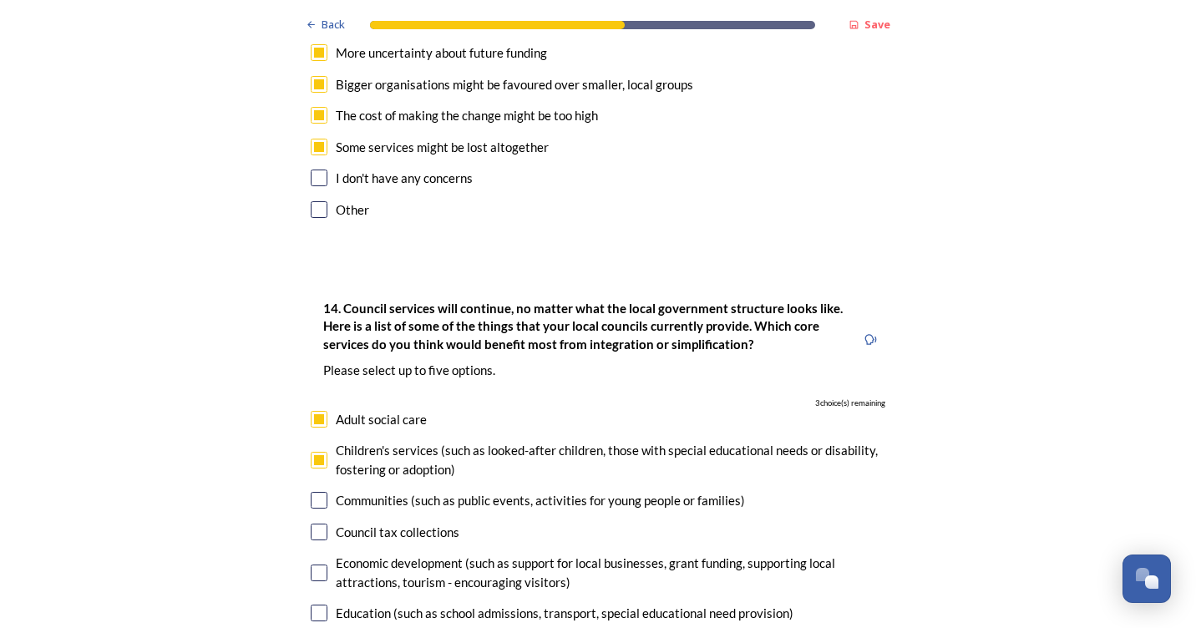
checkbox input "true"
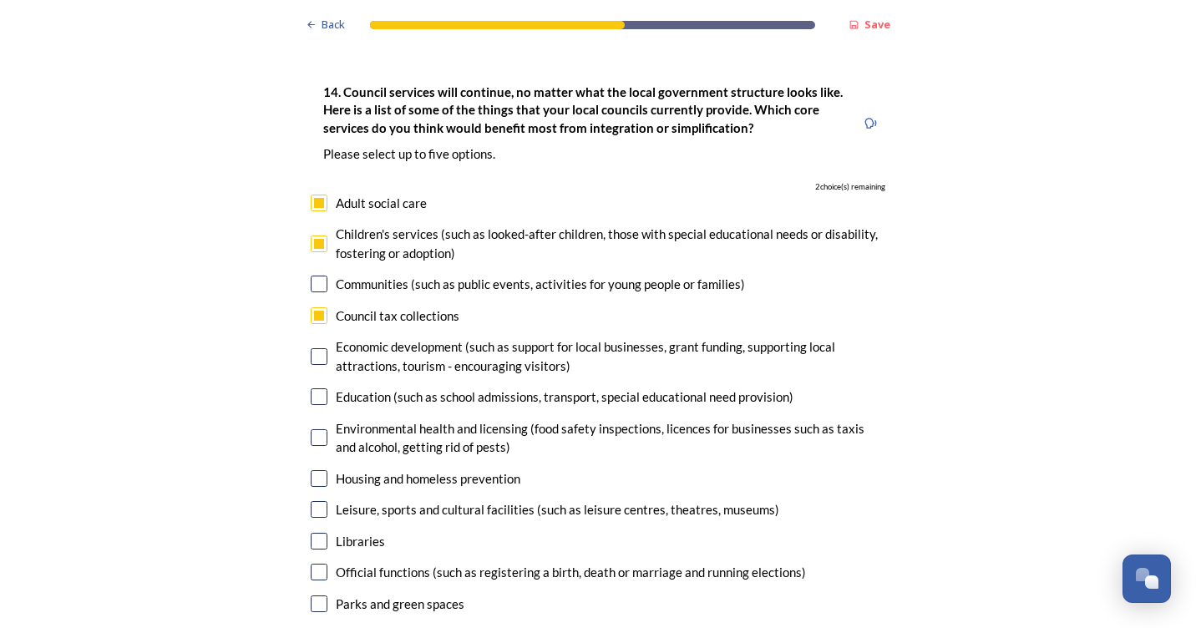
scroll to position [3675, 0]
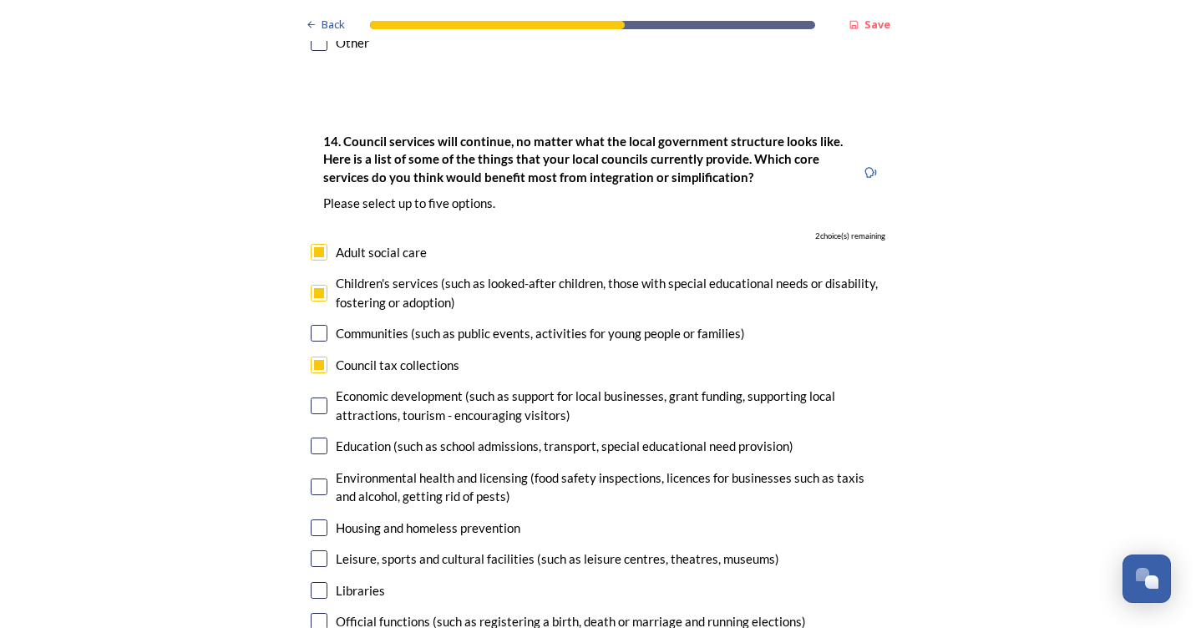
click at [311, 438] on input "checkbox" at bounding box center [319, 446] width 17 height 17
checkbox input "true"
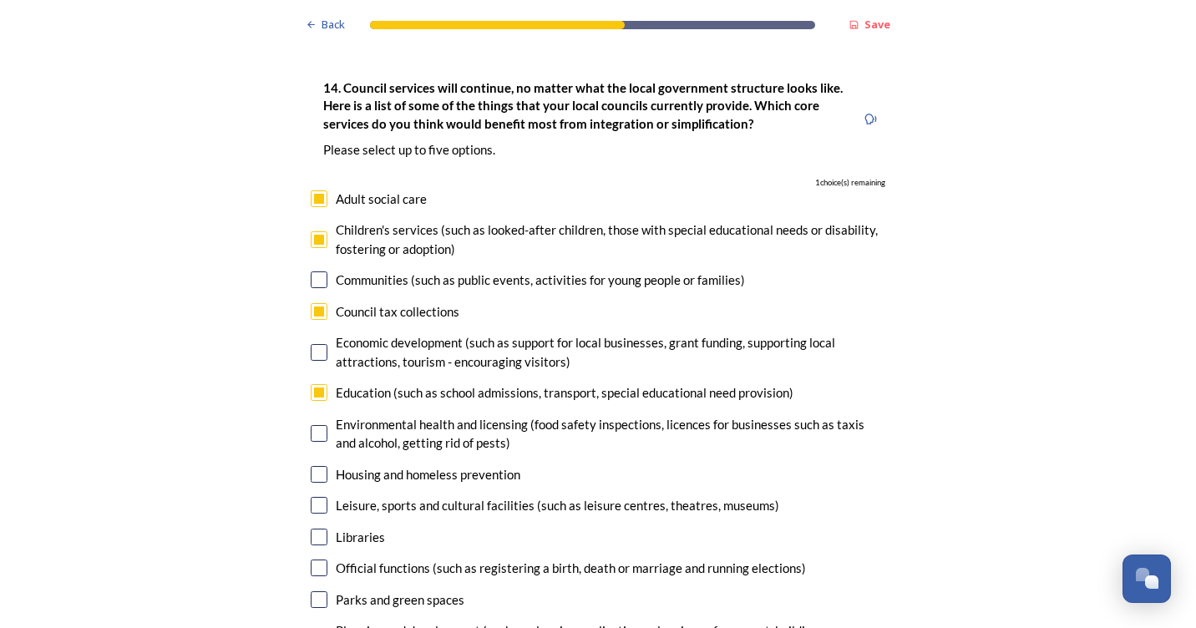
scroll to position [3758, 0]
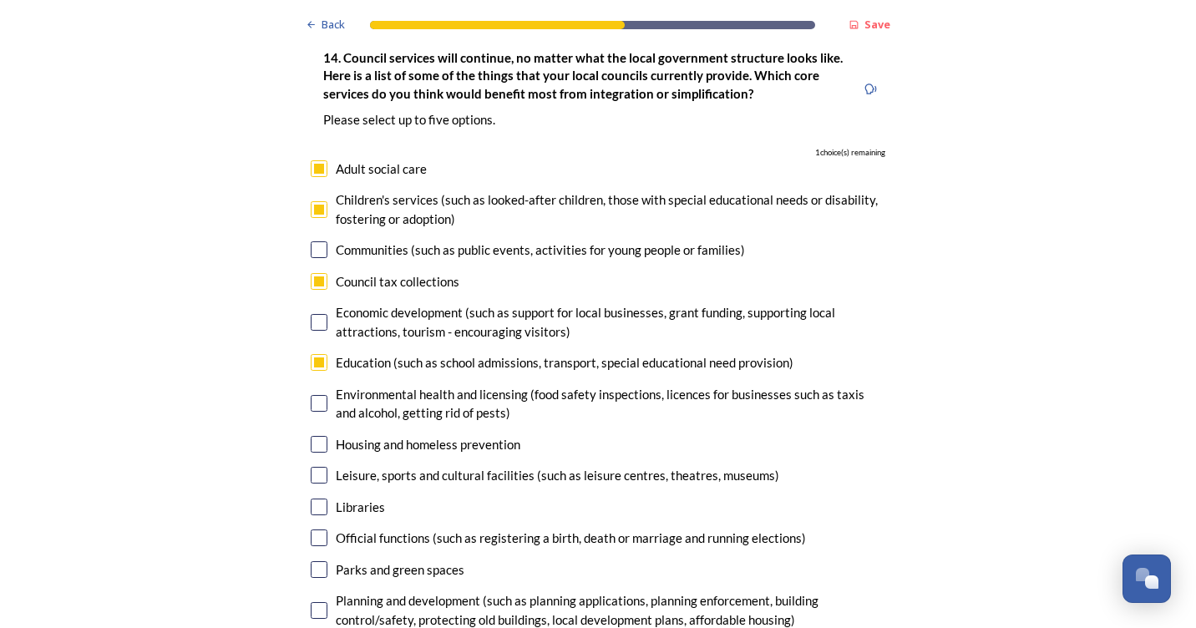
click at [312, 436] on input "checkbox" at bounding box center [319, 444] width 17 height 17
checkbox input "true"
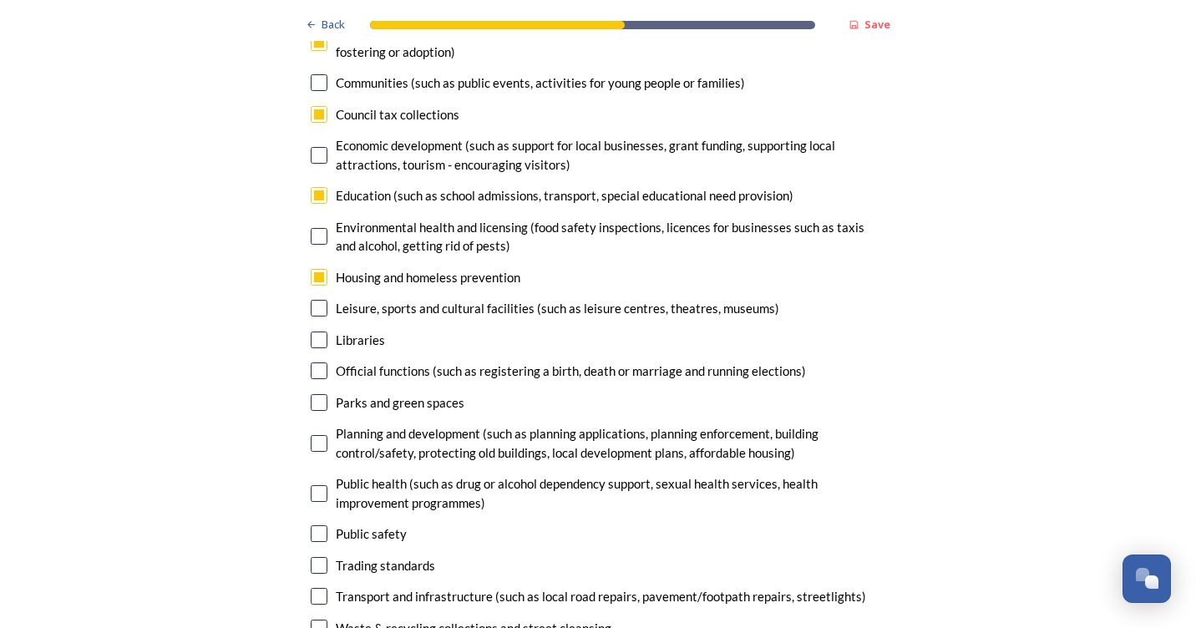
scroll to position [4009, 0]
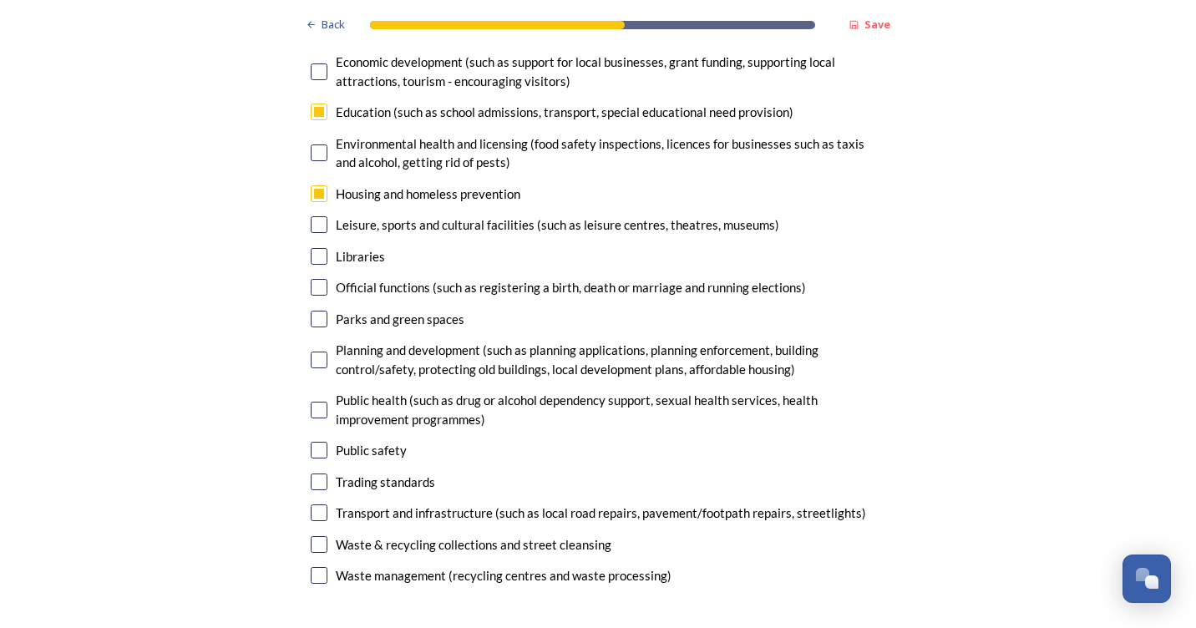
click at [311, 442] on input "checkbox" at bounding box center [319, 450] width 17 height 17
checkbox input "false"
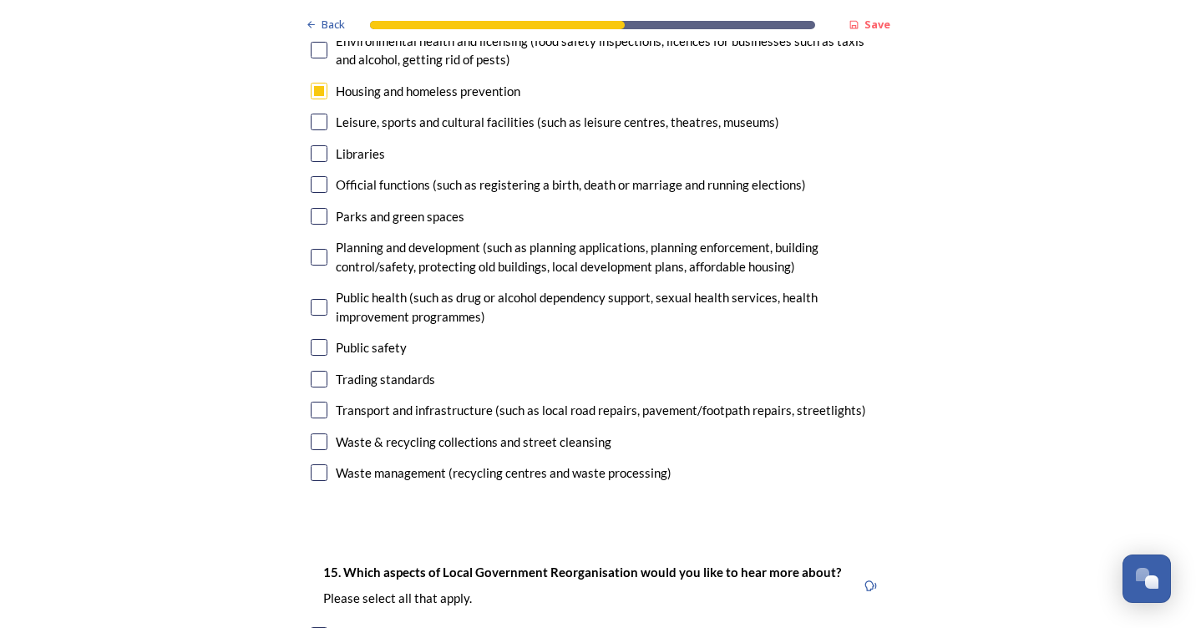
scroll to position [4426, 0]
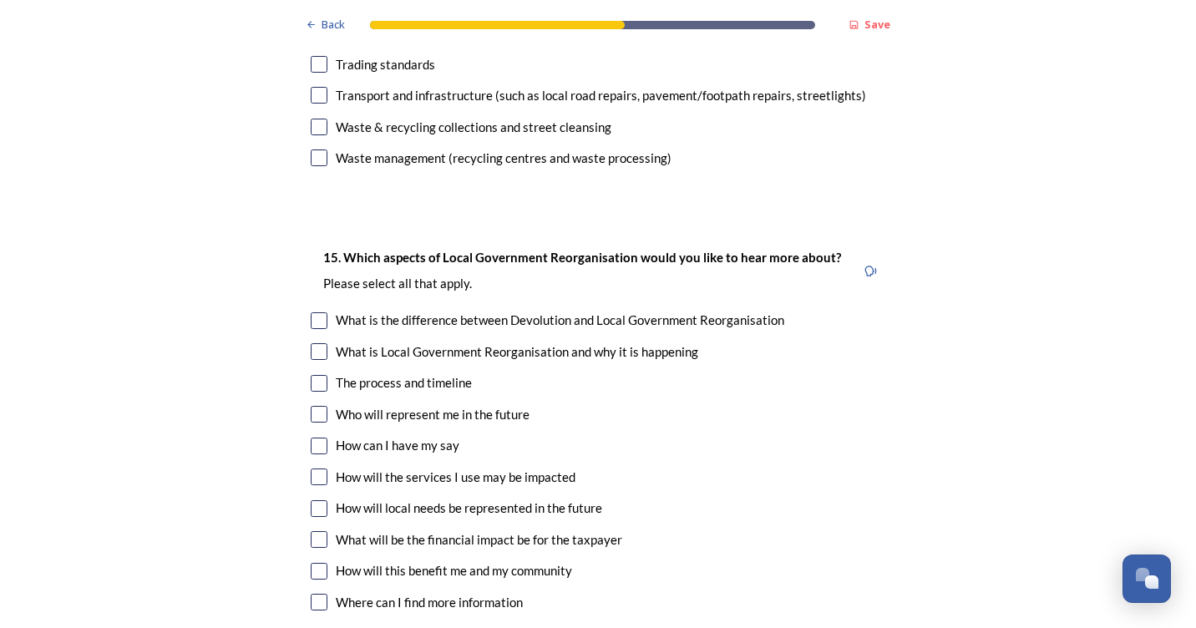
click at [315, 312] on input "checkbox" at bounding box center [319, 320] width 17 height 17
checkbox input "true"
click at [311, 343] on input "checkbox" at bounding box center [319, 351] width 17 height 17
checkbox input "true"
click at [317, 375] on input "checkbox" at bounding box center [319, 383] width 17 height 17
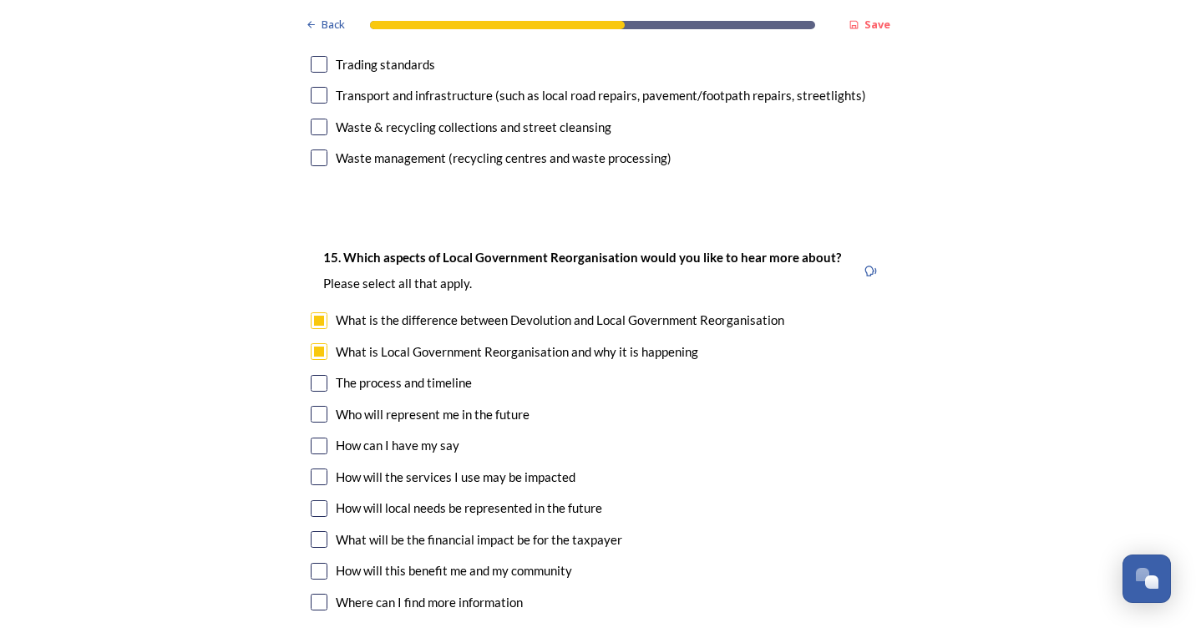
checkbox input "true"
click at [312, 438] on input "checkbox" at bounding box center [319, 446] width 17 height 17
checkbox input "true"
drag, startPoint x: 314, startPoint y: 453, endPoint x: 314, endPoint y: 465, distance: 11.7
click at [314, 500] on input "checkbox" at bounding box center [319, 508] width 17 height 17
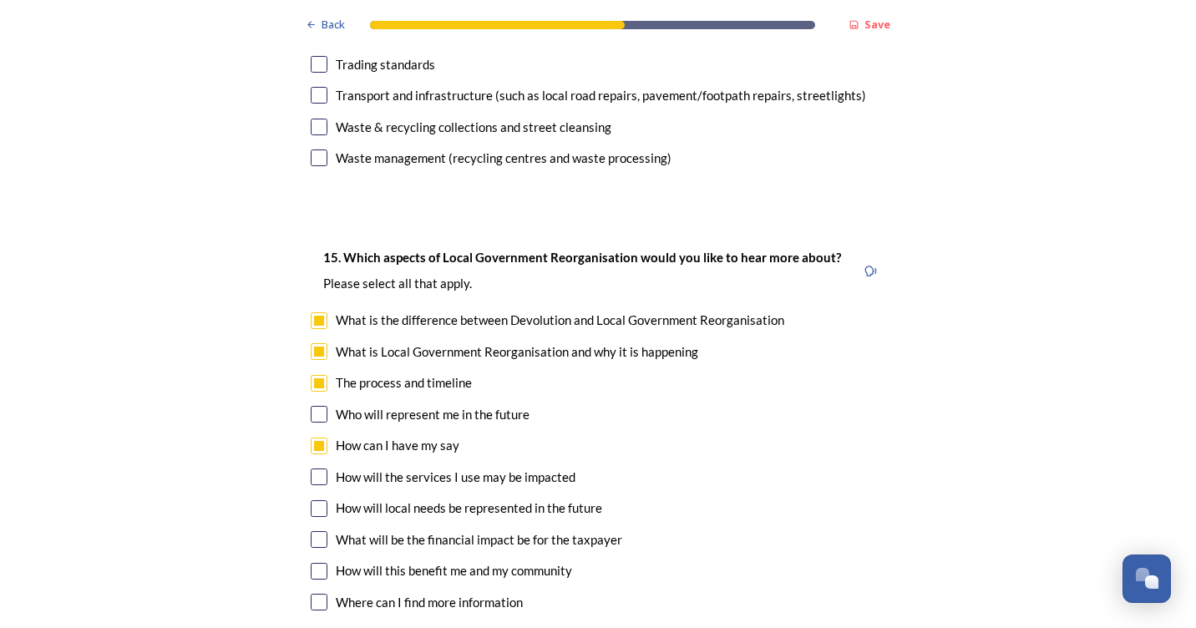
checkbox input "true"
click at [312, 531] on input "checkbox" at bounding box center [319, 539] width 17 height 17
checkbox input "true"
click at [314, 563] on input "checkbox" at bounding box center [319, 571] width 17 height 17
checkbox input "true"
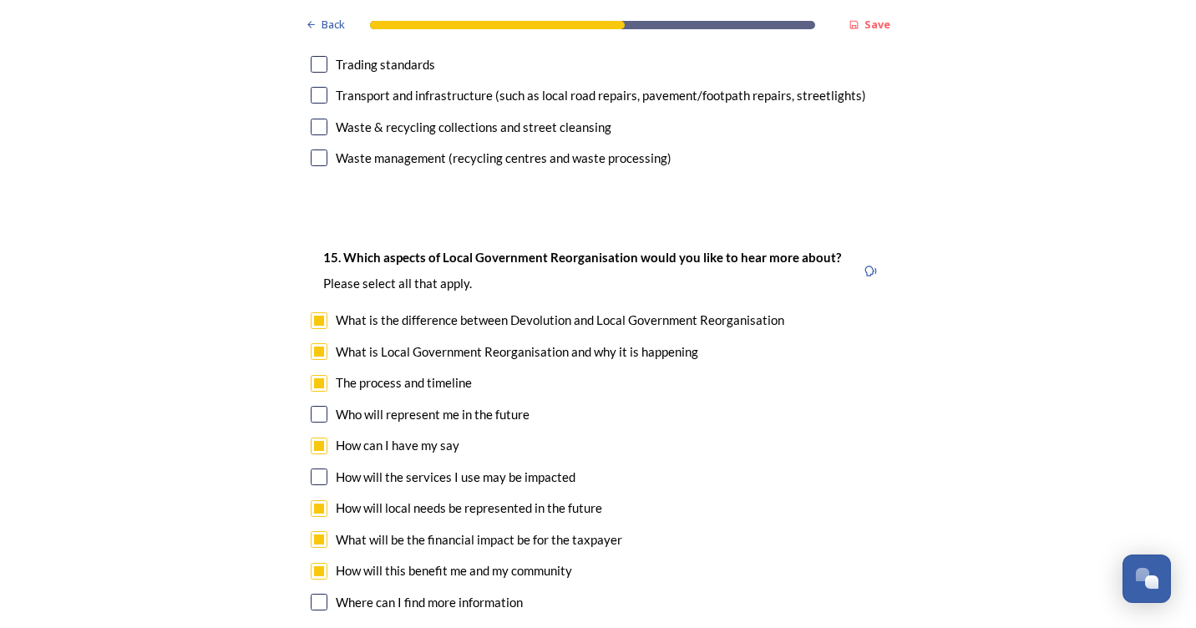
click at [312, 594] on input "checkbox" at bounding box center [319, 602] width 17 height 17
checkbox input "true"
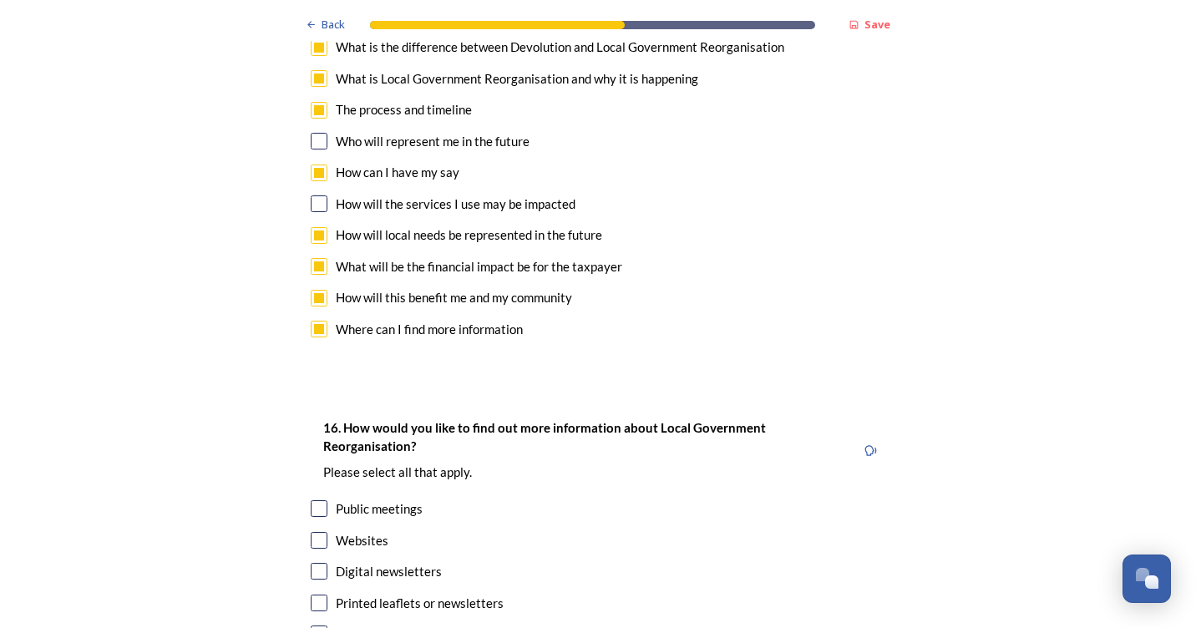
scroll to position [4760, 0]
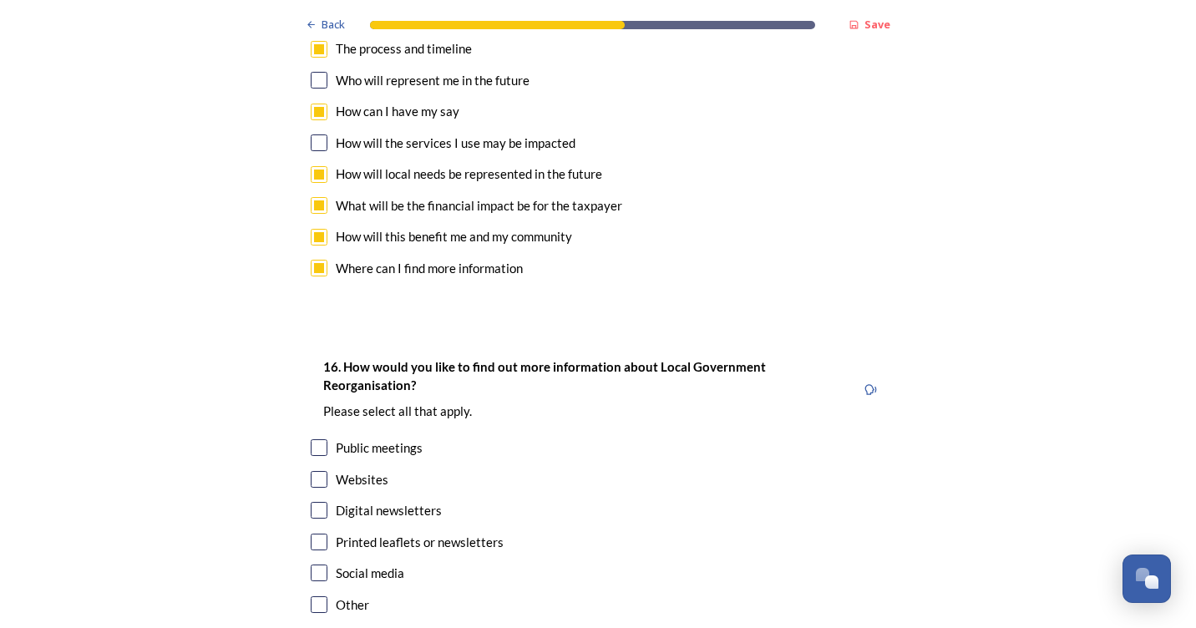
click at [317, 439] on input "checkbox" at bounding box center [319, 447] width 17 height 17
checkbox input "true"
click at [317, 502] on input "checkbox" at bounding box center [319, 510] width 17 height 17
checkbox input "true"
click at [319, 471] on input "checkbox" at bounding box center [319, 479] width 17 height 17
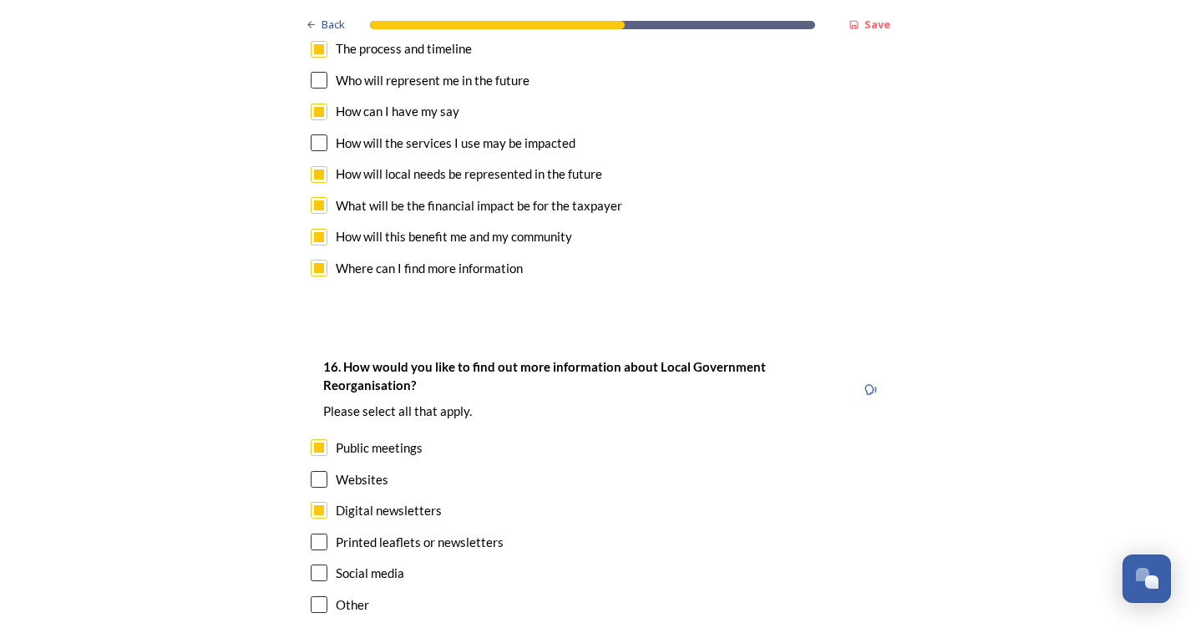
checkbox input "true"
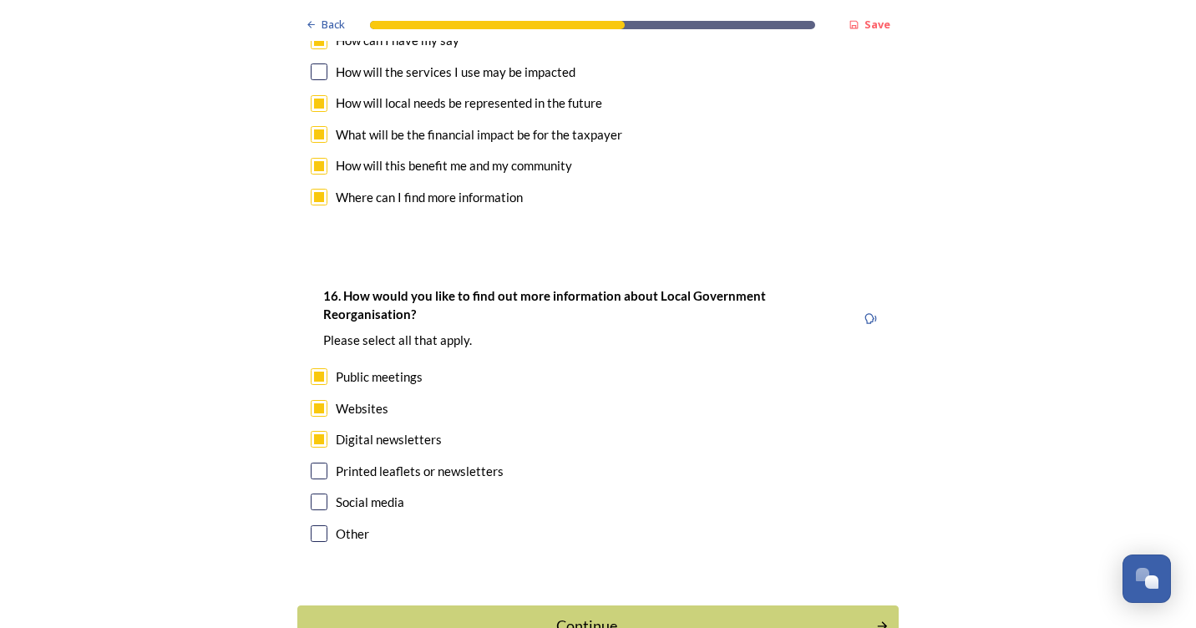
scroll to position [4897, 0]
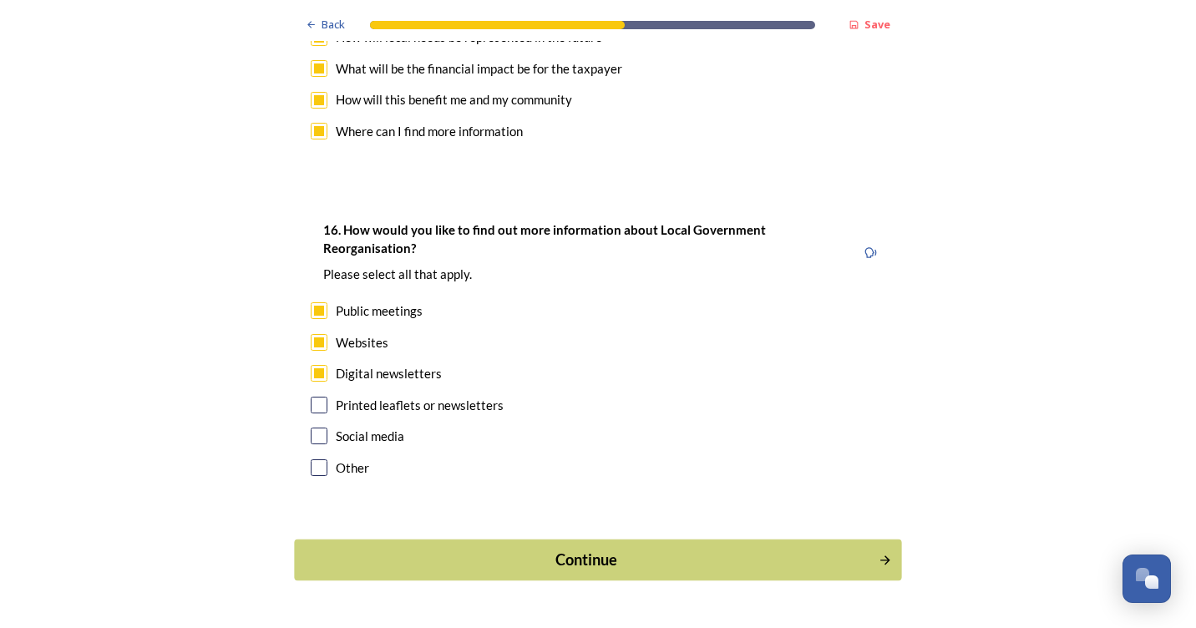
click at [608, 549] on div "Continue" at bounding box center [586, 560] width 565 height 23
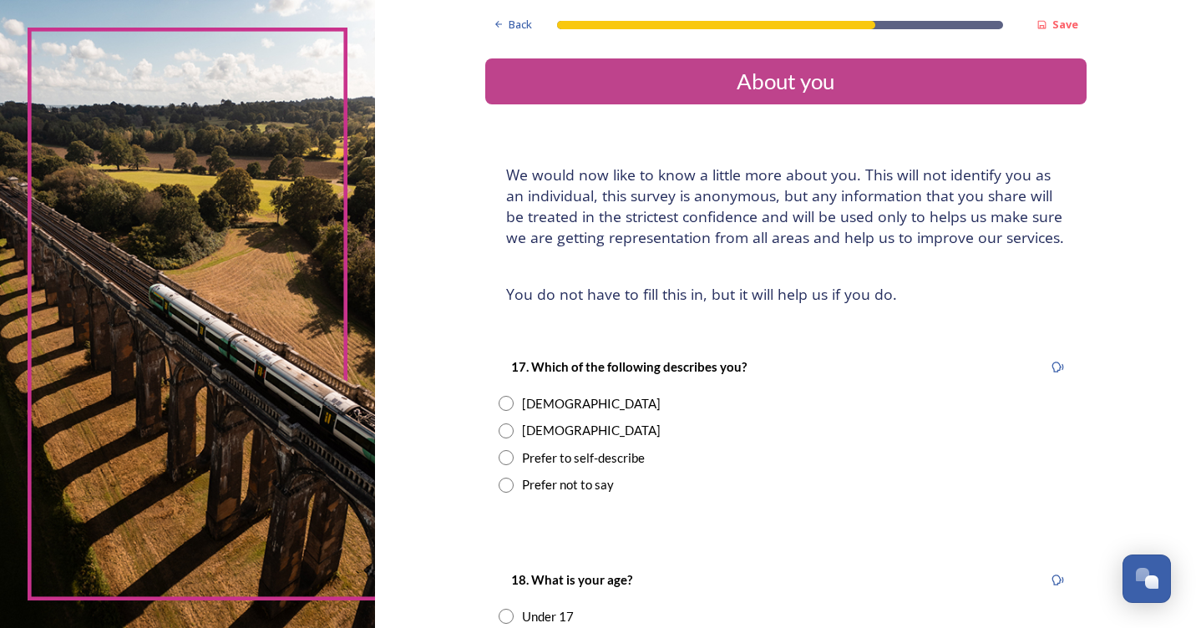
drag, startPoint x: 498, startPoint y: 402, endPoint x: 514, endPoint y: 418, distance: 22.4
click at [499, 403] on input "radio" at bounding box center [506, 403] width 15 height 15
radio input "true"
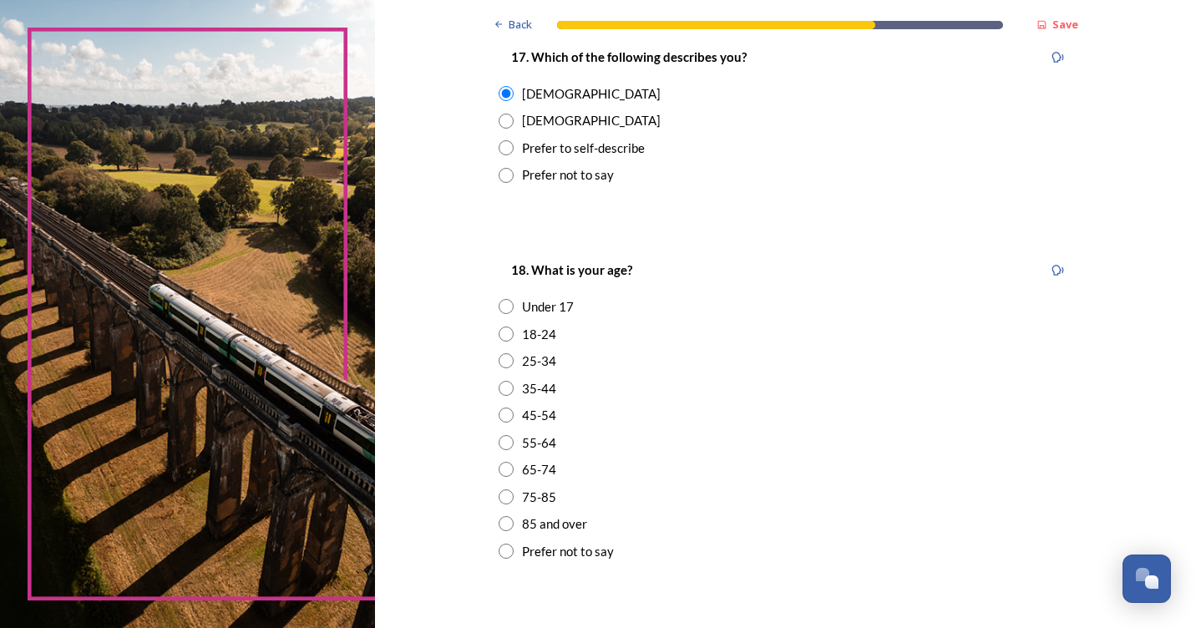
scroll to position [334, 0]
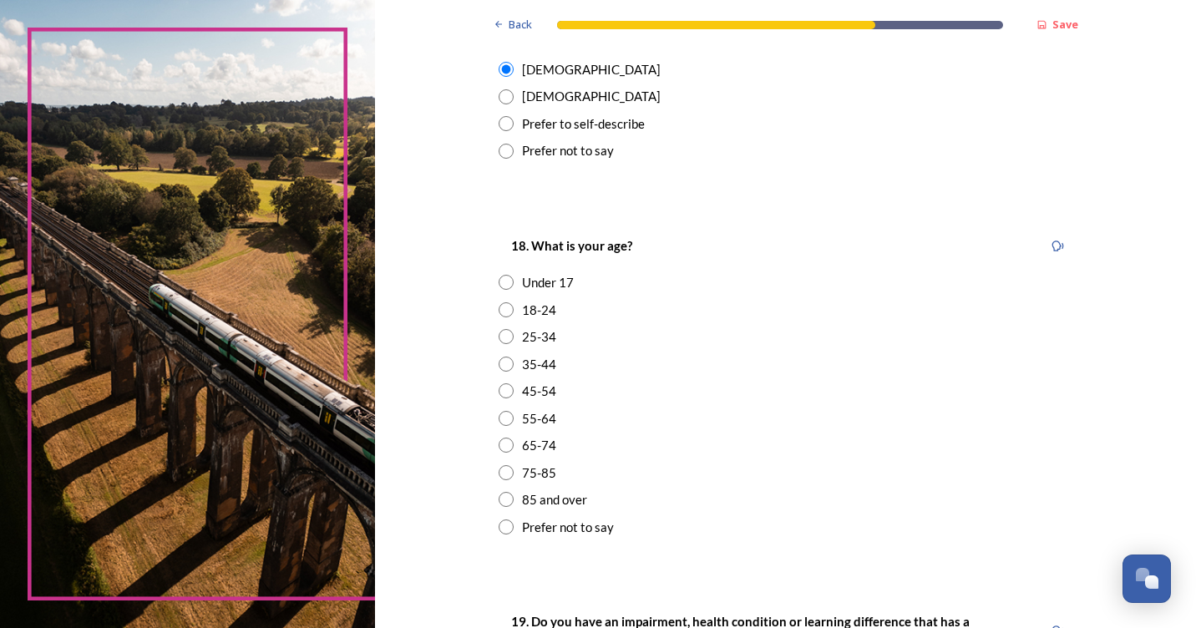
click at [499, 418] on input "radio" at bounding box center [506, 418] width 15 height 15
radio input "true"
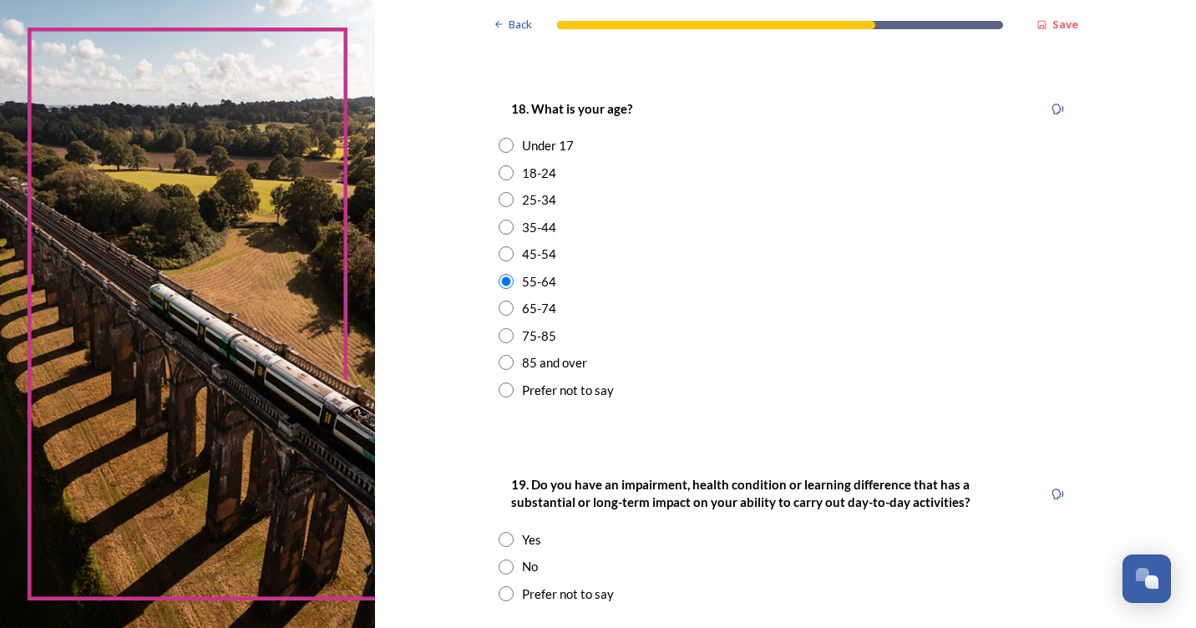
scroll to position [501, 0]
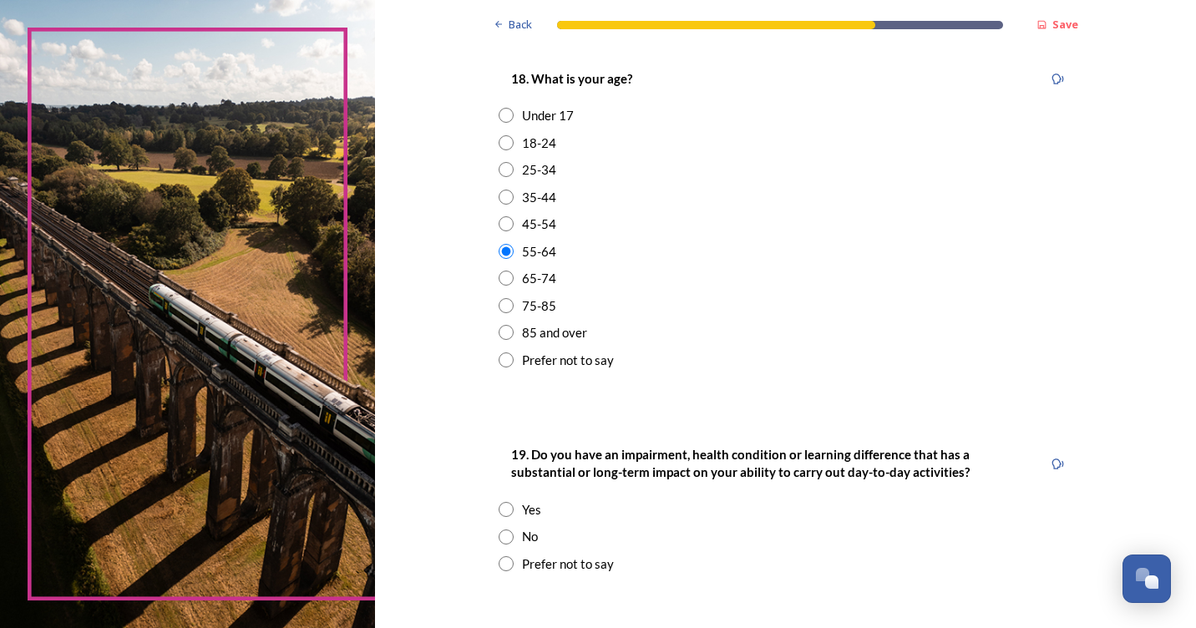
click at [499, 534] on input "radio" at bounding box center [506, 536] width 15 height 15
radio input "true"
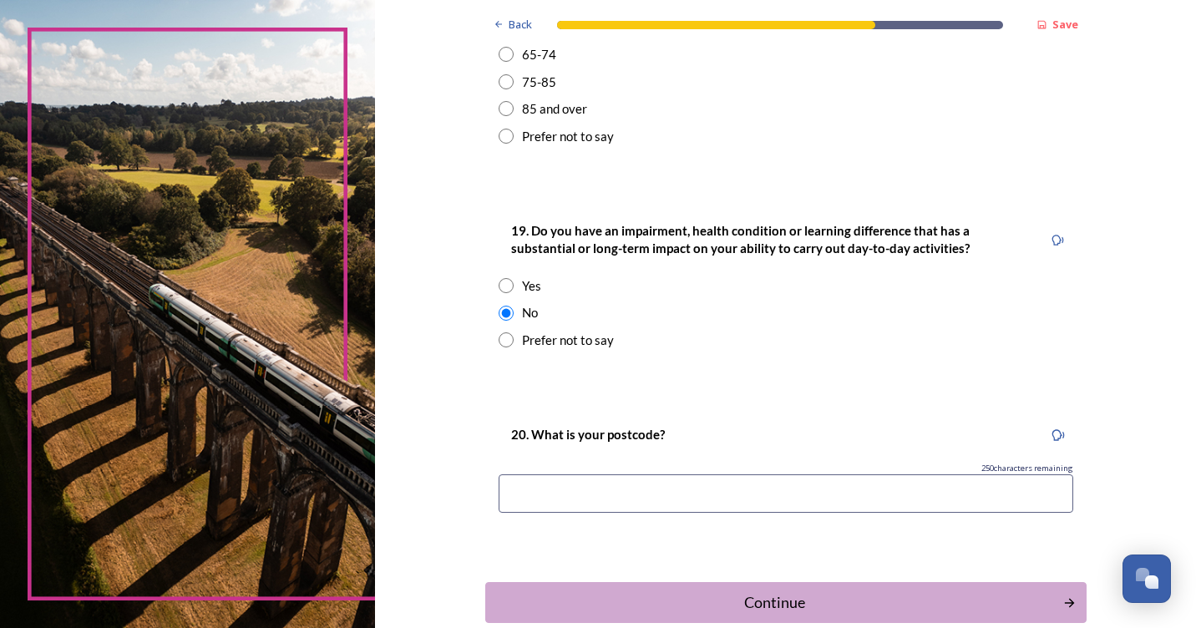
scroll to position [752, 0]
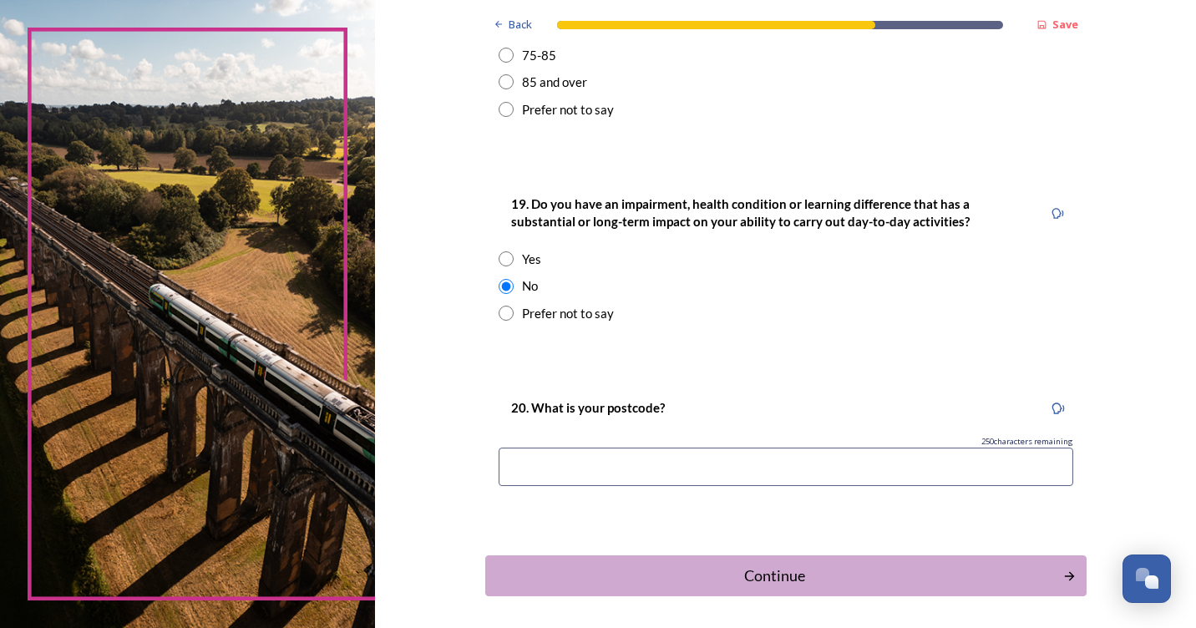
click at [651, 479] on input at bounding box center [786, 467] width 575 height 38
type input "po22 0aj"
click at [684, 555] on button "Continue" at bounding box center [785, 575] width 607 height 41
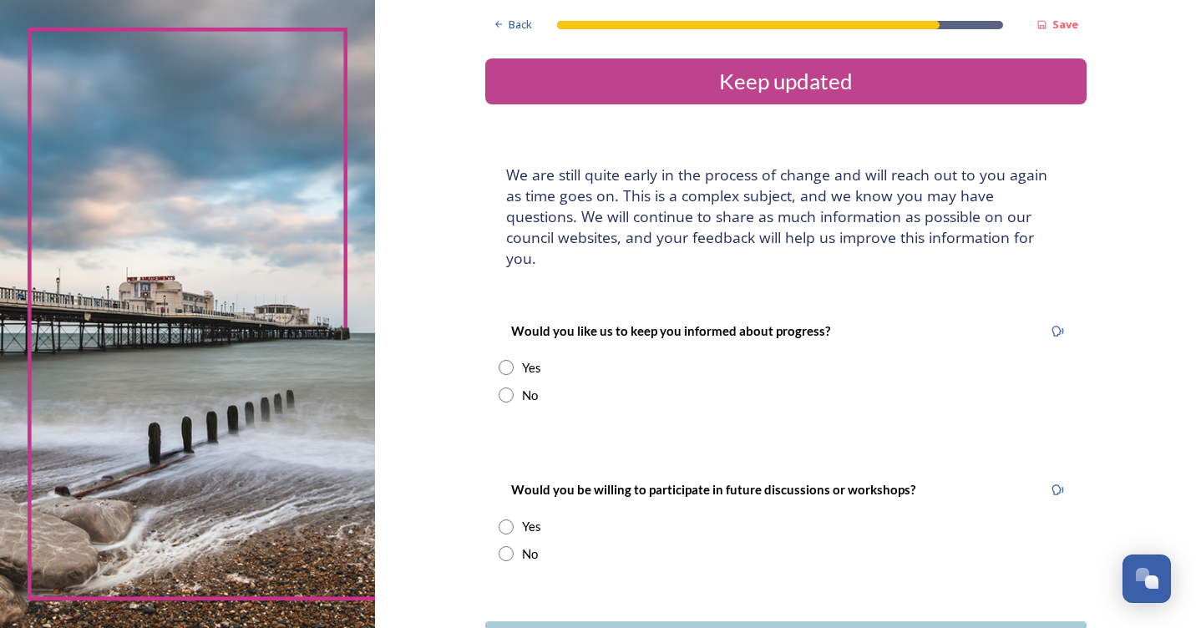
drag, startPoint x: 494, startPoint y: 343, endPoint x: 505, endPoint y: 362, distance: 21.3
click at [499, 360] on input "radio" at bounding box center [506, 367] width 15 height 15
radio input "true"
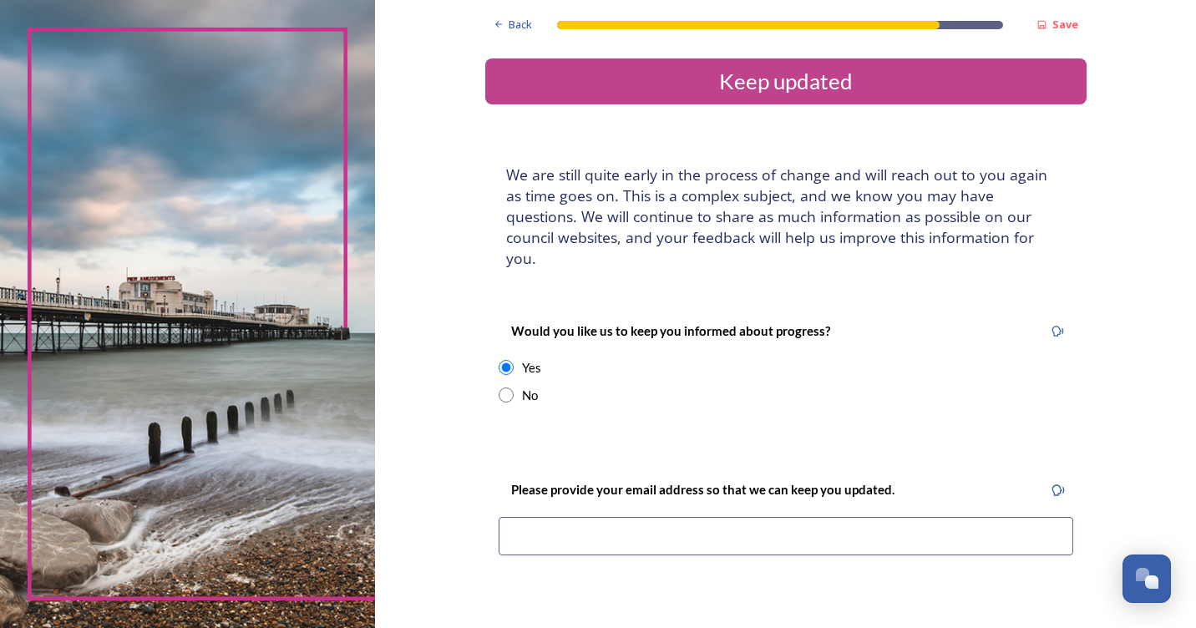
click at [571, 518] on input at bounding box center [786, 536] width 575 height 38
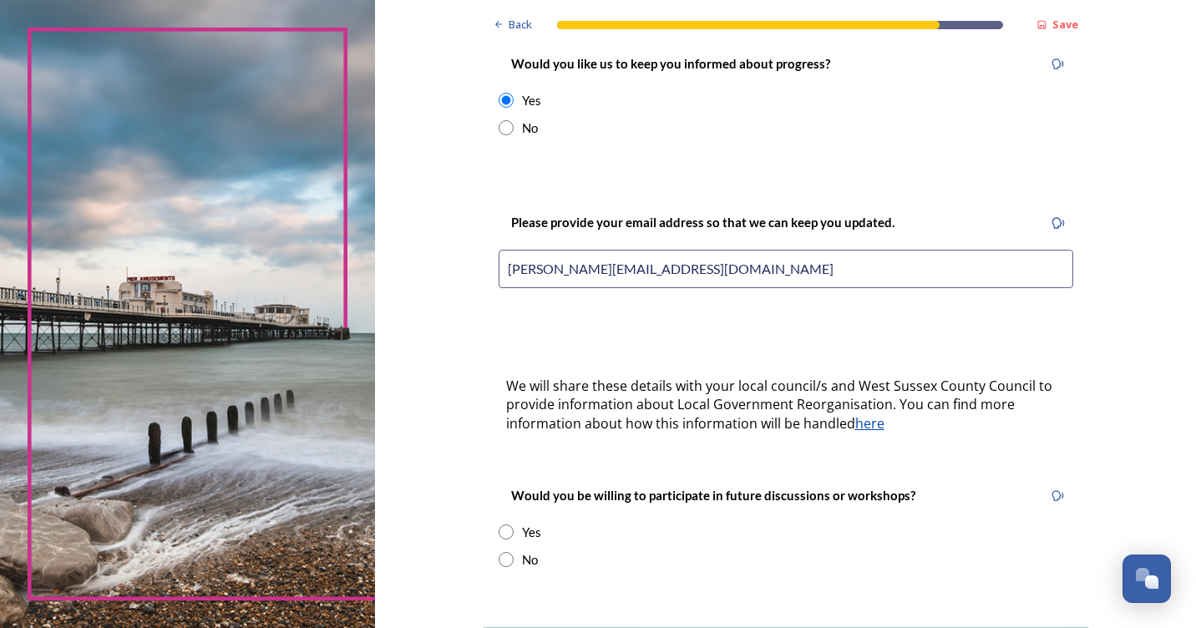
scroll to position [334, 0]
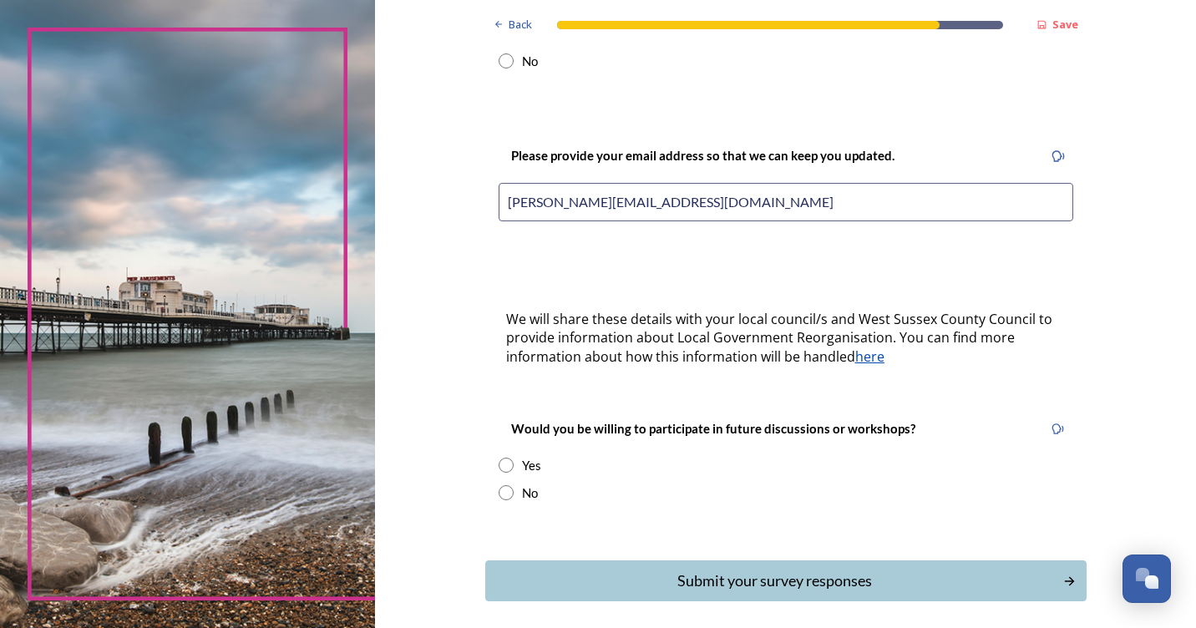
type input "c.dees@sky.com"
click at [504, 458] on input "radio" at bounding box center [506, 465] width 15 height 15
radio input "true"
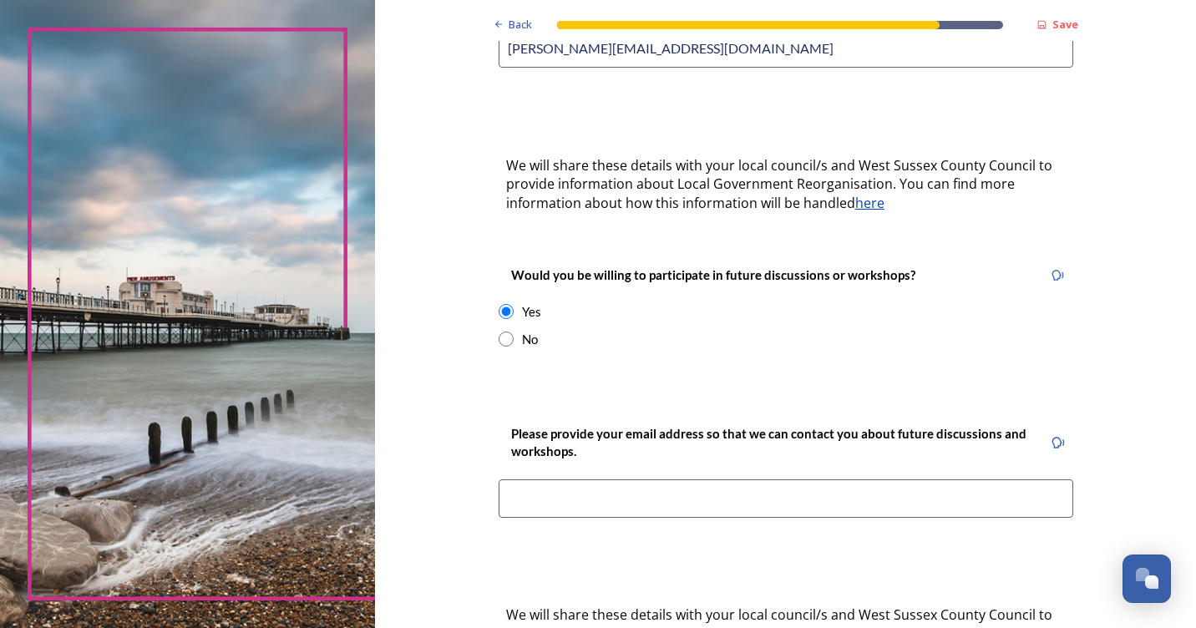
scroll to position [501, 0]
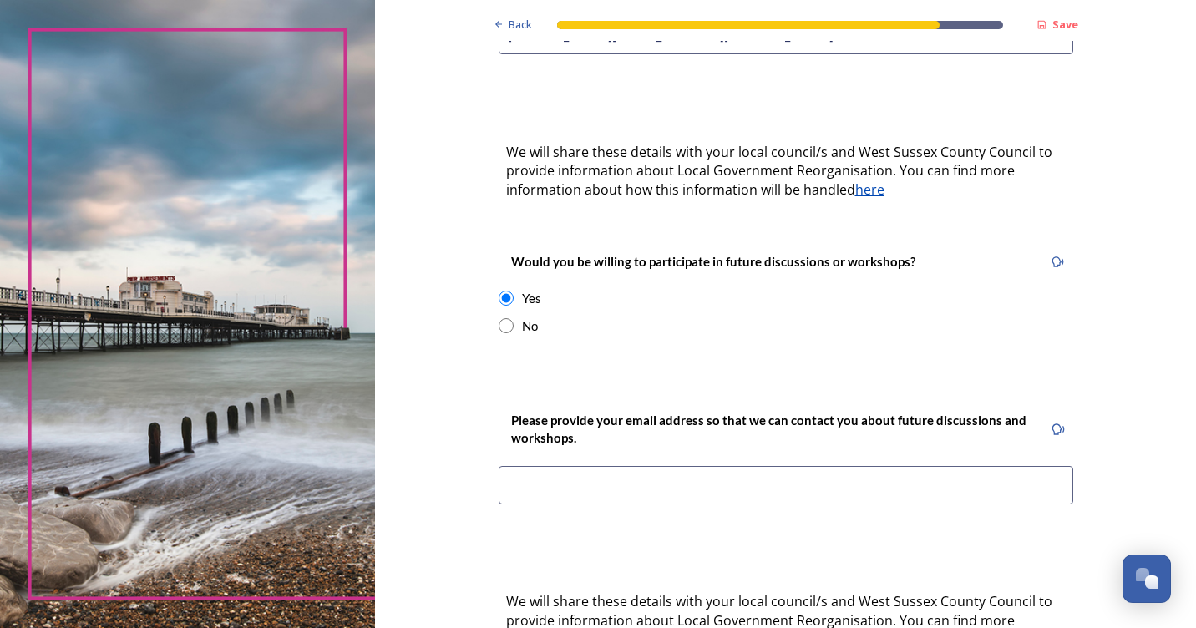
click at [712, 469] on input at bounding box center [786, 485] width 575 height 38
drag, startPoint x: 575, startPoint y: 468, endPoint x: 606, endPoint y: 468, distance: 31.7
click at [584, 468] on input "c.dees@sky.scom" at bounding box center [786, 485] width 575 height 38
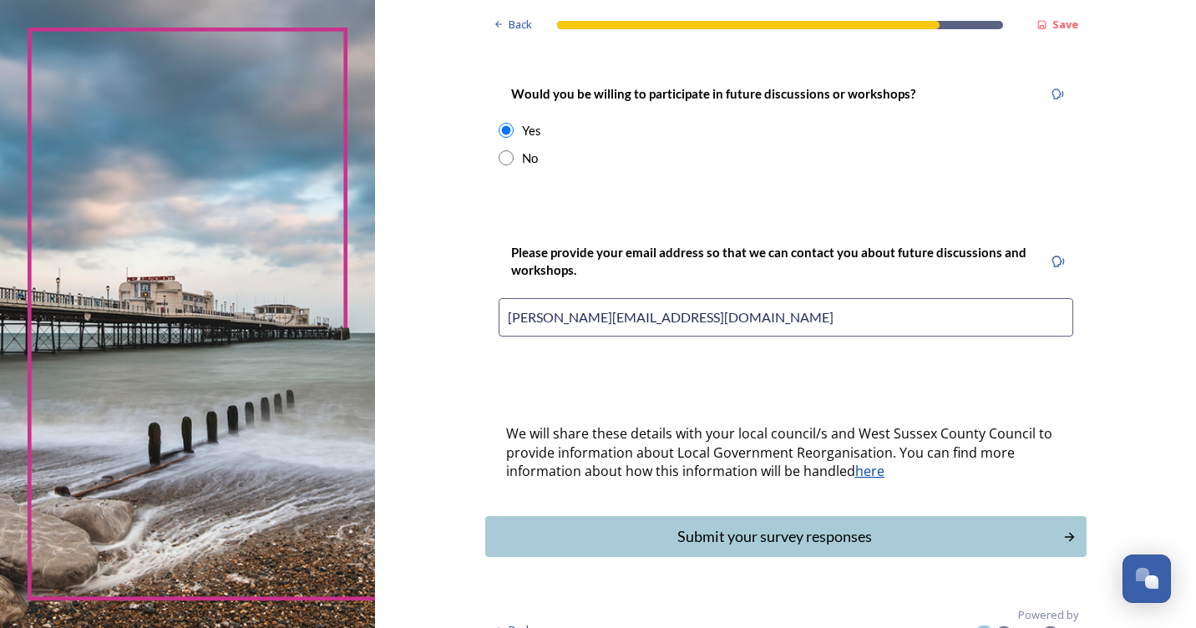
scroll to position [674, 0]
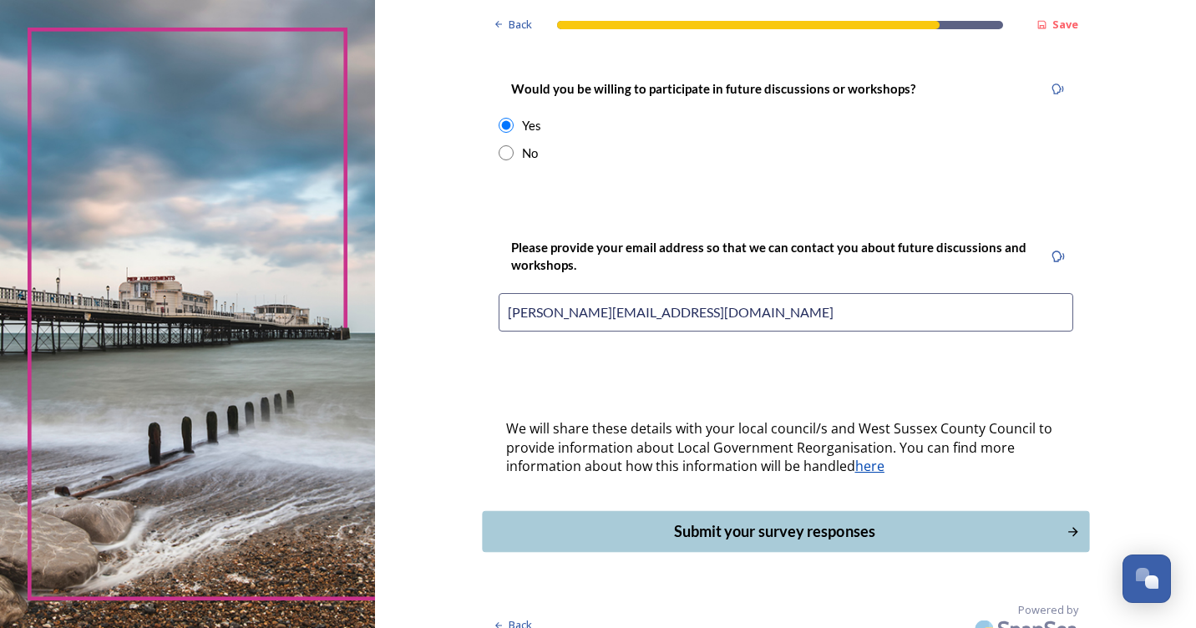
type input "c.dees@sky.com"
click at [865, 520] on div "Submit your survey responses" at bounding box center [773, 531] width 565 height 23
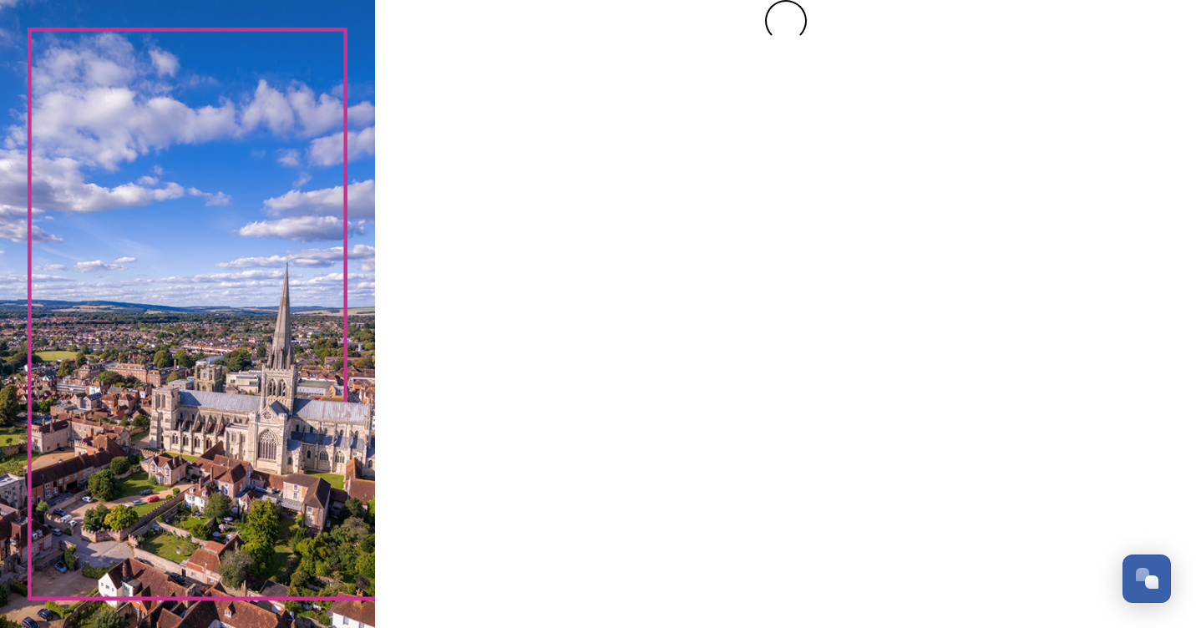
scroll to position [0, 0]
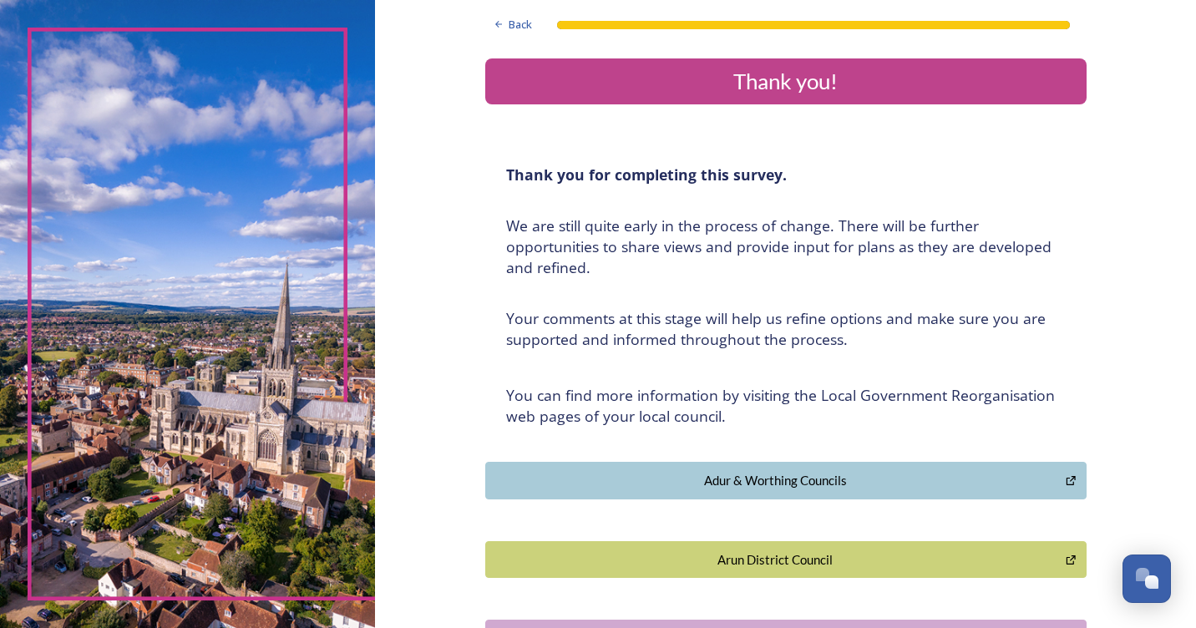
click at [898, 557] on div "Arun District Council" at bounding box center [775, 559] width 563 height 19
